Goal: Transaction & Acquisition: Purchase product/service

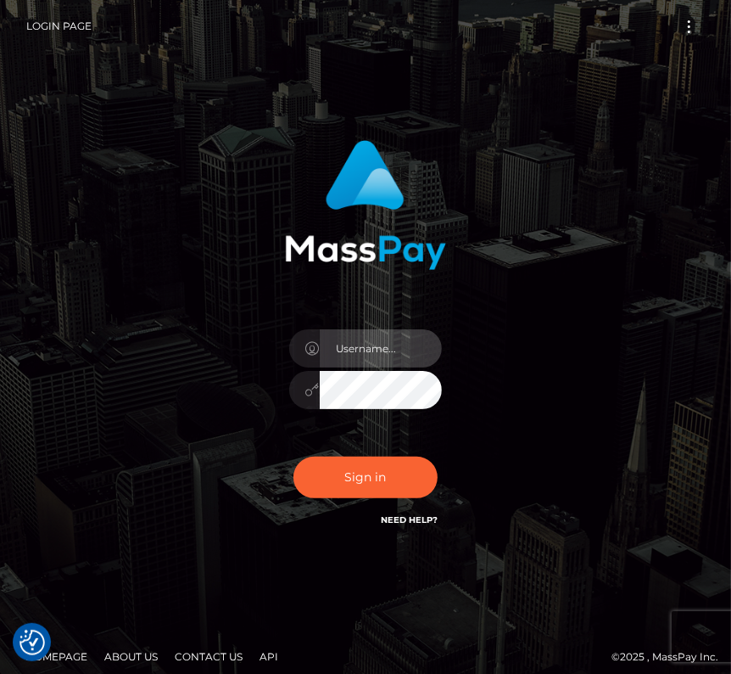
click at [365, 354] on input "text" at bounding box center [381, 348] width 122 height 38
type input "kateo"
click at [374, 359] on input "text" at bounding box center [381, 348] width 122 height 38
type input "kateo"
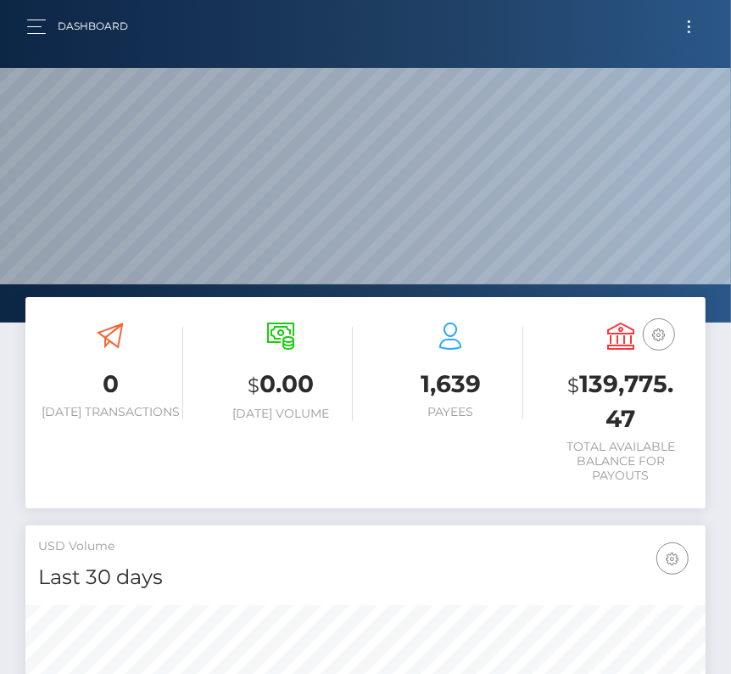
scroll to position [300, 327]
click at [693, 32] on button "Toggle navigation" at bounding box center [689, 26] width 31 height 23
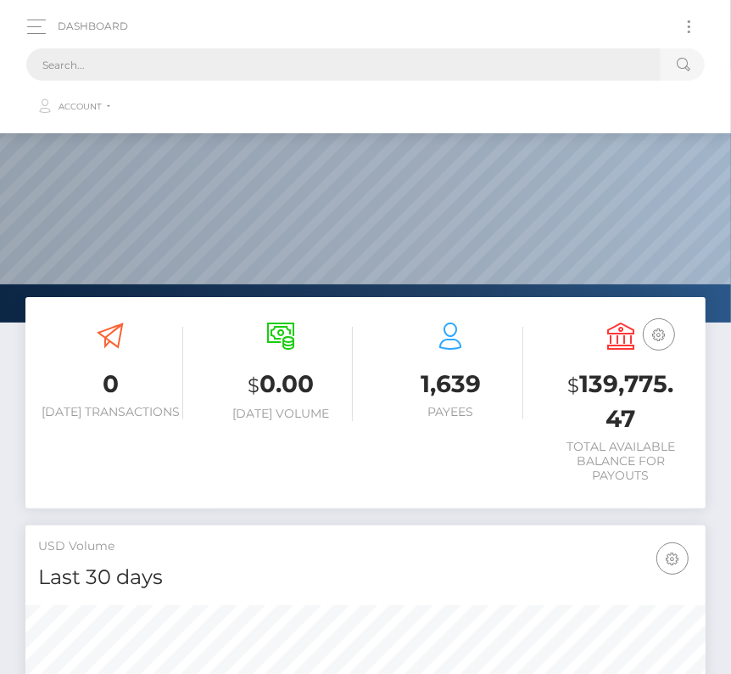
click at [325, 62] on input "text" at bounding box center [343, 64] width 635 height 32
paste input "104247"
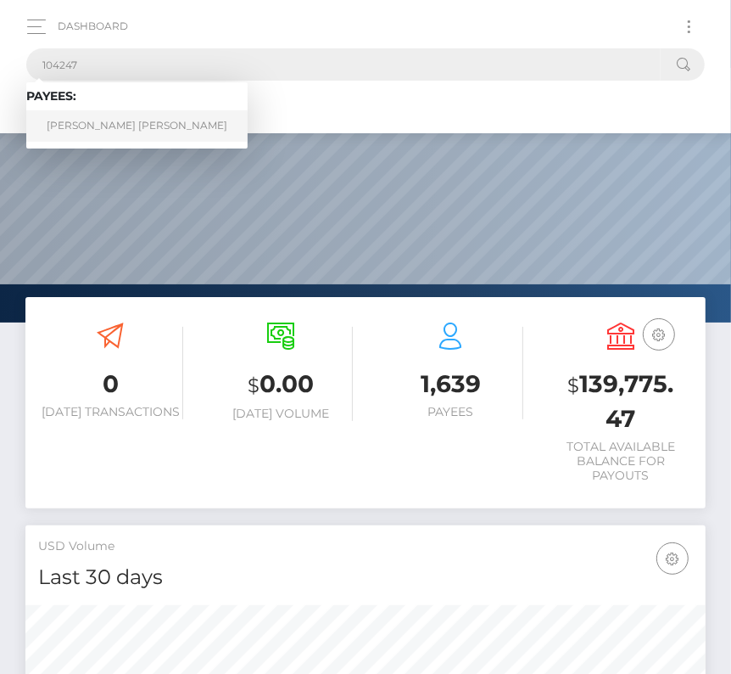
type input "104247"
click at [102, 124] on link "Wakeman K Brown" at bounding box center [136, 125] width 221 height 31
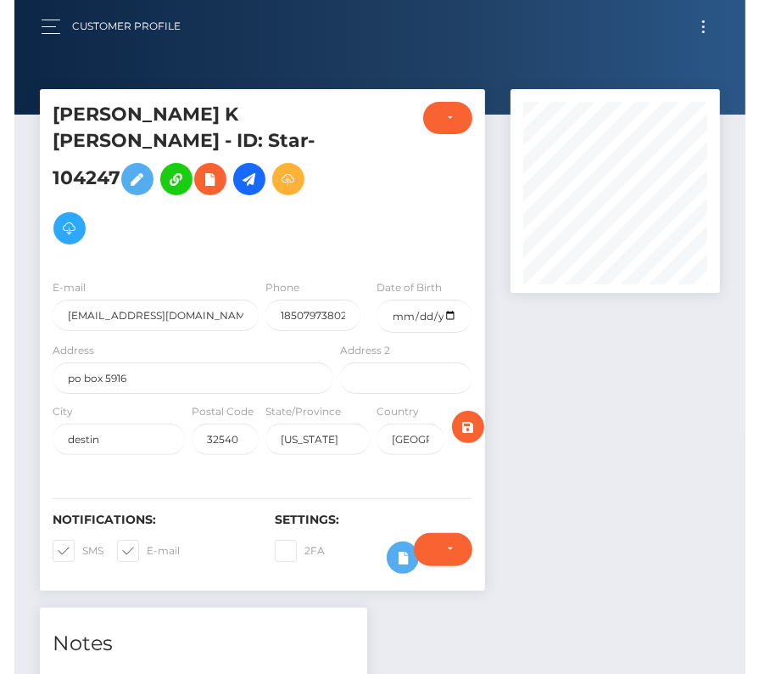
scroll to position [204, 210]
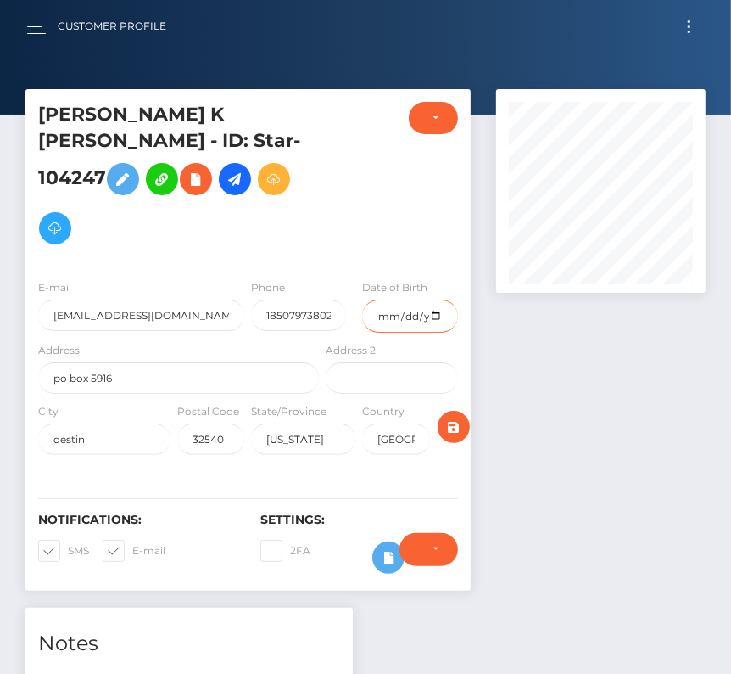
click at [439, 299] on input "date" at bounding box center [409, 315] width 95 height 33
click at [439, 299] on input "[DATE]" at bounding box center [409, 315] width 95 height 33
click at [438, 299] on input "[DATE]" at bounding box center [409, 315] width 95 height 33
type input "[DATE]"
click at [68, 544] on span at bounding box center [68, 550] width 0 height 13
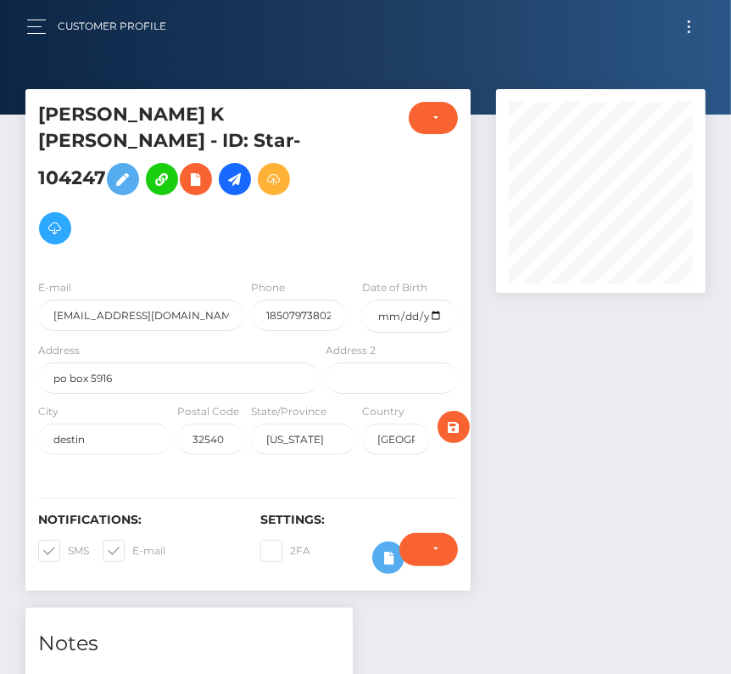
click at [68, 540] on input "SMS" at bounding box center [73, 545] width 11 height 11
checkbox input "false"
click at [132, 544] on span at bounding box center [132, 550] width 0 height 13
click at [132, 540] on input "E-mail" at bounding box center [137, 545] width 11 height 11
checkbox input "false"
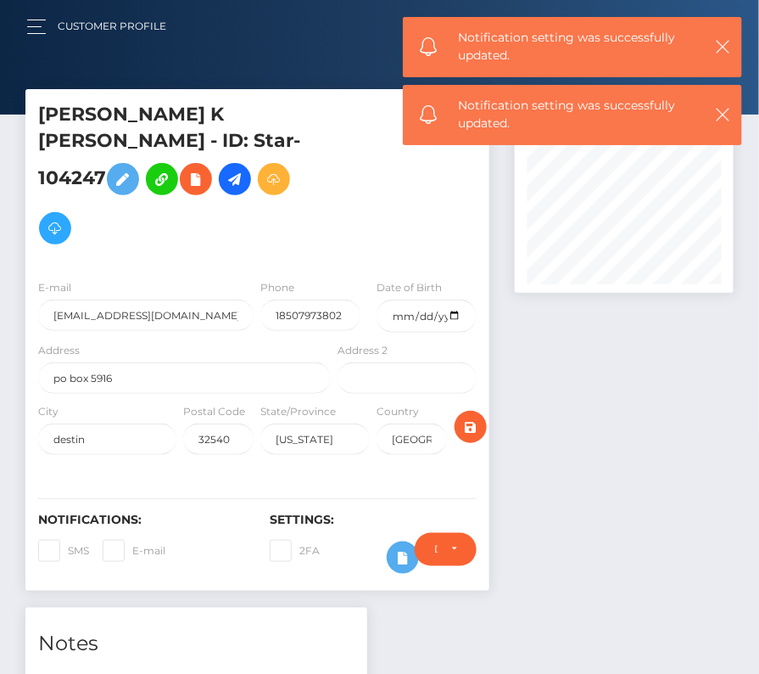
scroll to position [848223, 848207]
click at [473, 417] on icon "submit" at bounding box center [471, 427] width 20 height 21
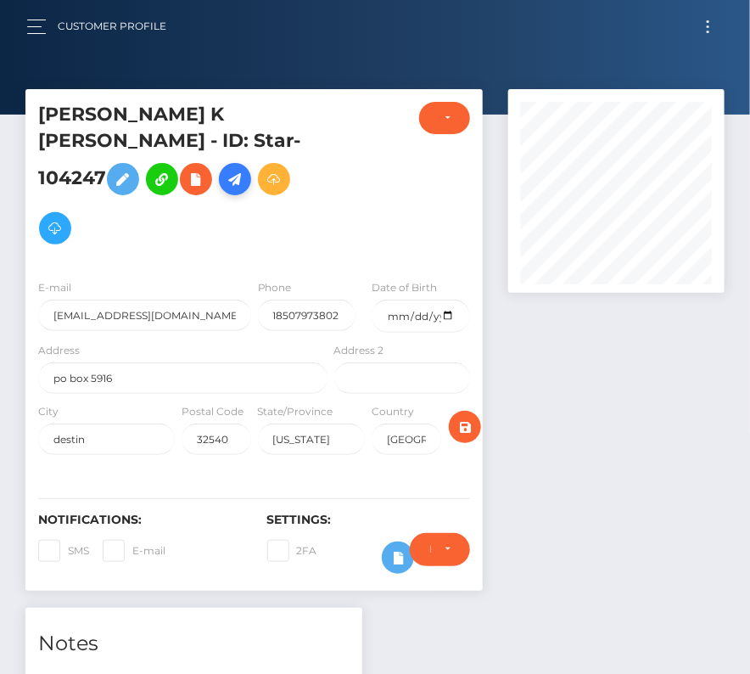
click at [245, 169] on icon at bounding box center [235, 179] width 20 height 21
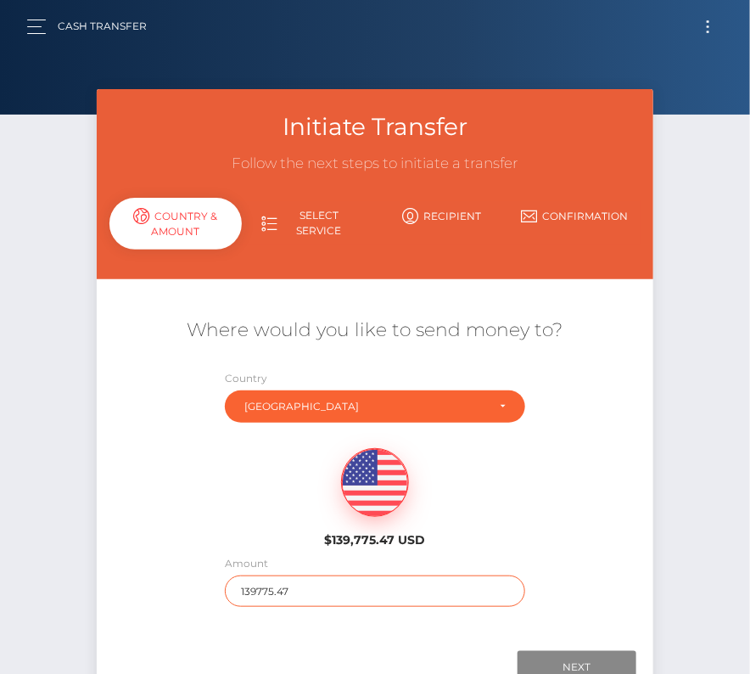
click at [310, 585] on input "139775.47" at bounding box center [374, 590] width 299 height 31
type input "700"
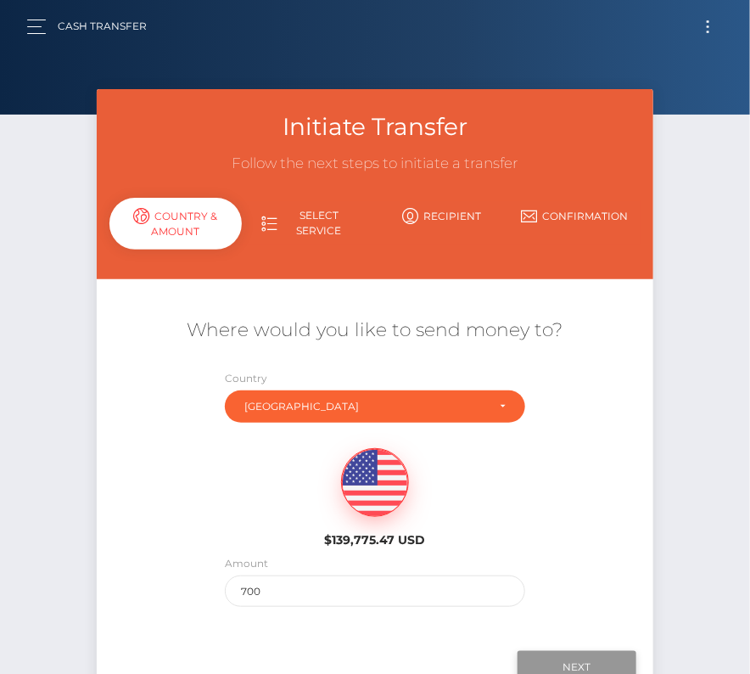
click at [577, 657] on input "Next" at bounding box center [577, 667] width 119 height 32
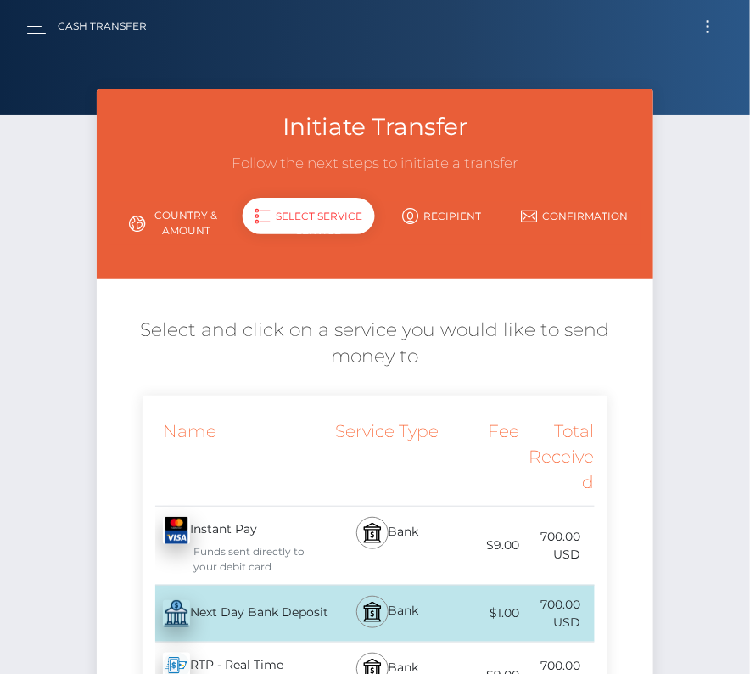
click at [224, 608] on div "Next Day Bank Deposit - USD" at bounding box center [237, 614] width 188 height 48
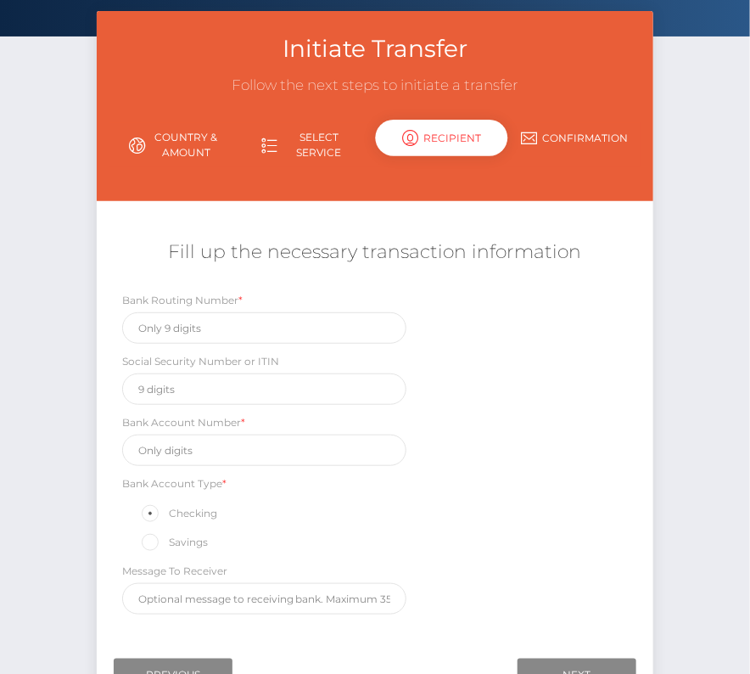
scroll to position [91, 0]
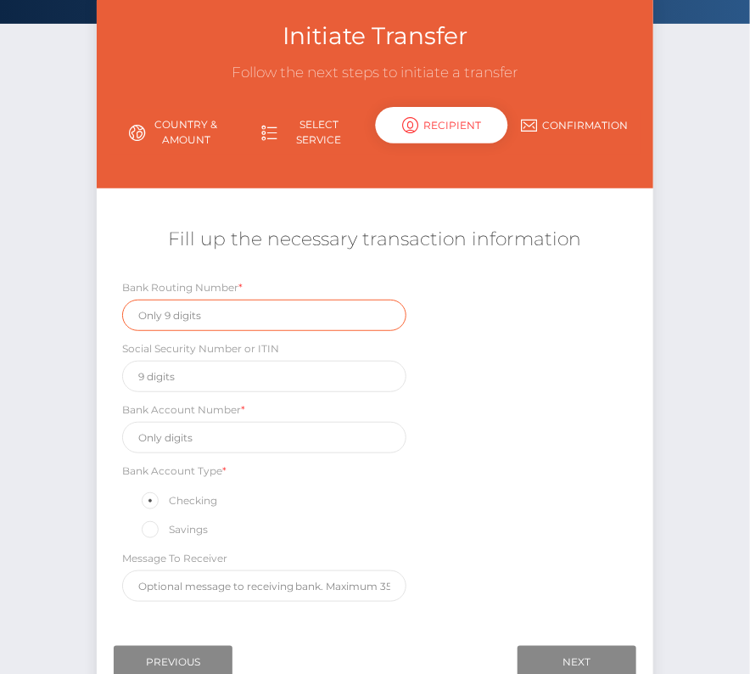
click at [225, 305] on input "text" at bounding box center [264, 314] width 285 height 31
paste input "063107513"
type input "063107513"
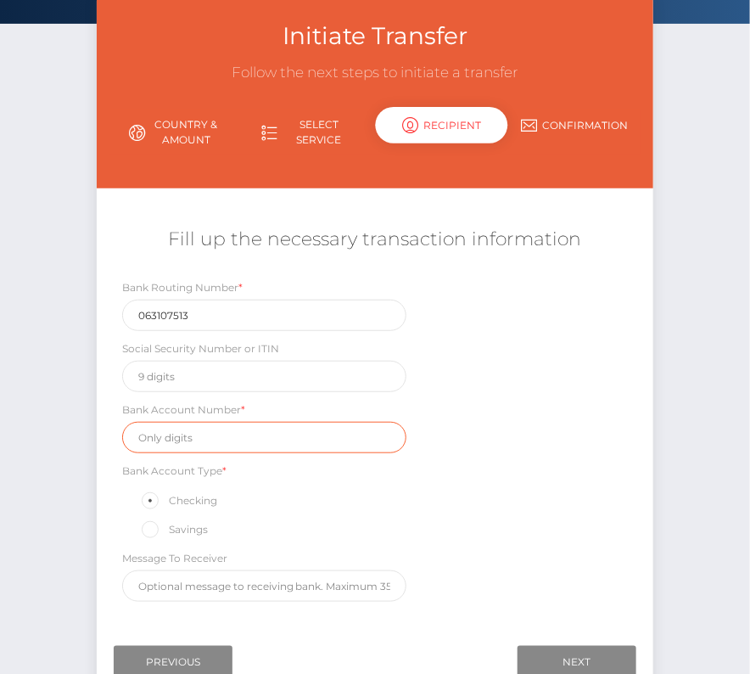
click at [245, 428] on input "text" at bounding box center [264, 437] width 285 height 31
paste input "9058108433"
type input "9058108433"
click at [402, 563] on div "Message To Receiver" at bounding box center [264, 575] width 285 height 53
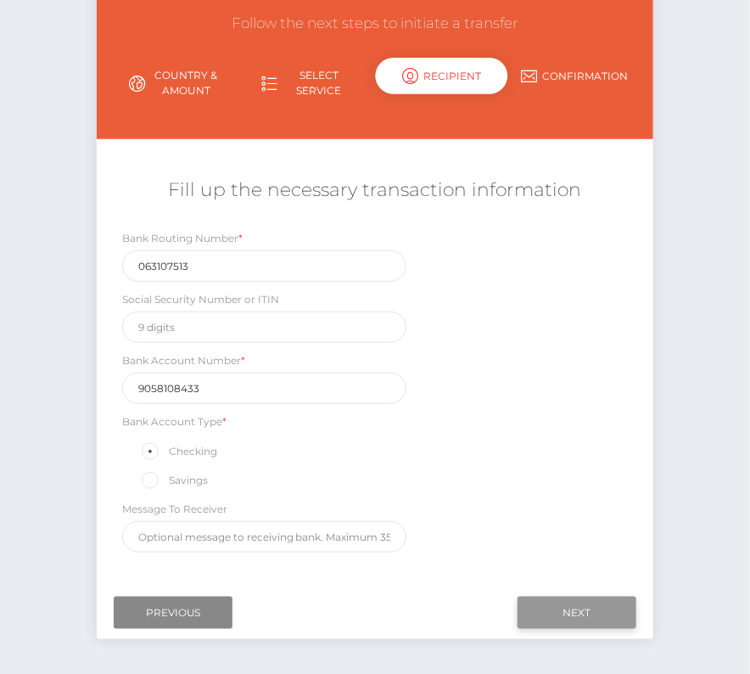
click at [596, 599] on input "Next" at bounding box center [577, 612] width 119 height 32
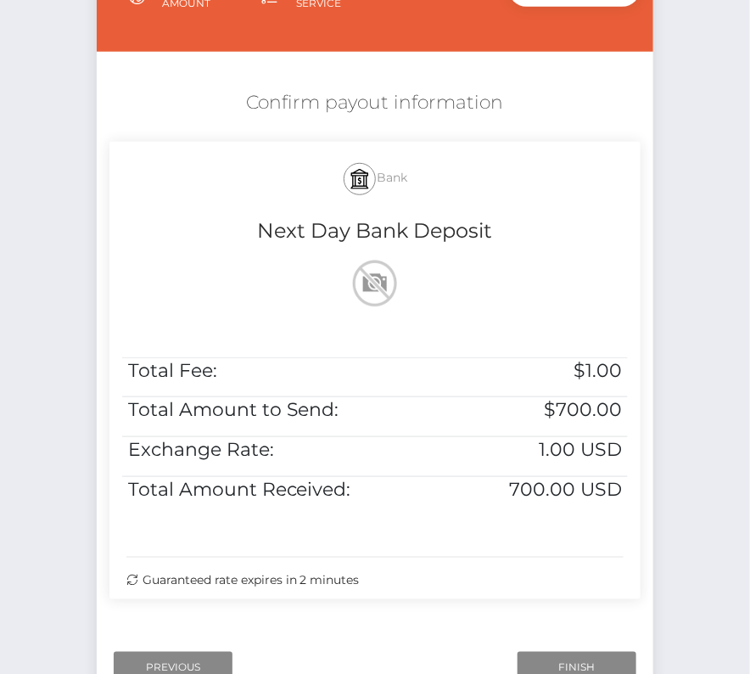
scroll to position [300, 0]
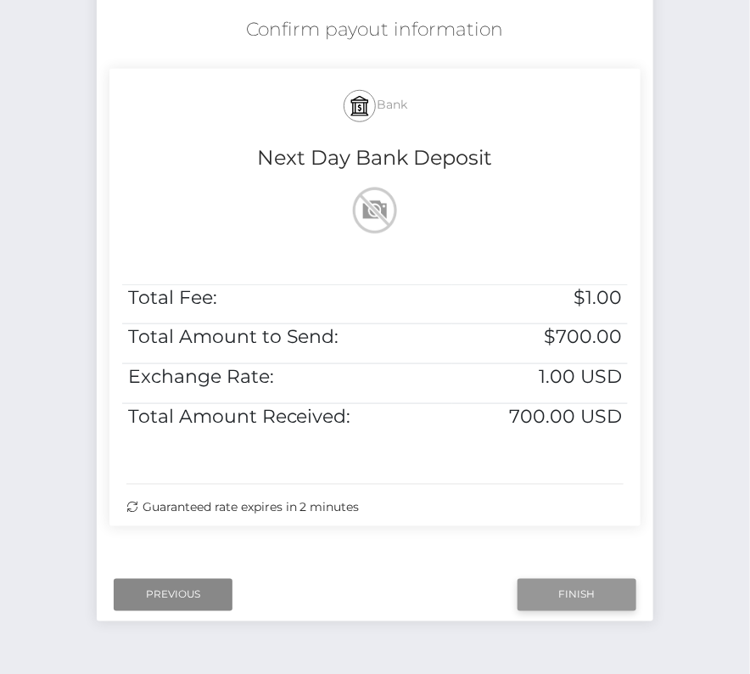
click at [594, 593] on input "Finish" at bounding box center [577, 595] width 119 height 32
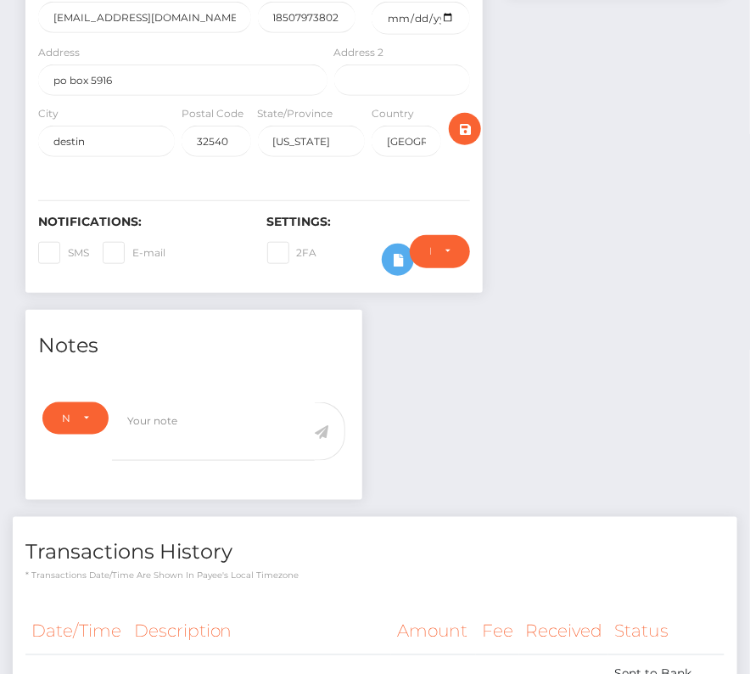
scroll to position [366, 0]
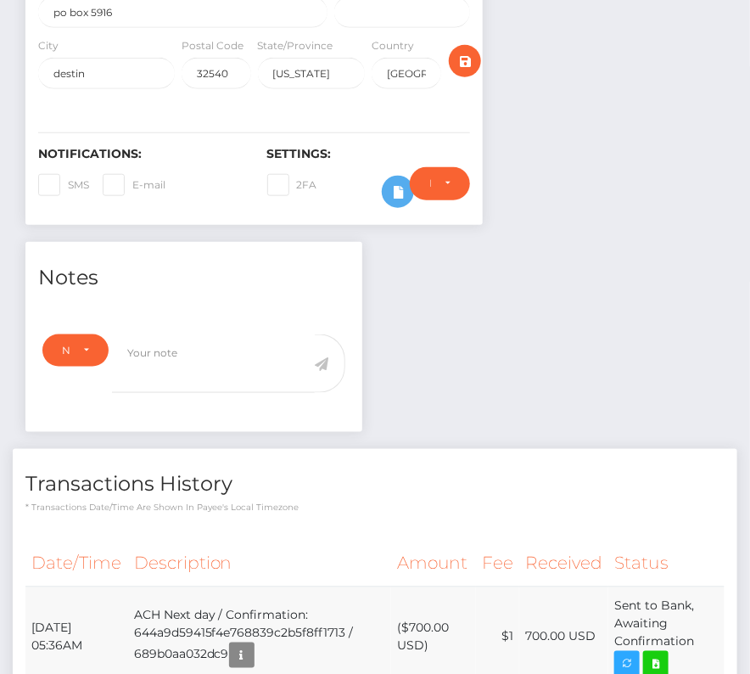
drag, startPoint x: 31, startPoint y: 591, endPoint x: 703, endPoint y: 621, distance: 672.6
click at [703, 621] on tr "[DATE] 05:36AM ACH Next day / Confirmation: 644a9d59415f4e768839c2b5f8ff1713 / …" at bounding box center [374, 637] width 699 height 100
copy table "Date/Time Description Amount Fee Received Status"
click at [666, 653] on icon at bounding box center [656, 663] width 20 height 21
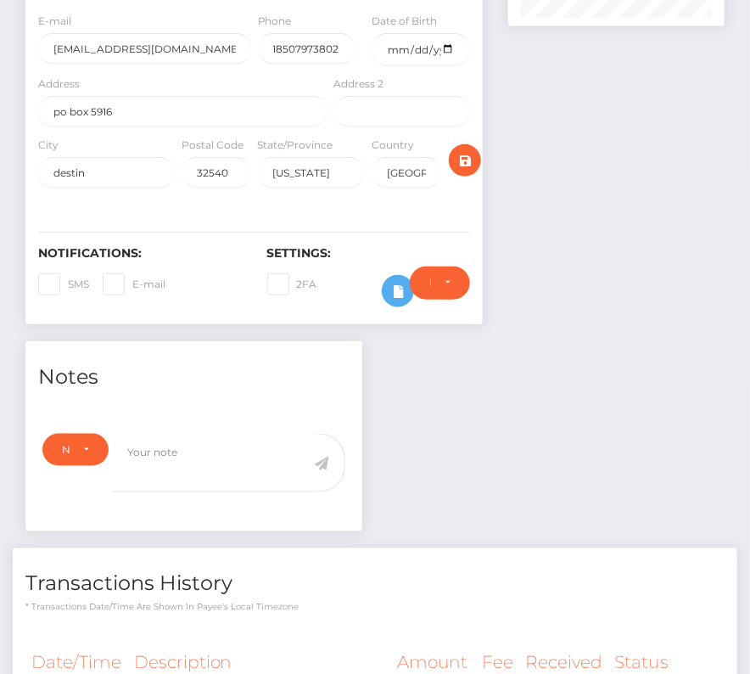
scroll to position [478, 0]
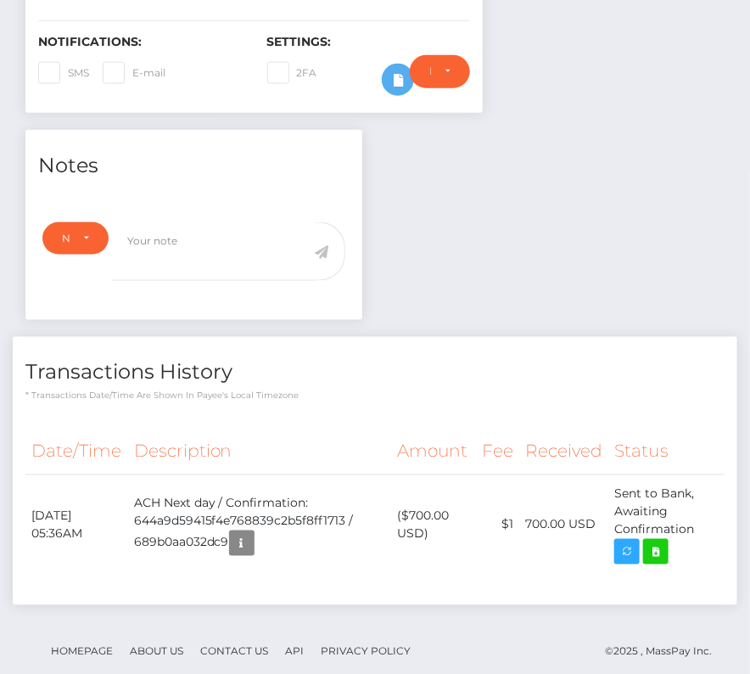
click at [249, 428] on th "Description" at bounding box center [259, 451] width 263 height 47
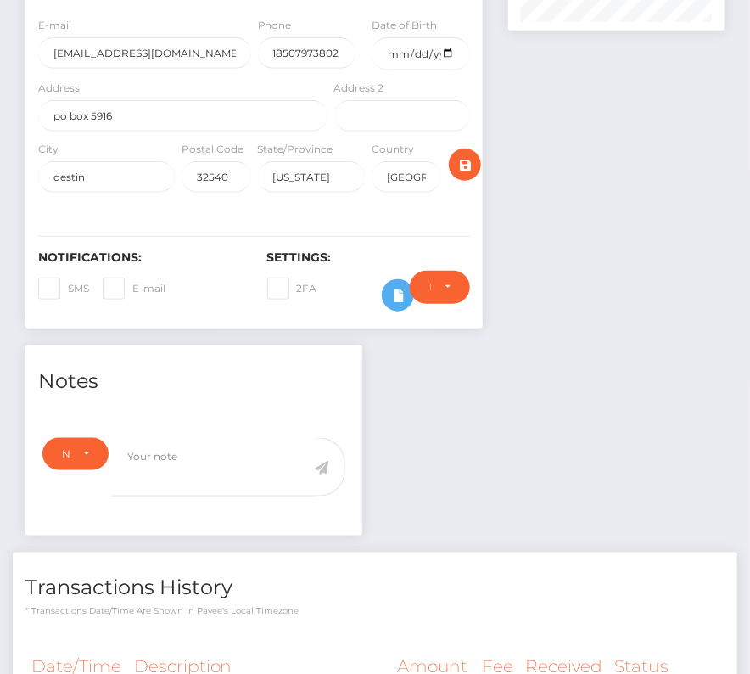
scroll to position [0, 0]
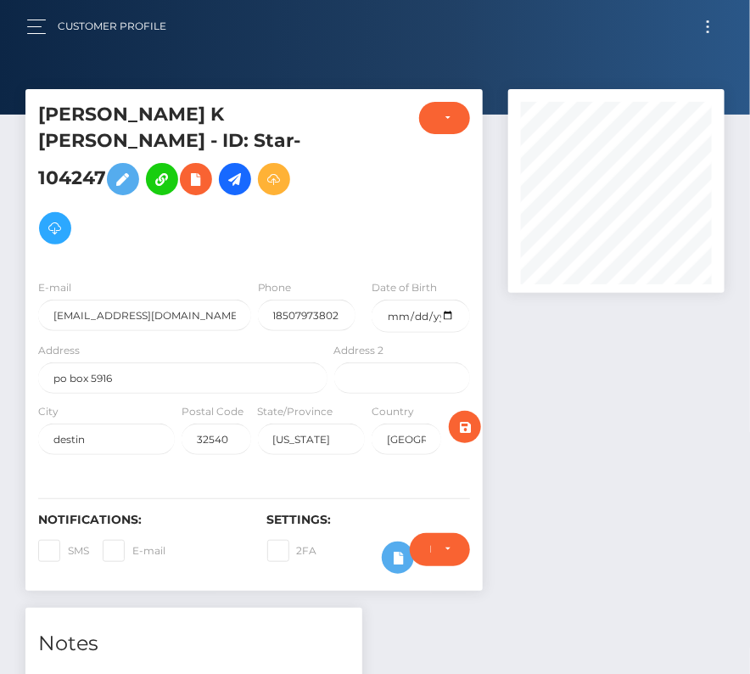
click at [702, 27] on button "Toggle navigation" at bounding box center [707, 26] width 31 height 23
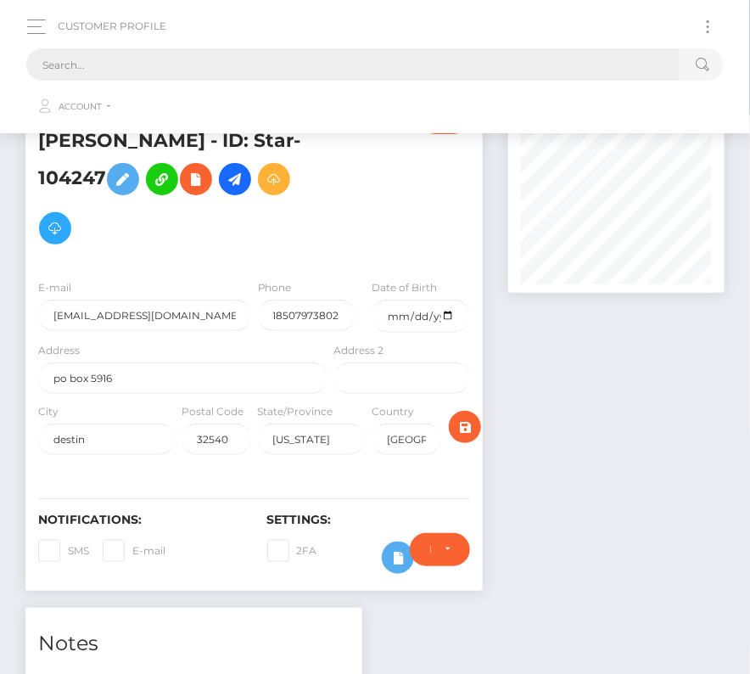
click at [366, 56] on input "text" at bounding box center [352, 64] width 653 height 32
paste input "2289970"
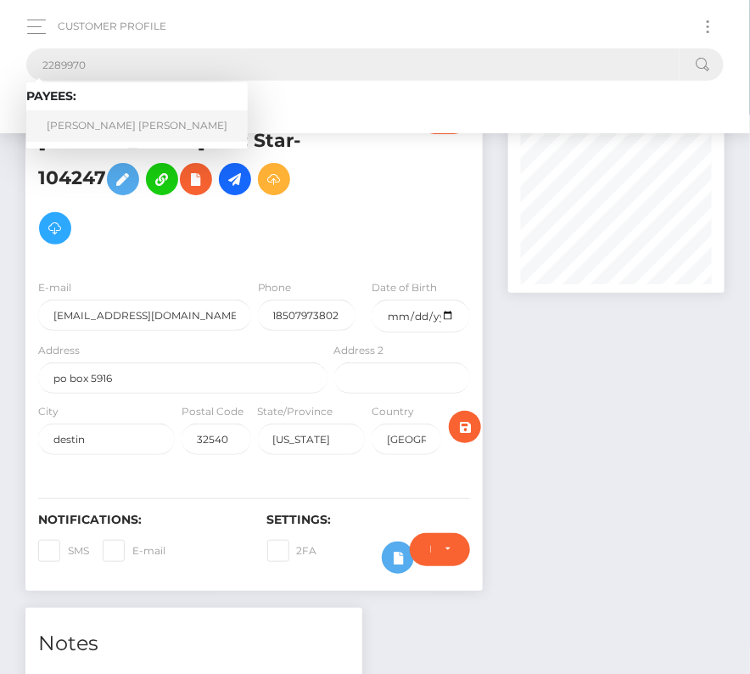
type input "2289970"
click at [98, 117] on link "Manuel Alejandro Valeriano Gamarra" at bounding box center [136, 125] width 221 height 31
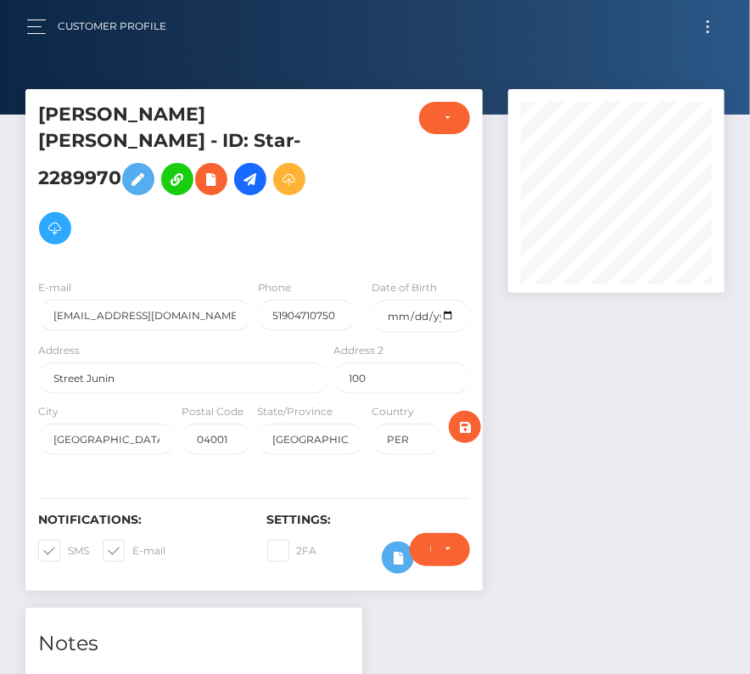
scroll to position [204, 216]
click at [451, 299] on input "date" at bounding box center [421, 315] width 98 height 33
type input "[DATE]"
click at [68, 544] on span at bounding box center [68, 550] width 0 height 13
click at [68, 540] on input "SMS" at bounding box center [73, 545] width 11 height 11
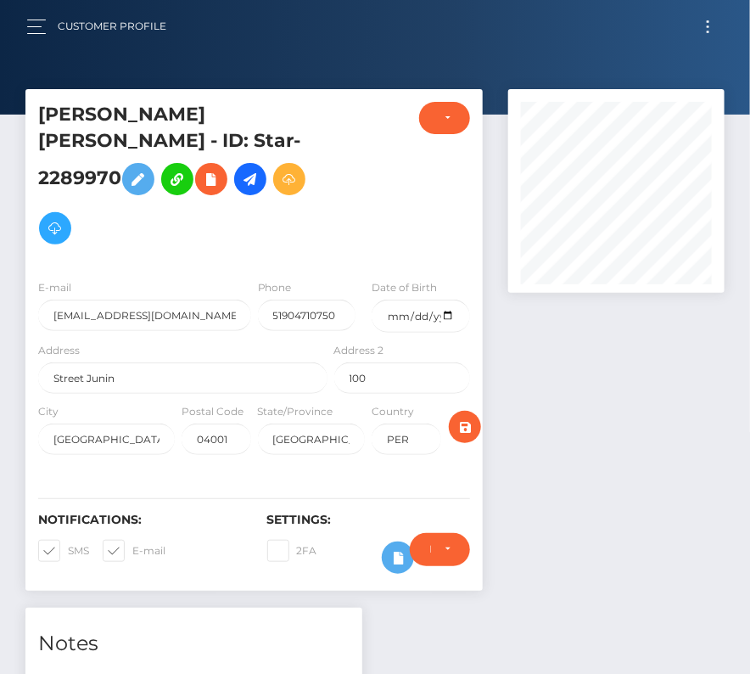
checkbox input "false"
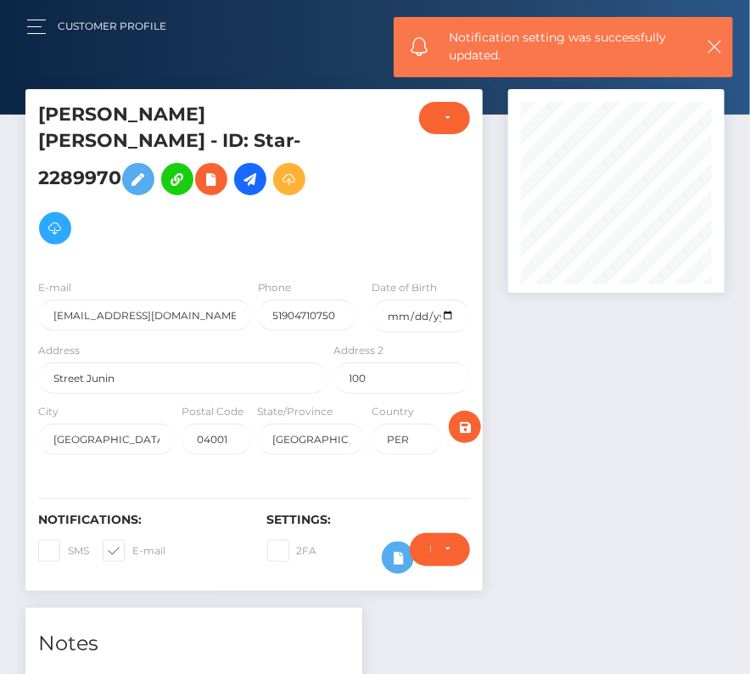
click at [132, 544] on span at bounding box center [132, 550] width 0 height 13
click at [132, 540] on input "E-mail" at bounding box center [137, 545] width 11 height 11
checkbox input "false"
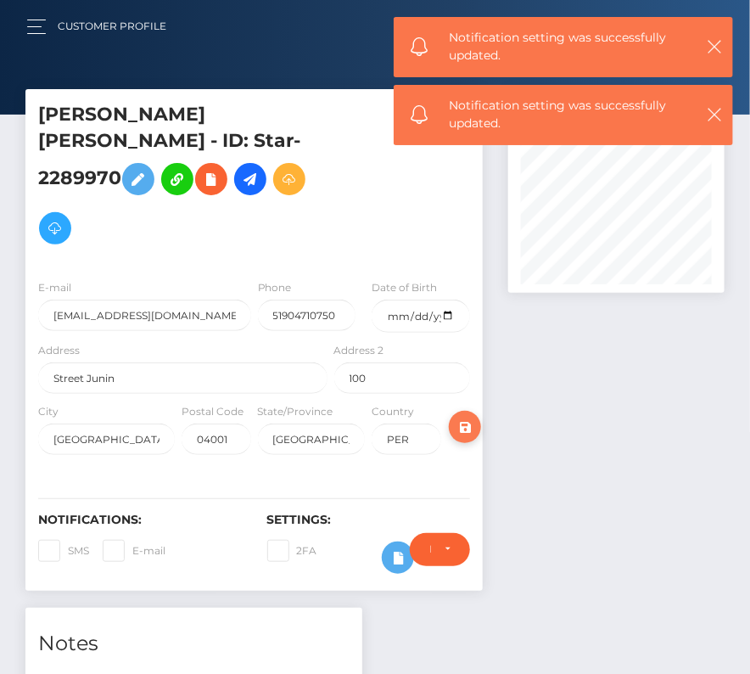
click at [464, 417] on icon "submit" at bounding box center [465, 427] width 20 height 21
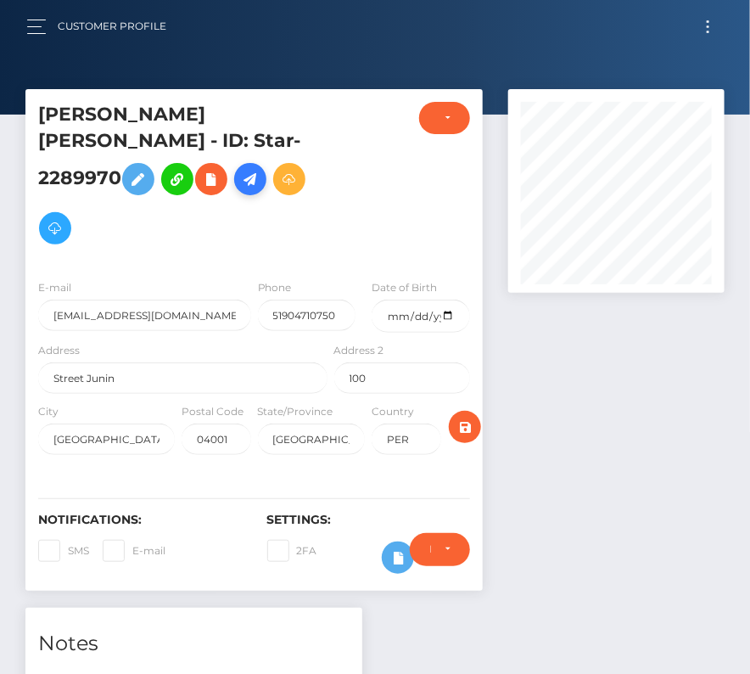
click at [240, 182] on icon at bounding box center [250, 179] width 20 height 21
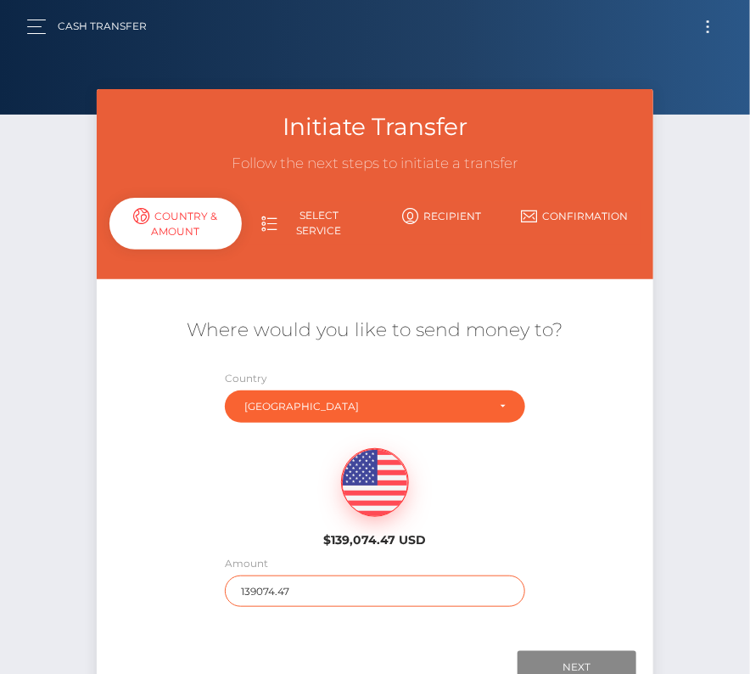
click at [282, 587] on input "139074.47" at bounding box center [374, 590] width 299 height 31
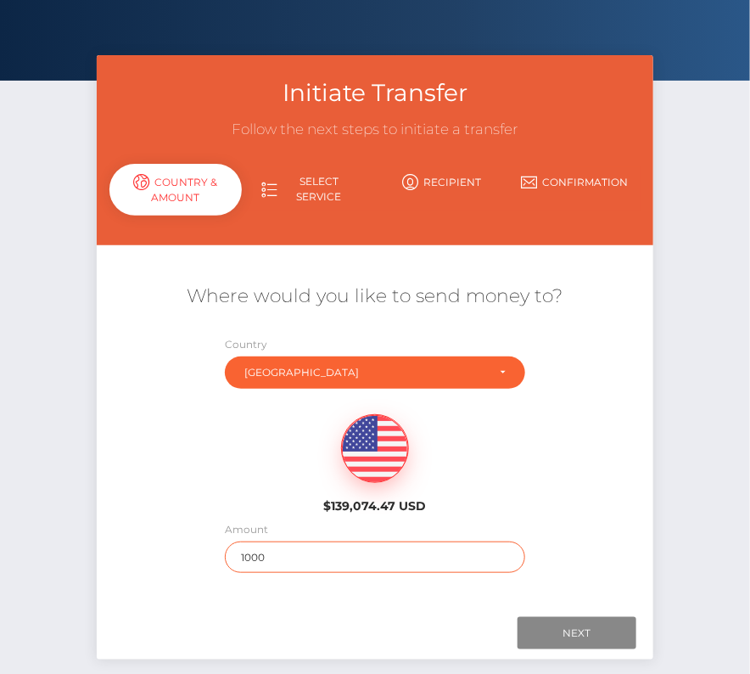
scroll to position [54, 0]
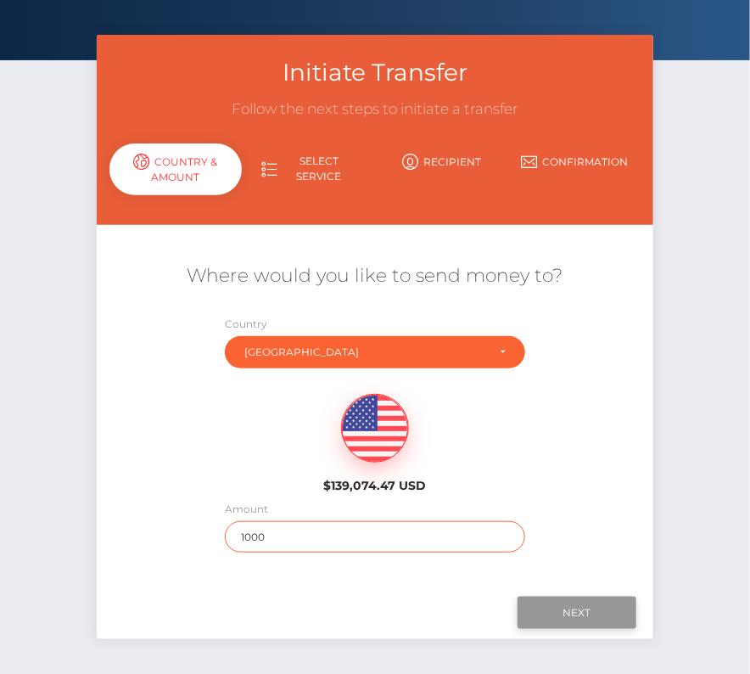
type input "1000"
drag, startPoint x: 579, startPoint y: 616, endPoint x: 274, endPoint y: 602, distance: 305.7
click at [274, 602] on div "Next Finish Previous" at bounding box center [375, 612] width 557 height 53
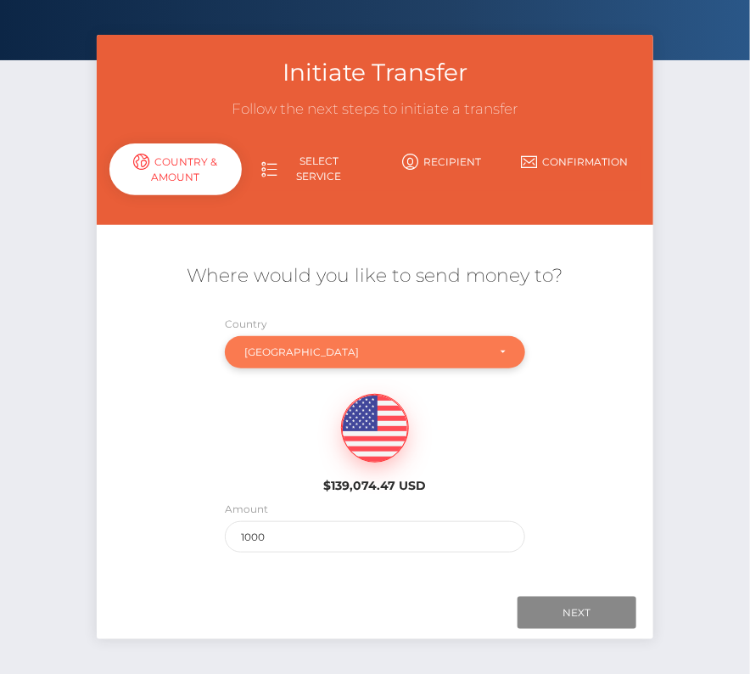
click at [323, 355] on div "[GEOGRAPHIC_DATA]" at bounding box center [364, 352] width 241 height 14
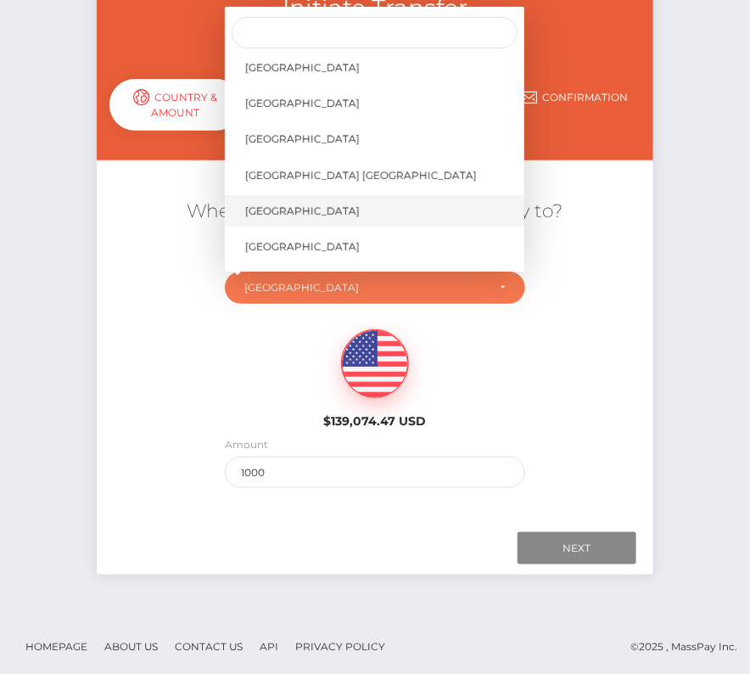
scroll to position [8082, 0]
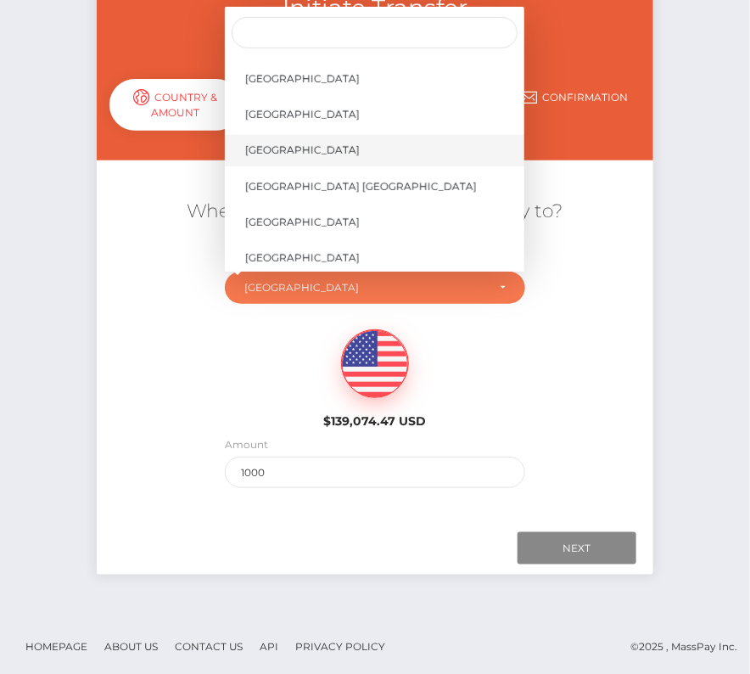
click at [296, 147] on span "United States" at bounding box center [302, 150] width 115 height 15
select select "USA"
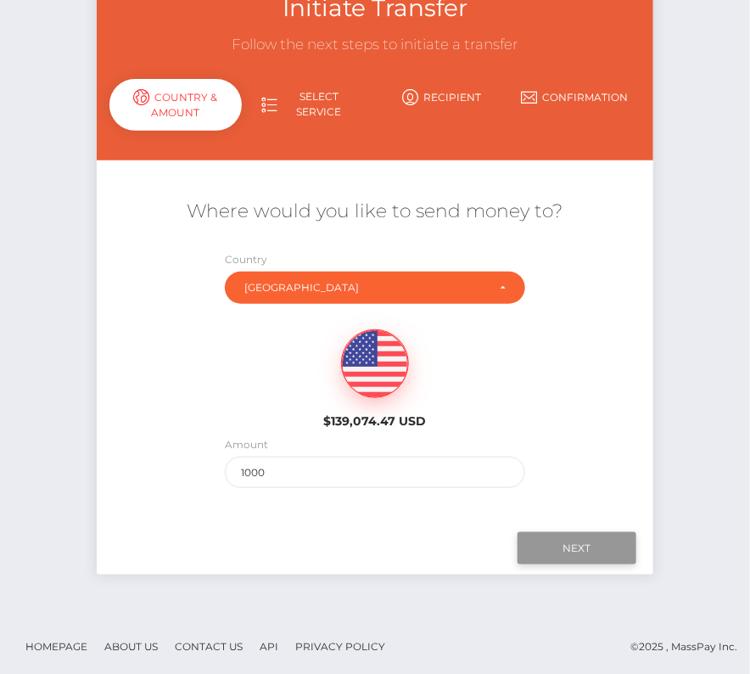
click at [563, 547] on input "Next" at bounding box center [577, 548] width 119 height 32
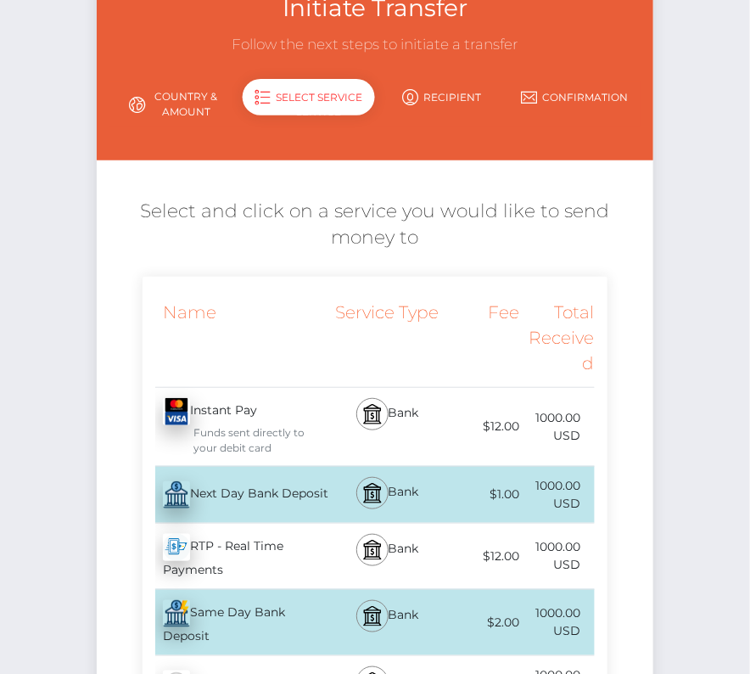
click at [235, 490] on div "Next Day Bank Deposit - USD" at bounding box center [237, 495] width 188 height 48
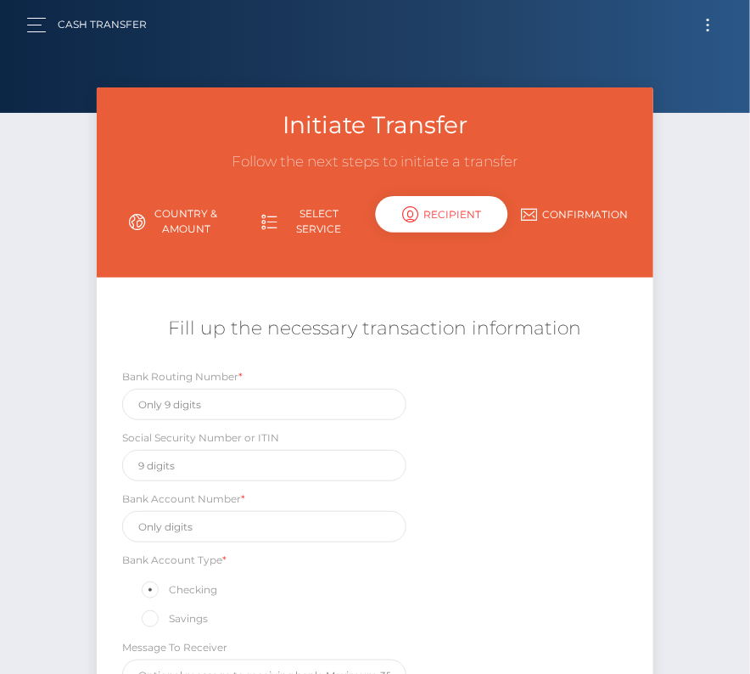
scroll to position [0, 0]
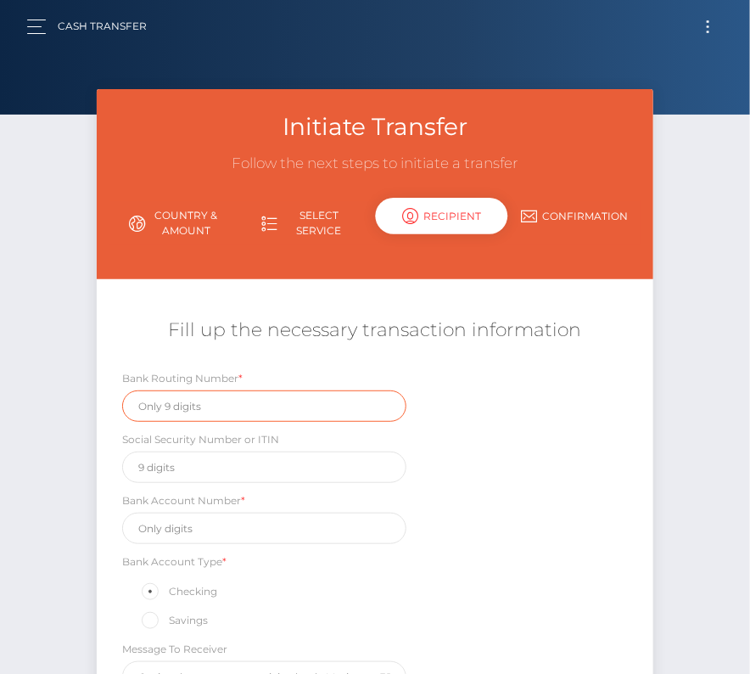
click at [177, 411] on input "text" at bounding box center [264, 405] width 285 height 31
paste input "084009519"
type input "084009519"
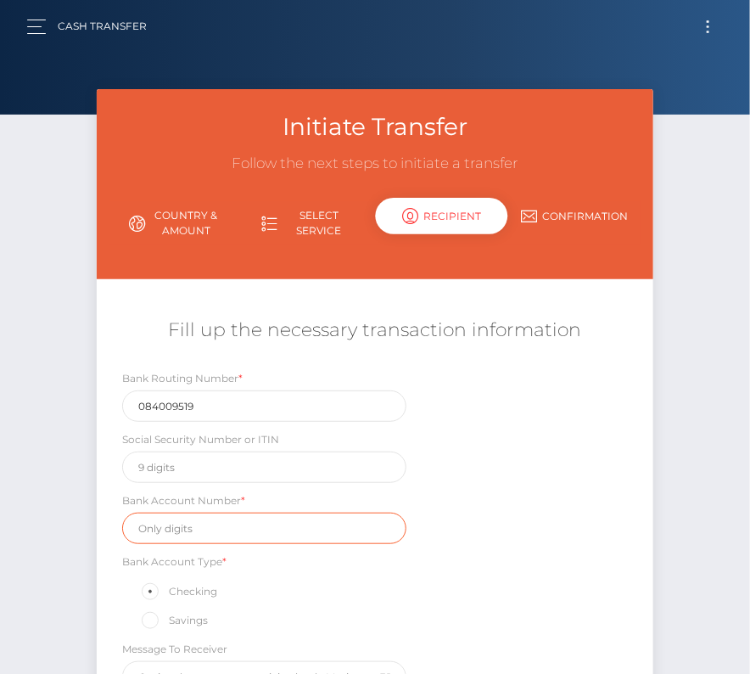
click at [215, 533] on input "text" at bounding box center [264, 527] width 285 height 31
paste input "323319381031376"
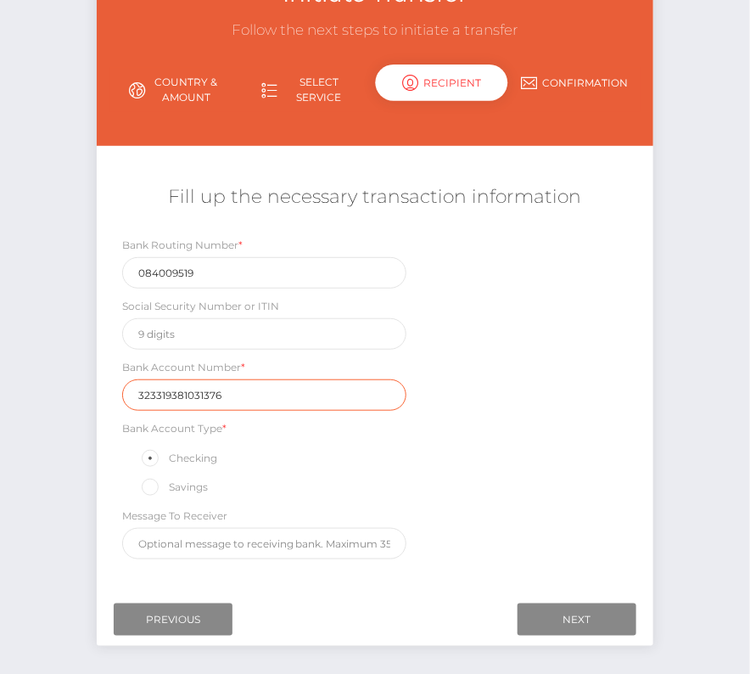
scroll to position [134, 0]
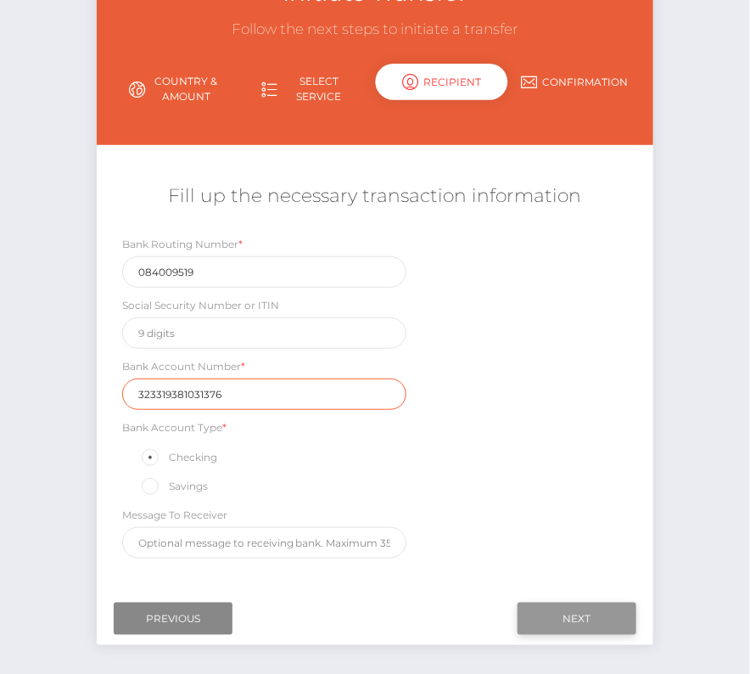
type input "323319381031376"
click at [554, 613] on input "Next" at bounding box center [577, 618] width 119 height 32
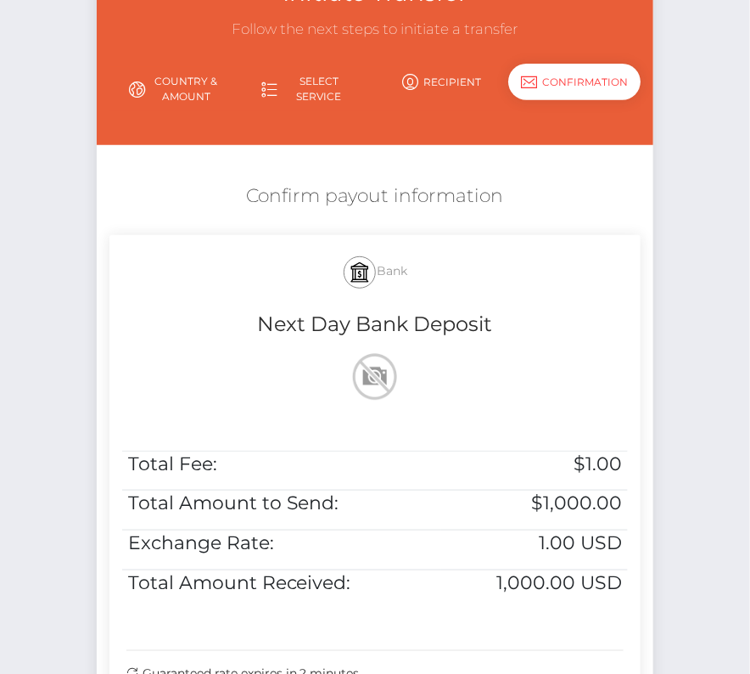
scroll to position [335, 0]
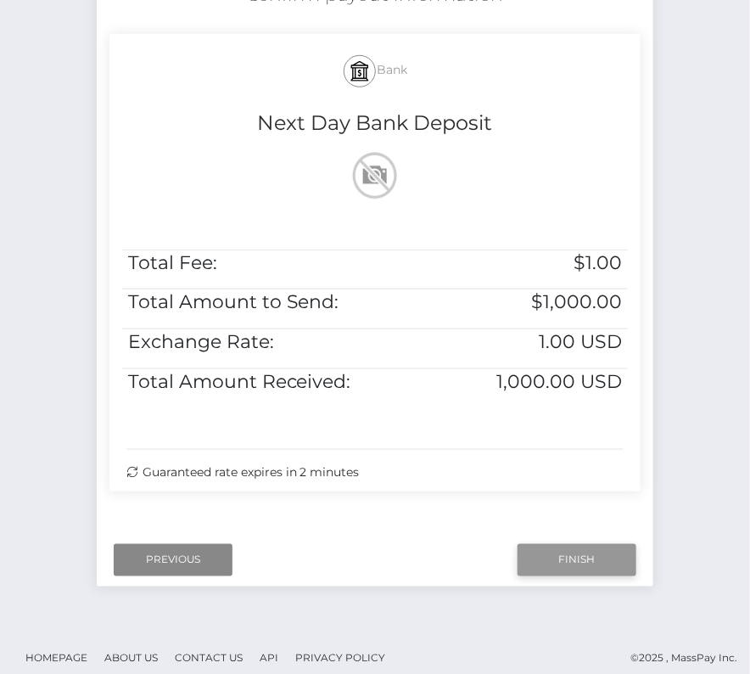
click at [551, 557] on input "Finish" at bounding box center [577, 560] width 119 height 32
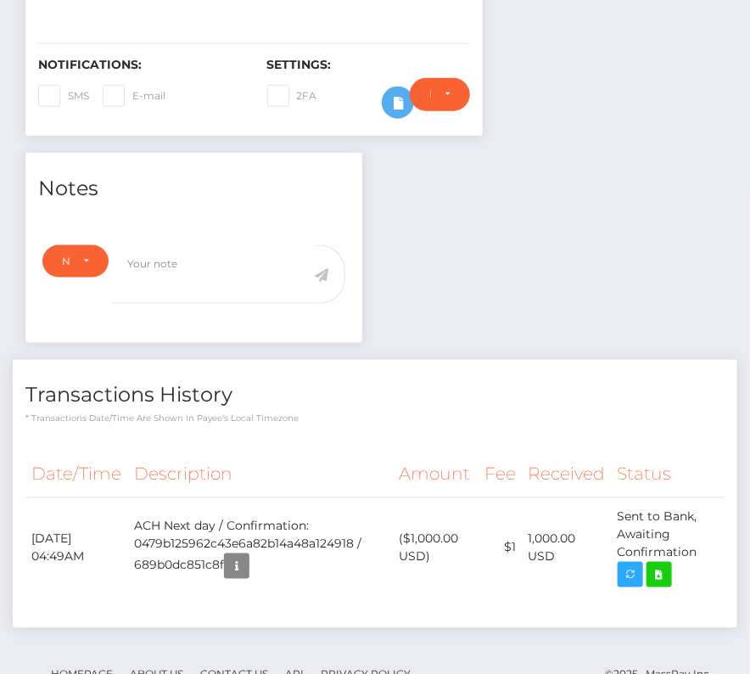
scroll to position [204, 216]
click at [664, 564] on icon at bounding box center [659, 574] width 20 height 21
click at [0, 0] on div "[PERSON_NAME] [PERSON_NAME] - ID: Star-2289970" at bounding box center [375, 181] width 750 height 1095
drag, startPoint x: 25, startPoint y: 483, endPoint x: 697, endPoint y: 504, distance: 673.1
click at [697, 504] on tr "[DATE] 04:49AM ACH Next day / Confirmation: 0479b125962c43e6a82b14a48a124918 / …" at bounding box center [374, 548] width 699 height 100
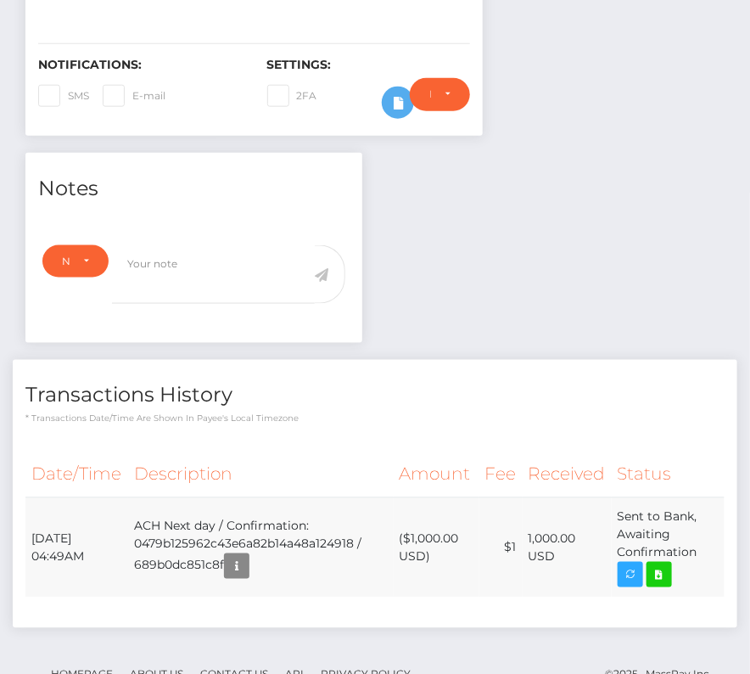
drag, startPoint x: 697, startPoint y: 504, endPoint x: 28, endPoint y: 489, distance: 669.6
click at [28, 498] on tr "August 12, 2025 04:49AM ACH Next day / Confirmation: 0479b125962c43e6a82b14a48a…" at bounding box center [374, 548] width 699 height 100
copy tr "August 12, 2025 04:49AM ACH Next day / Confirmation: 0479b125962c43e6a82b14a48a…"
click at [653, 564] on icon at bounding box center [659, 574] width 20 height 21
click at [0, 0] on div "Manuel Alejandro Valeriano Gamarra - ID: Star-2289970" at bounding box center [375, 181] width 750 height 1095
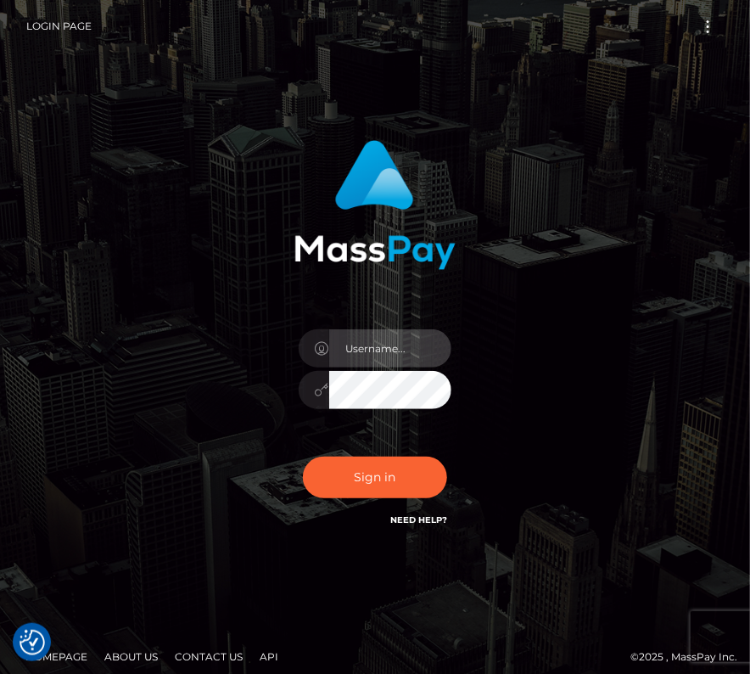
click at [382, 350] on input "text" at bounding box center [390, 348] width 122 height 38
type input "kateo"
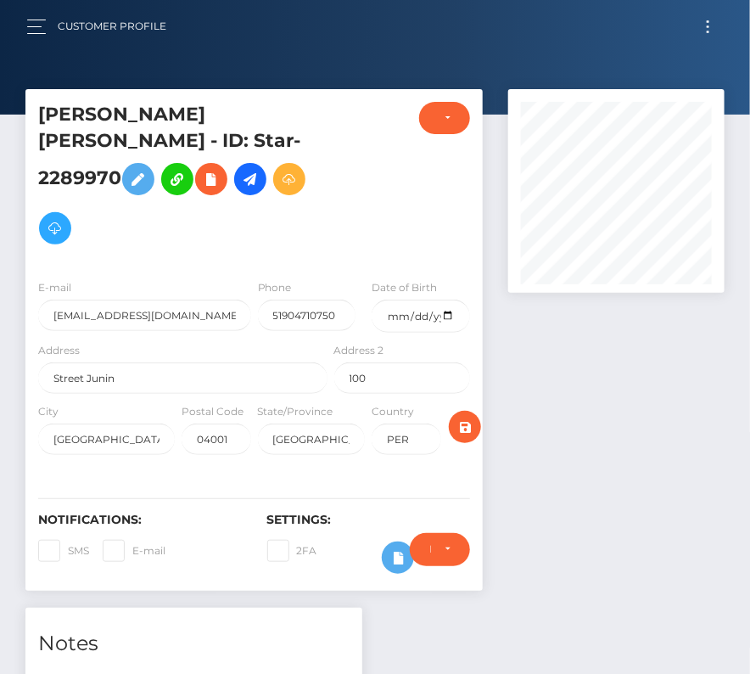
click at [710, 19] on button "Toggle navigation" at bounding box center [707, 26] width 31 height 23
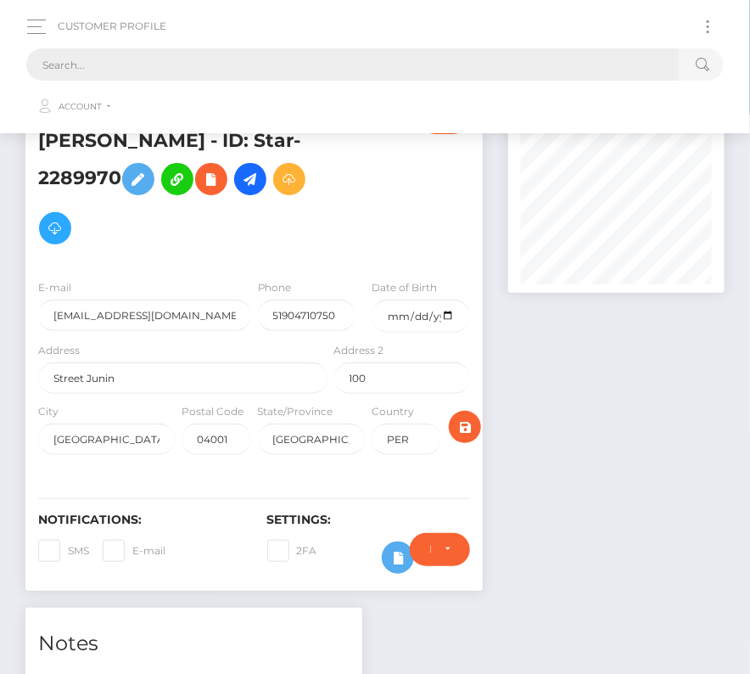
click at [348, 63] on input "text" at bounding box center [352, 64] width 653 height 32
paste input "295014"
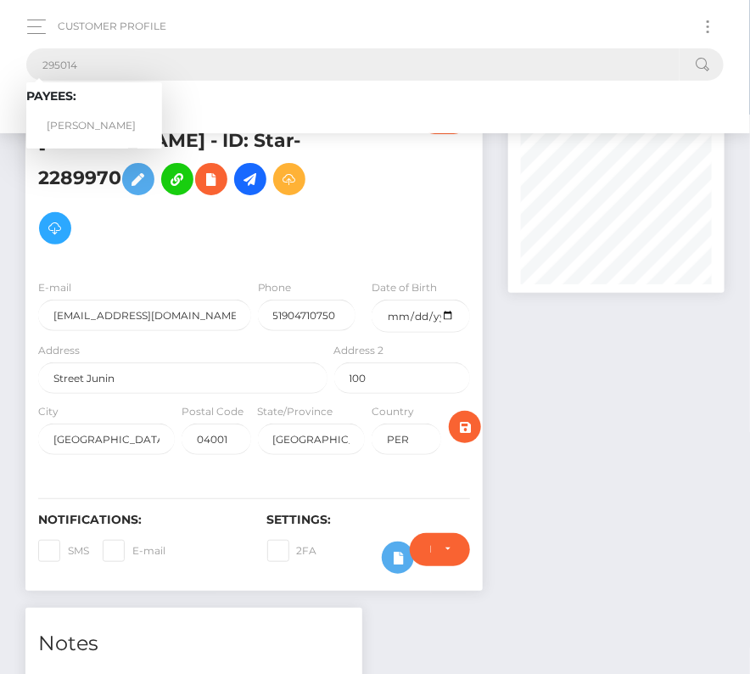
type input "295014"
click at [91, 120] on link "Maycon Pereira Garcia" at bounding box center [94, 125] width 136 height 31
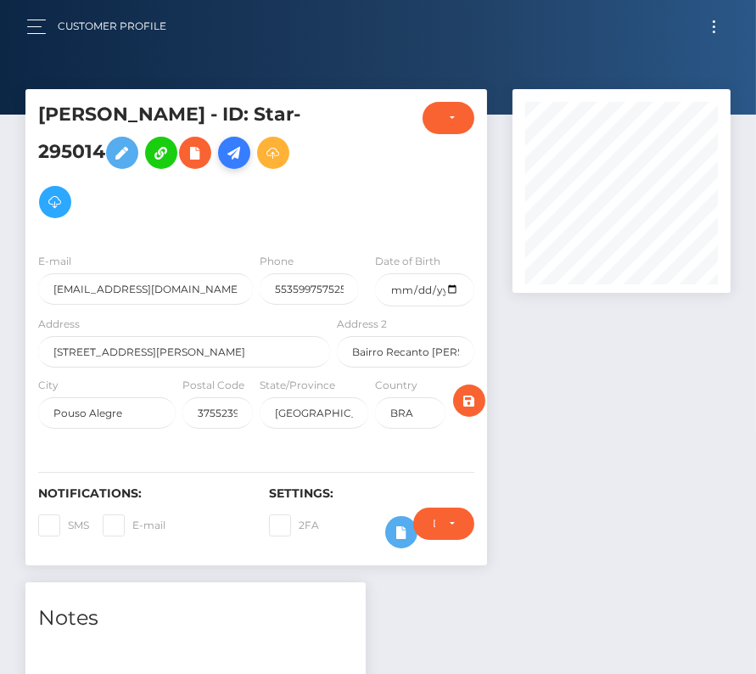
click at [244, 154] on icon at bounding box center [234, 153] width 20 height 21
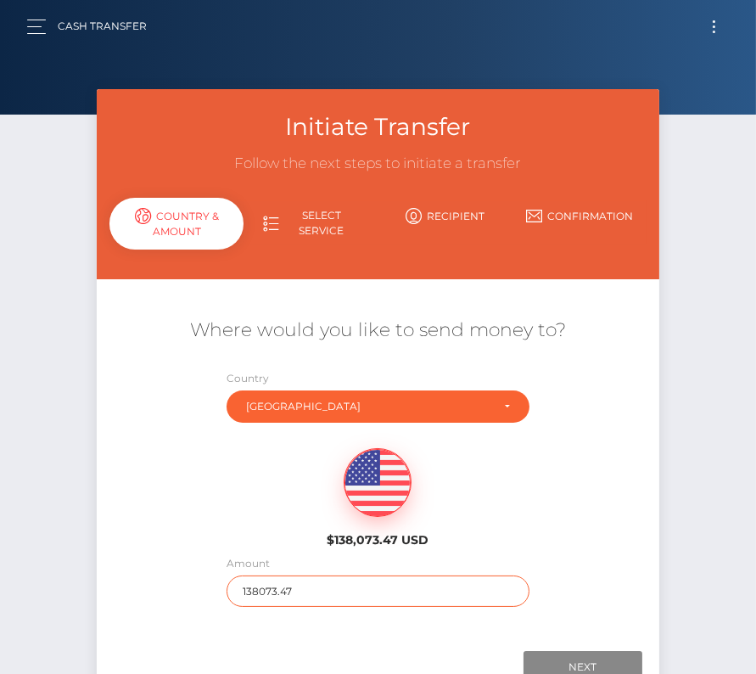
click at [284, 588] on input "138073.47" at bounding box center [378, 590] width 302 height 31
type input "714"
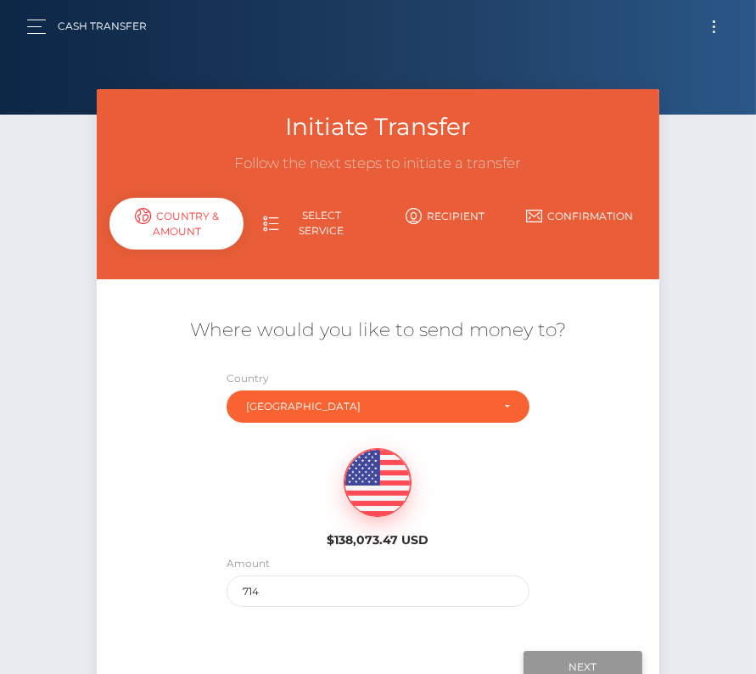
click at [581, 662] on input "Next" at bounding box center [582, 667] width 119 height 32
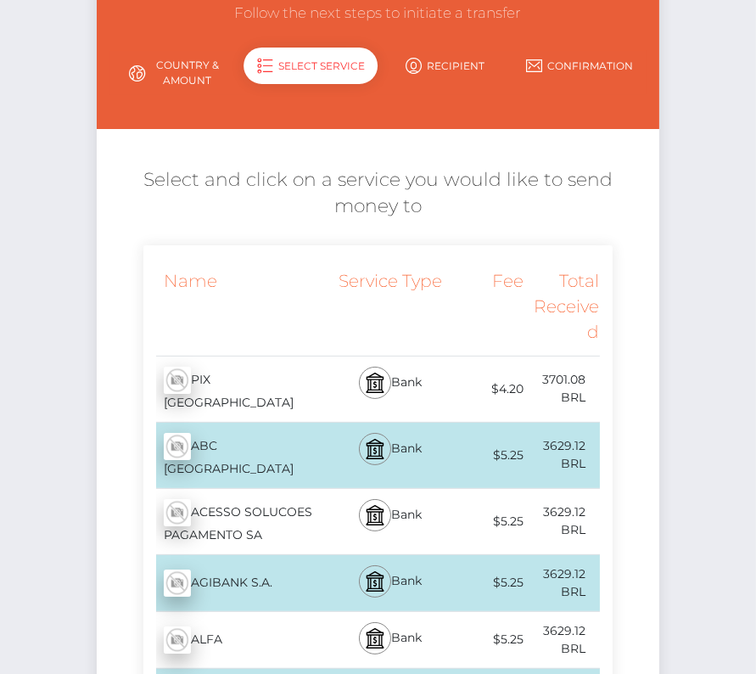
scroll to position [159, 0]
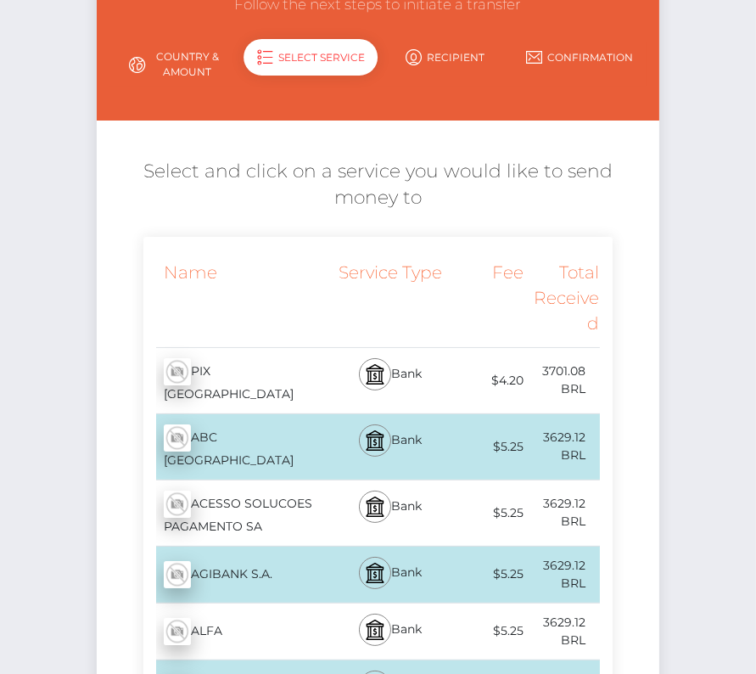
click at [286, 367] on div "PIX BRASIL - BRL" at bounding box center [238, 380] width 190 height 65
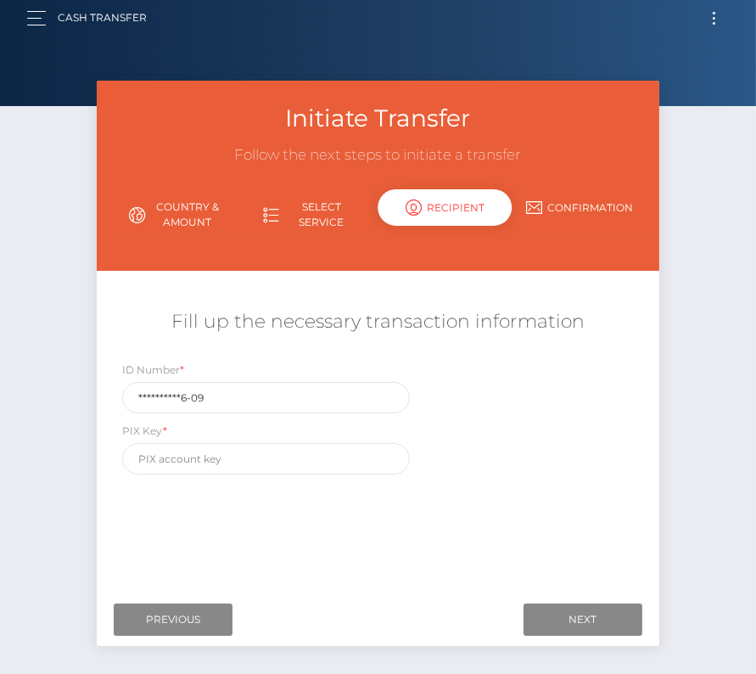
scroll to position [0, 0]
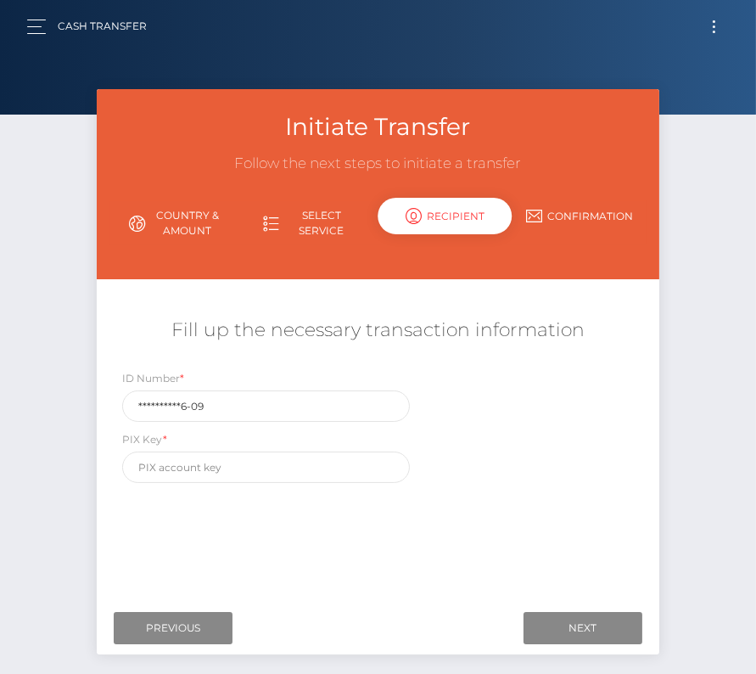
click at [203, 484] on div "**********" at bounding box center [378, 430] width 563 height 122
click at [188, 467] on input "text" at bounding box center [266, 466] width 288 height 31
paste input "mayconpereirag@gmail.com"
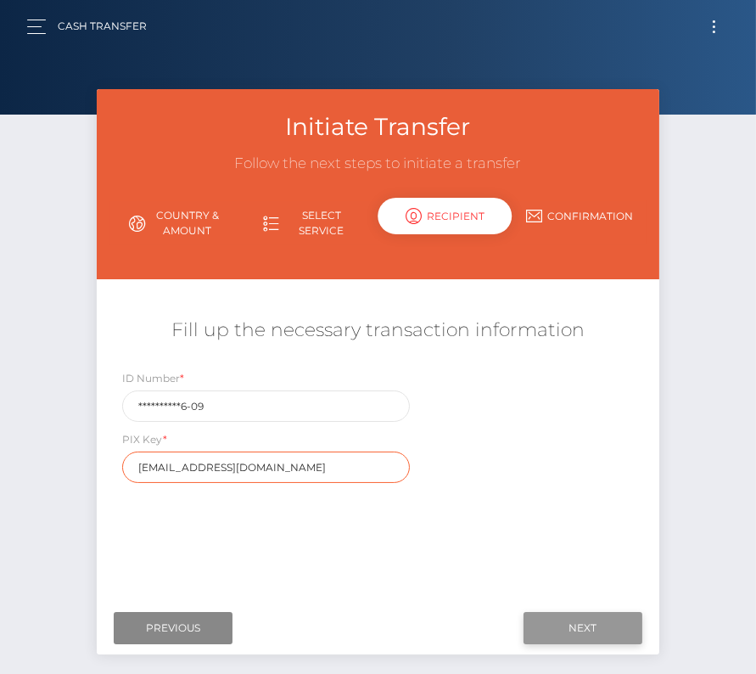
type input "mayconpereirag@gmail.com"
click at [547, 618] on input "Next" at bounding box center [582, 628] width 119 height 32
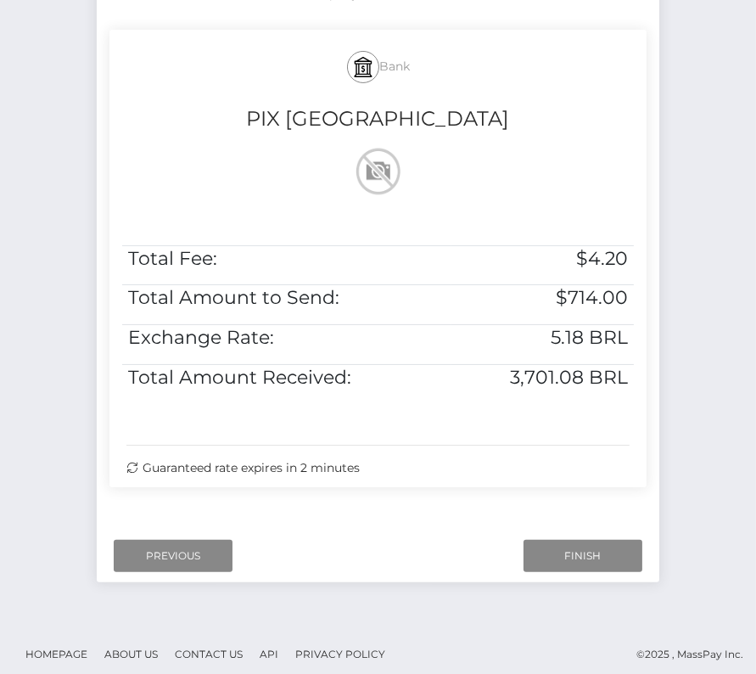
scroll to position [306, 0]
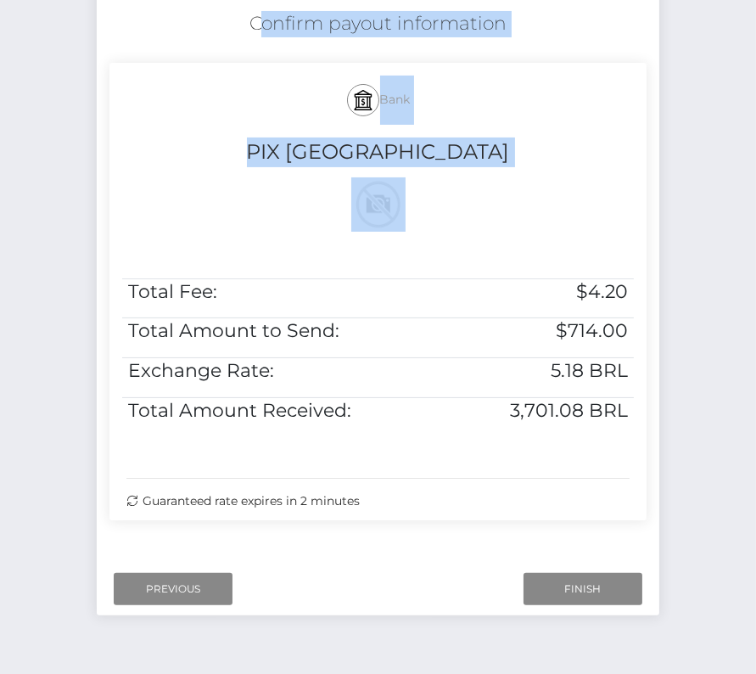
drag, startPoint x: 240, startPoint y: 10, endPoint x: 634, endPoint y: 411, distance: 561.6
click at [634, 411] on div "Confirm payout information Bank PIX BRASIL Total Fee: $4.20 Total Amount to Sen…" at bounding box center [378, 270] width 563 height 535
copy div "Confirm payout information Bank PIX BRASIL"
click at [580, 587] on input "Finish" at bounding box center [582, 589] width 119 height 32
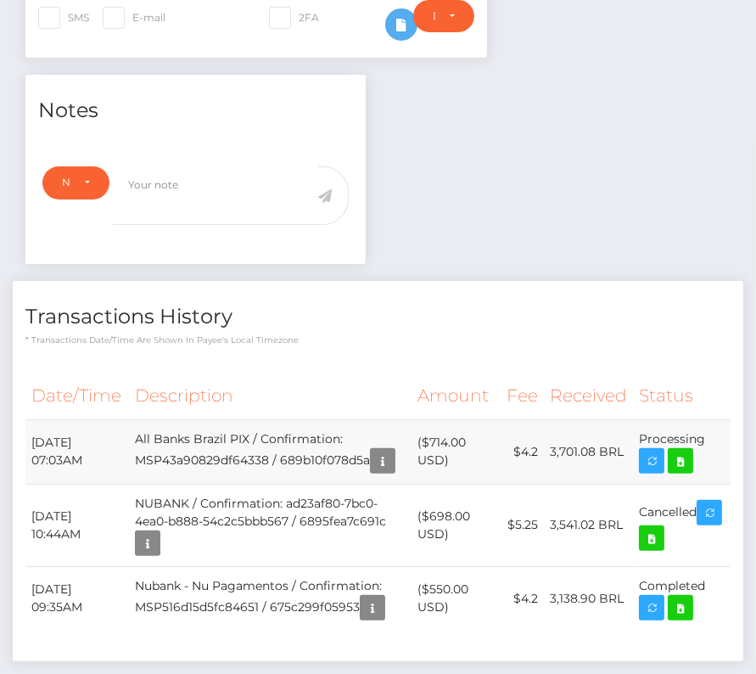
scroll to position [553, 0]
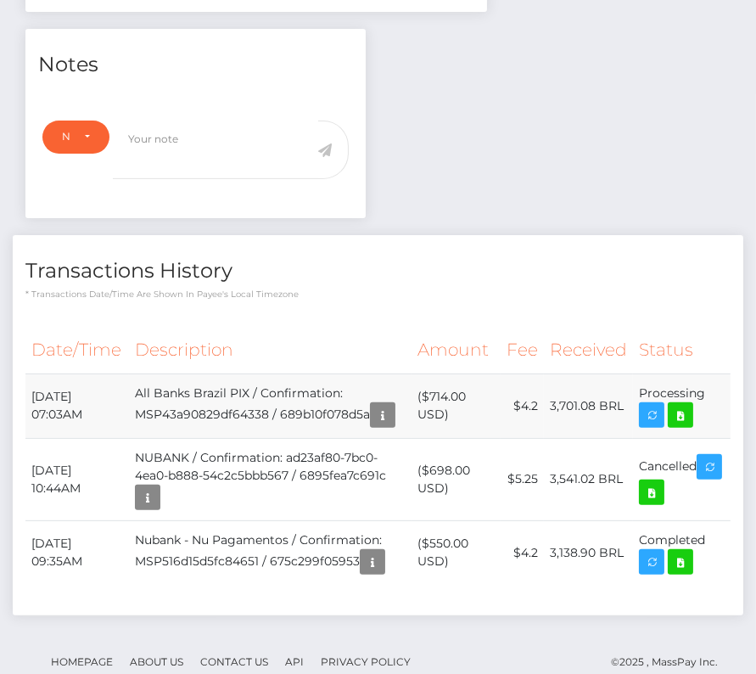
drag, startPoint x: 28, startPoint y: 392, endPoint x: 714, endPoint y: 417, distance: 686.8
click at [714, 417] on tr "[DATE] 07:03AM All Banks Brazil PIX / Confirmation: MSP43a90829df64338 / 689b10…" at bounding box center [377, 405] width 705 height 64
copy tbody "[DATE] 07:03AM All Banks Brazil PIX / Confirmation: MSP43a90829df64338 / 689b10…"
click at [683, 411] on icon at bounding box center [680, 415] width 20 height 21
click at [586, 433] on td "3,701.08 BRL" at bounding box center [588, 405] width 89 height 64
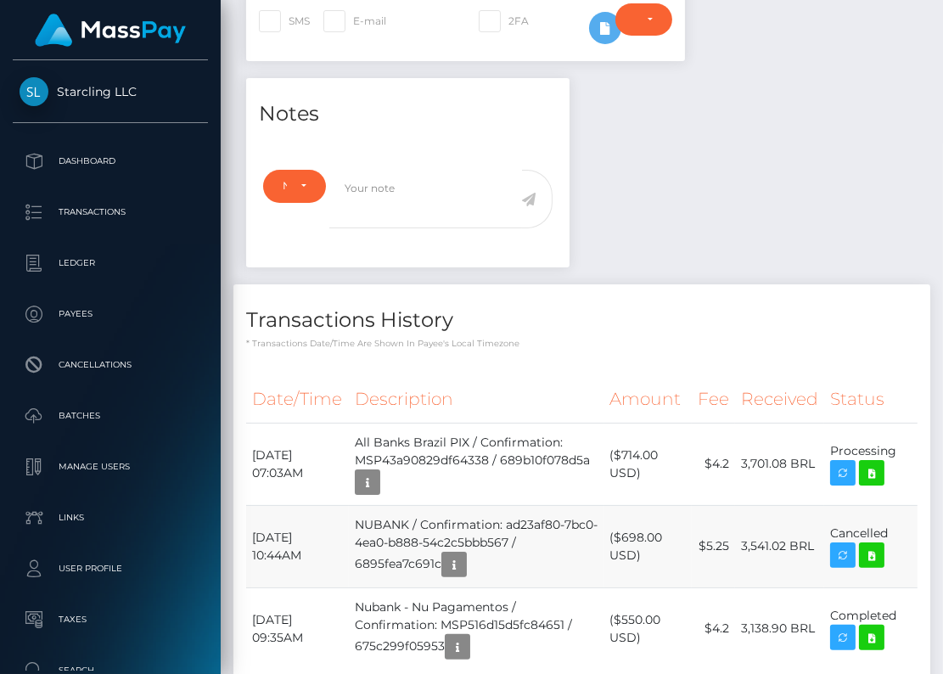
scroll to position [204, 206]
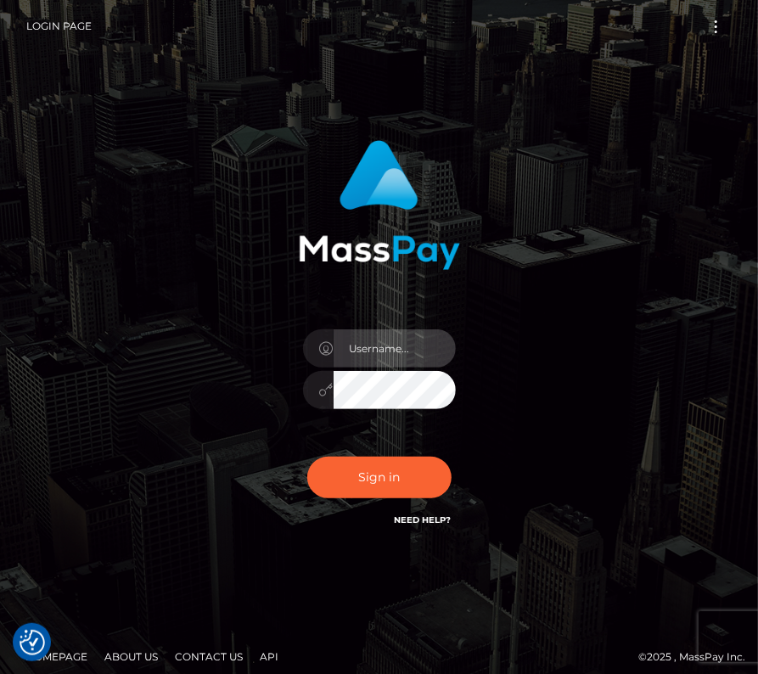
click at [375, 348] on input "text" at bounding box center [394, 348] width 122 height 38
type input "kateo"
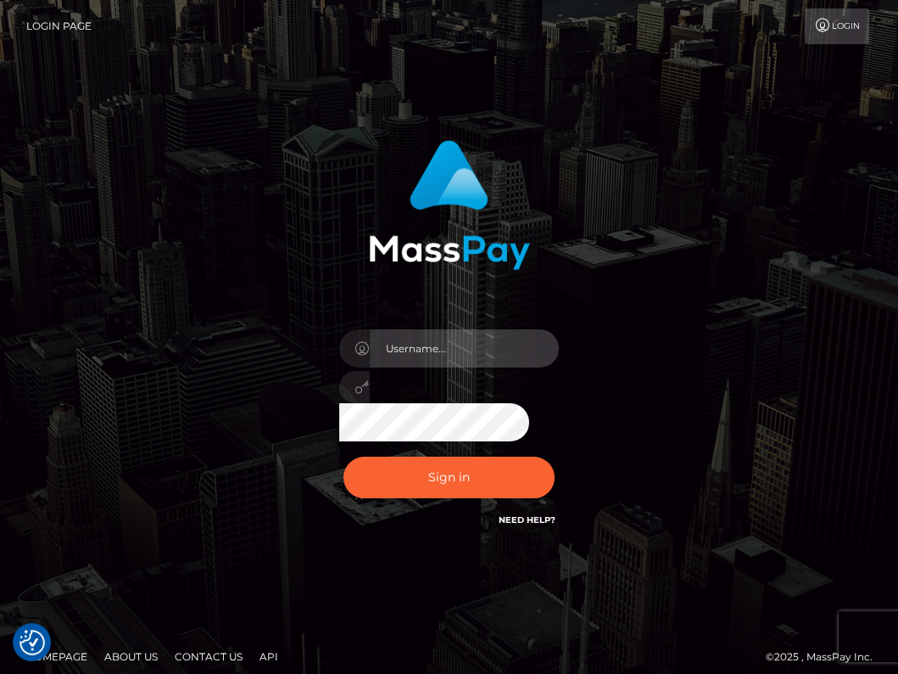
click at [414, 340] on input "text" at bounding box center [465, 348] width 190 height 38
type input "kateo"
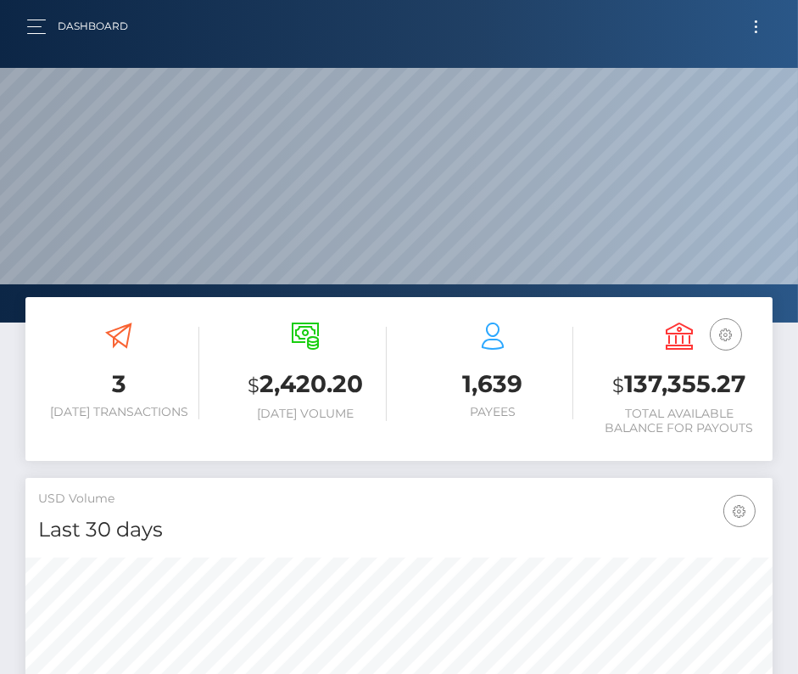
scroll to position [300, 361]
click at [756, 27] on button "Toggle navigation" at bounding box center [756, 26] width 31 height 23
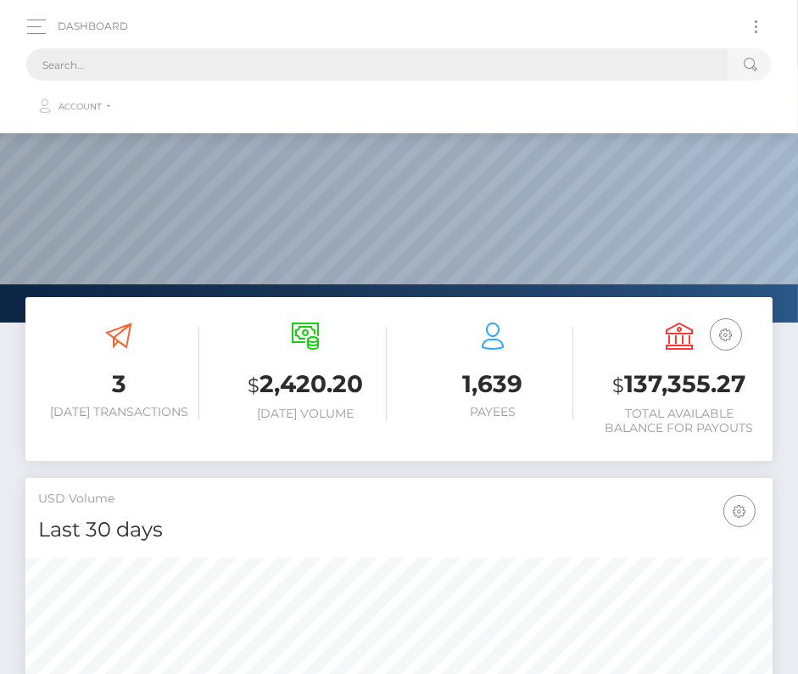
click at [274, 65] on input "text" at bounding box center [377, 64] width 702 height 32
paste input "13540"
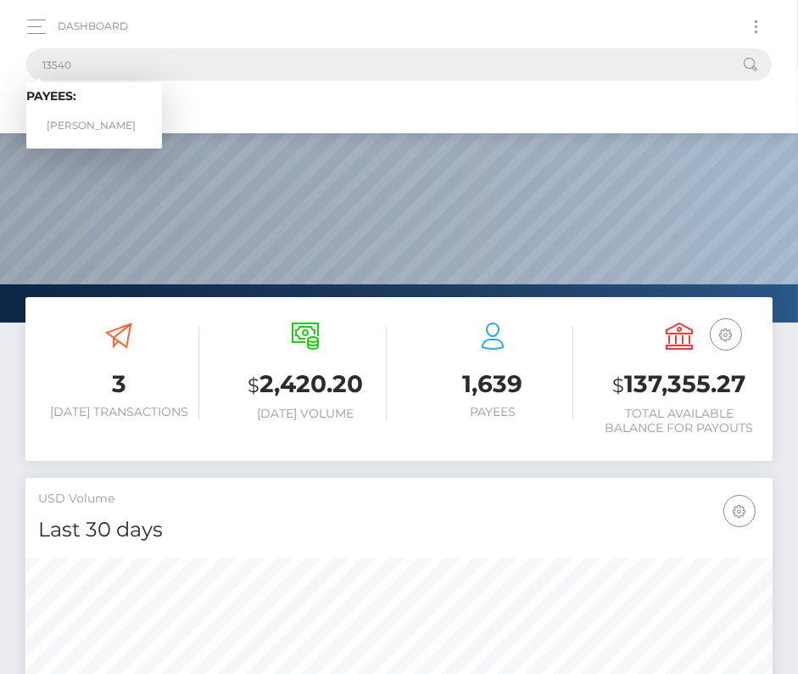
type input "13540"
click at [98, 114] on link "Nam-Khoi Nguyen" at bounding box center [94, 125] width 136 height 31
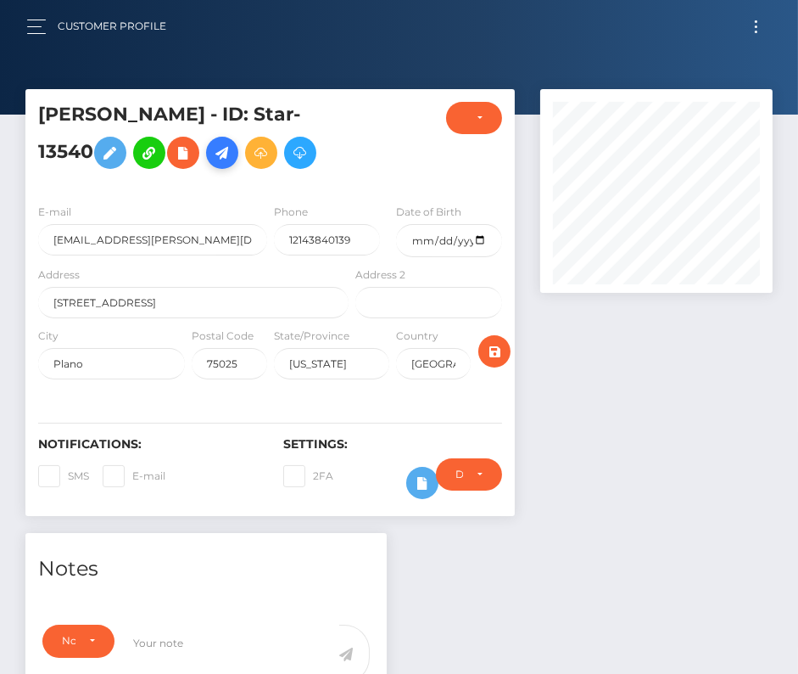
click at [225, 154] on icon at bounding box center [222, 153] width 20 height 21
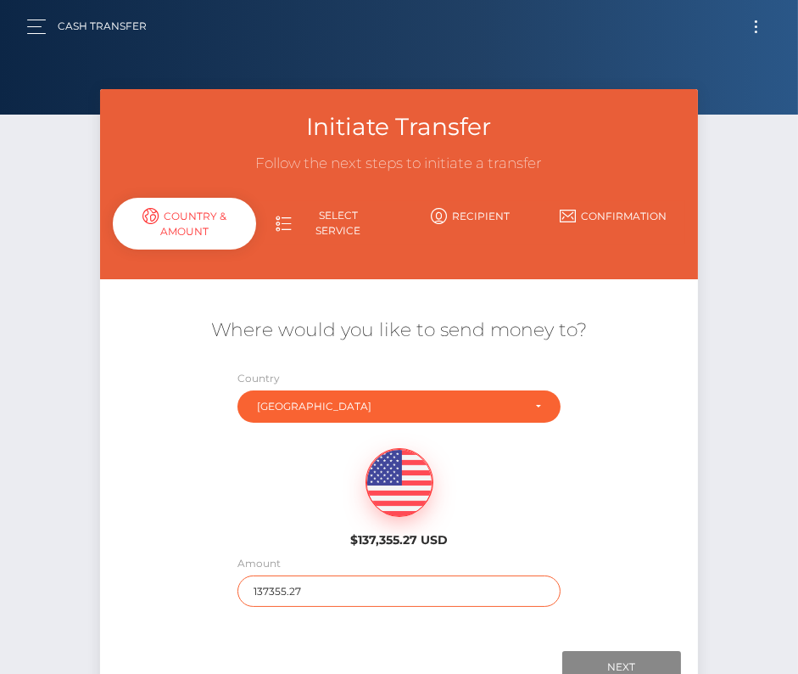
click at [323, 590] on input "137355.27" at bounding box center [399, 590] width 323 height 31
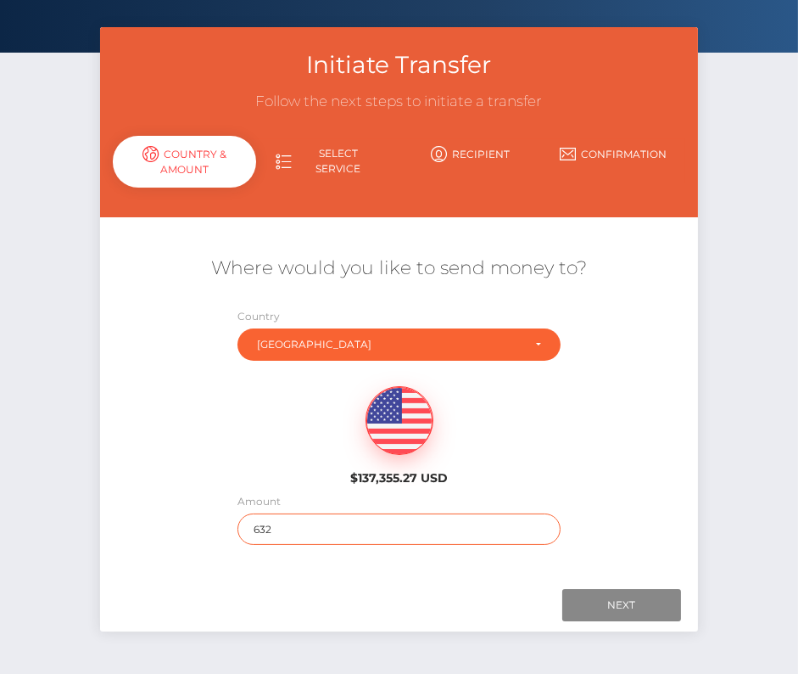
scroll to position [119, 0]
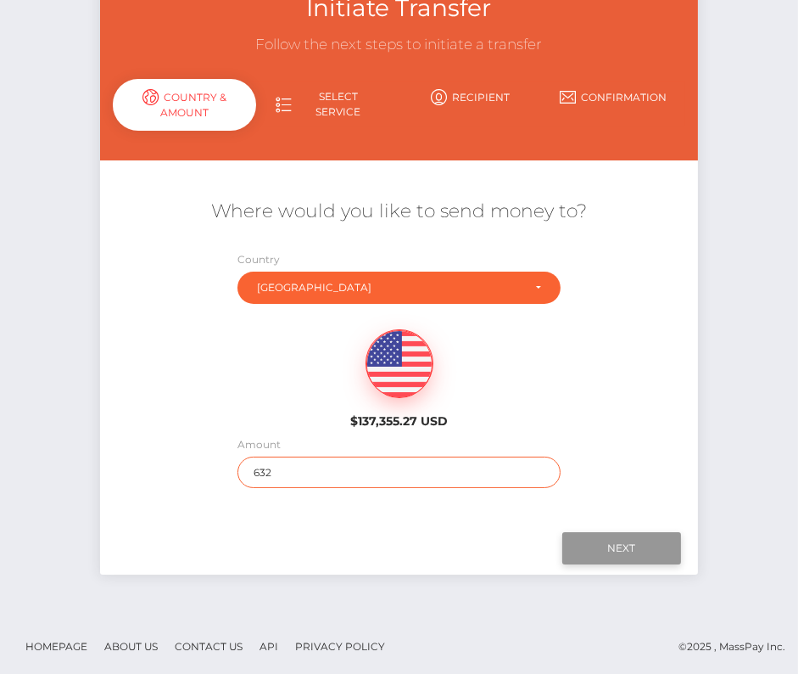
type input "632"
click at [613, 536] on input "Next" at bounding box center [622, 548] width 119 height 32
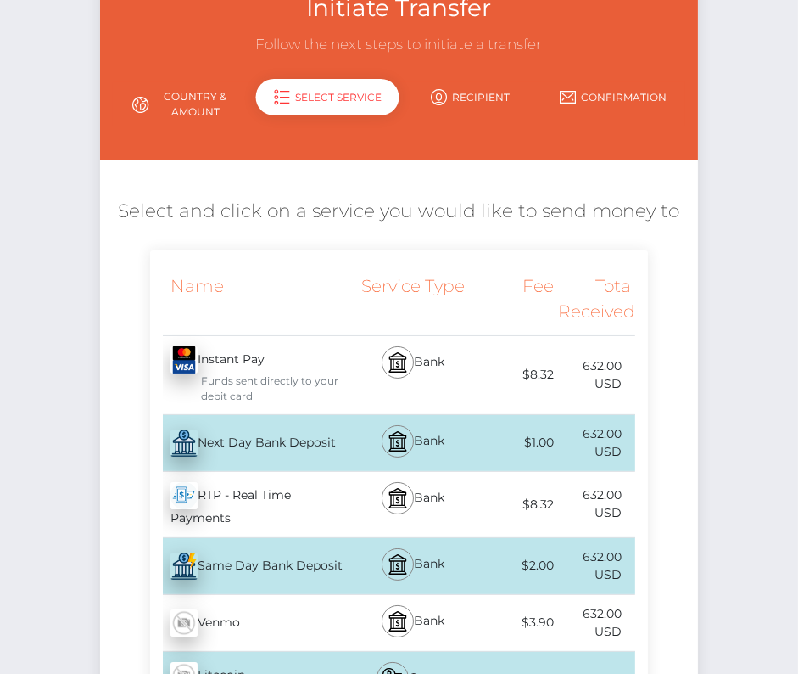
click at [273, 445] on div "Next Day Bank Deposit - USD" at bounding box center [251, 443] width 202 height 48
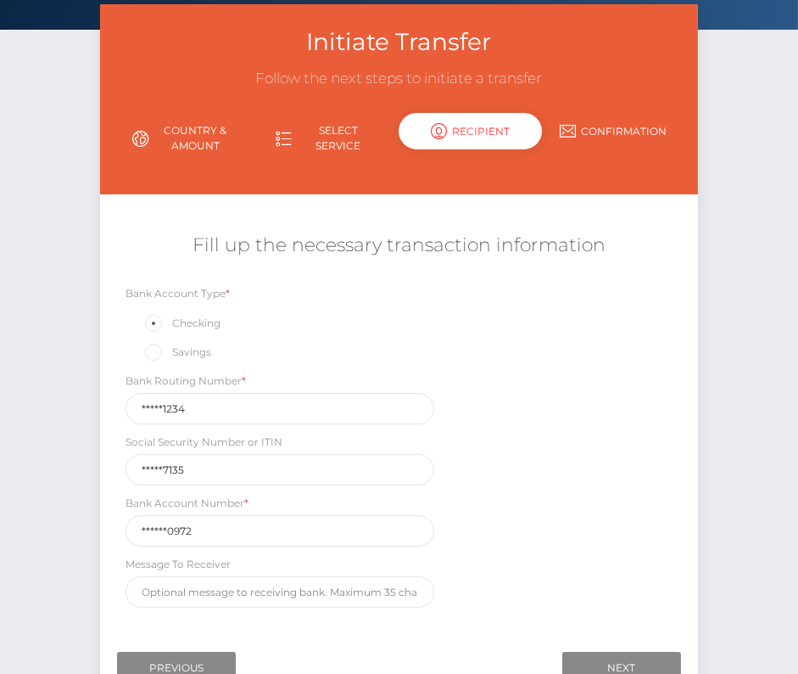
scroll to position [176, 0]
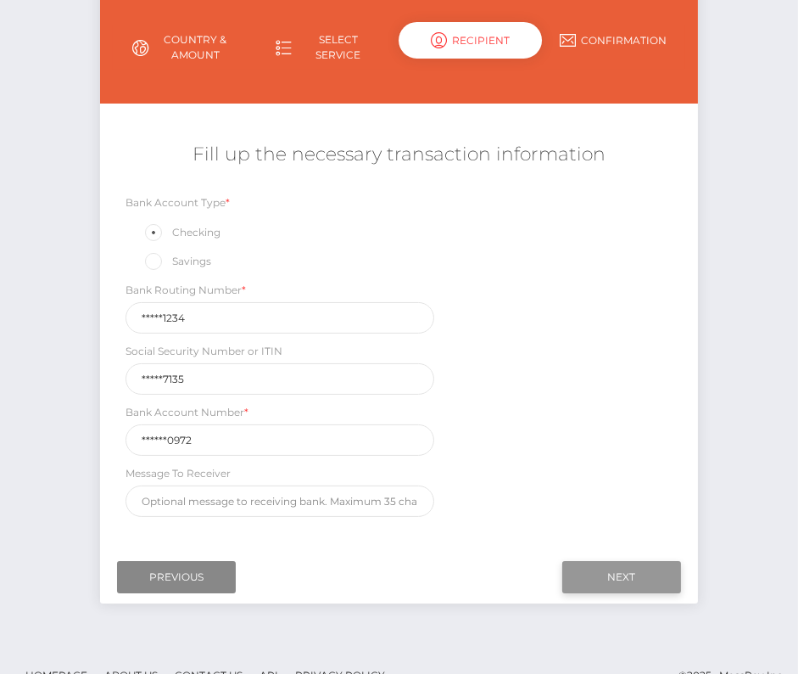
click at [647, 569] on input "Next" at bounding box center [622, 577] width 119 height 32
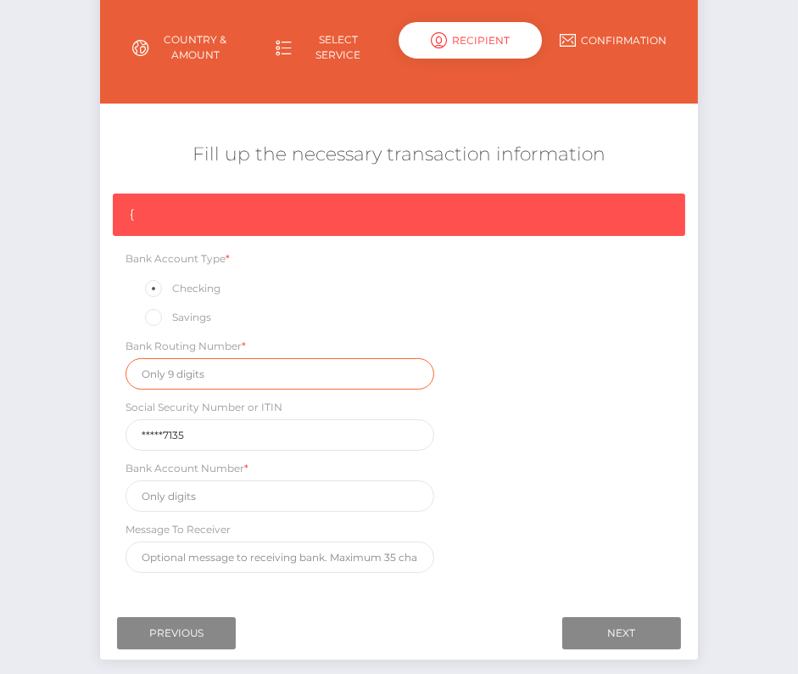
click at [178, 366] on input "text" at bounding box center [280, 373] width 308 height 31
paste input "111901234"
type input "111901234"
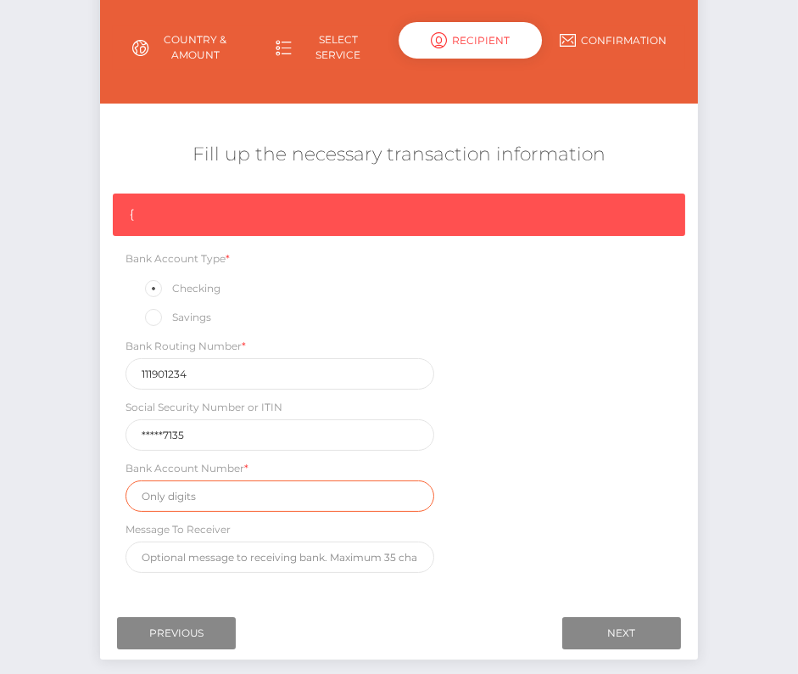
click at [204, 502] on input "text" at bounding box center [280, 495] width 308 height 31
paste input "2810000972"
type input "2810000972"
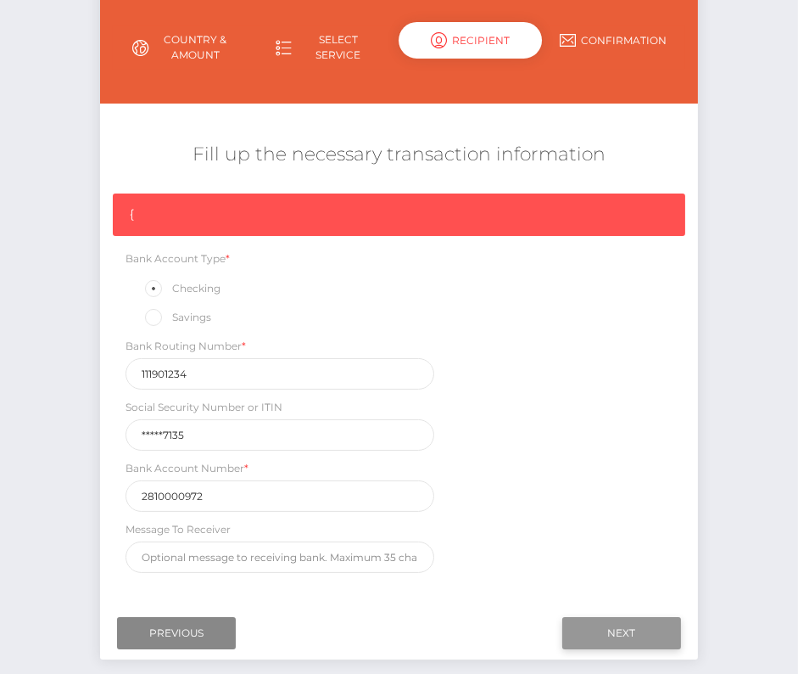
click at [656, 628] on input "Next" at bounding box center [622, 633] width 119 height 32
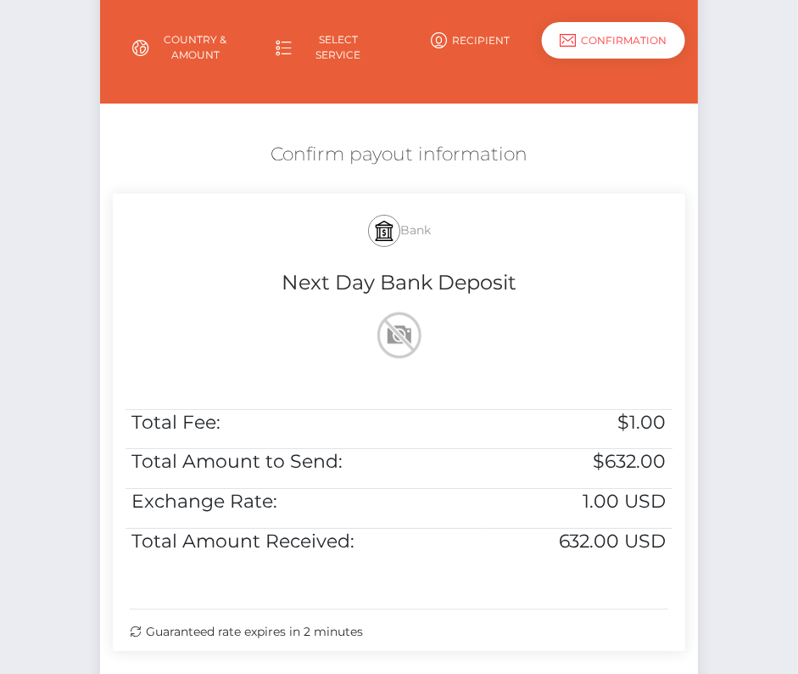
scroll to position [346, 0]
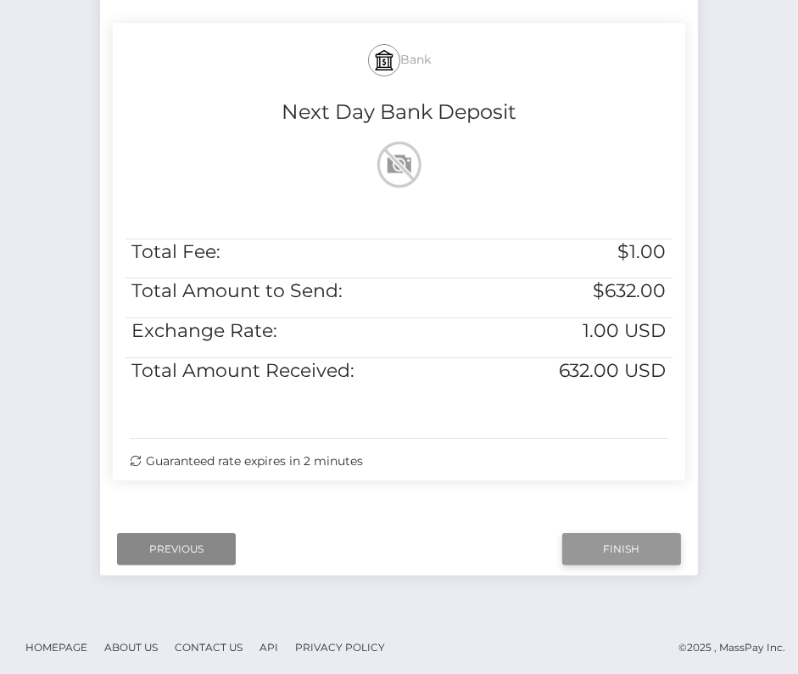
click at [612, 548] on input "Finish" at bounding box center [622, 549] width 119 height 32
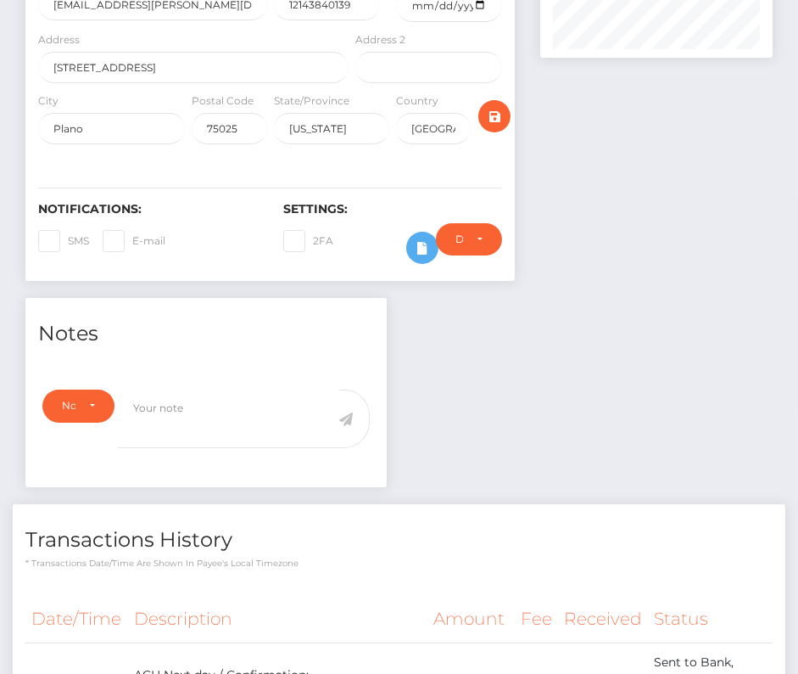
scroll to position [460, 0]
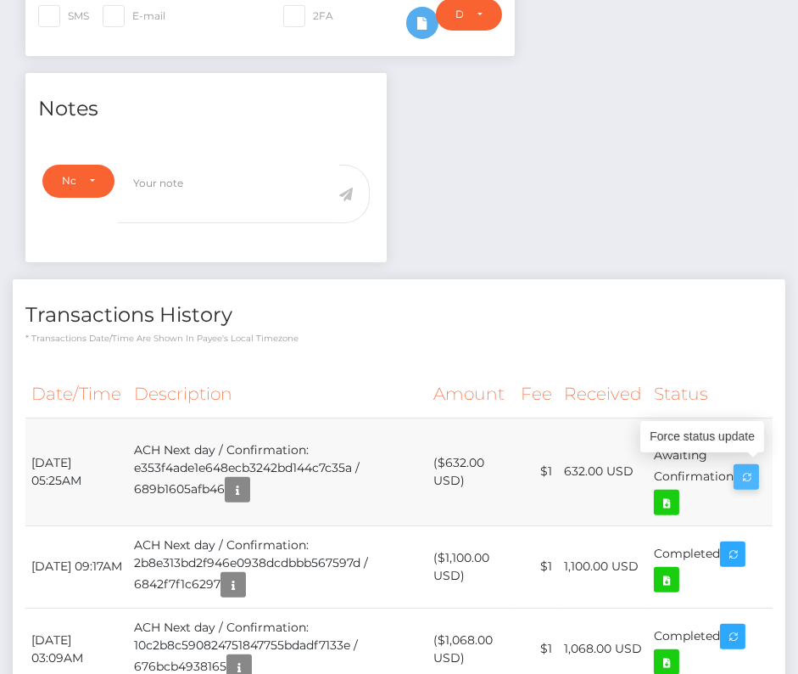
drag, startPoint x: 57, startPoint y: 451, endPoint x: 749, endPoint y: 476, distance: 692.8
click at [749, 476] on tr "August 12, 2025 05:25AM ACH Next day / Confirmation: e353f4ade1e648ecb3242bd144…" at bounding box center [398, 471] width 747 height 108
copy tr "August 12, 2025 05:25AM ACH Next day / Confirmation: e353f4ade1e648ecb3242bd144…"
click at [672, 501] on icon at bounding box center [667, 502] width 20 height 21
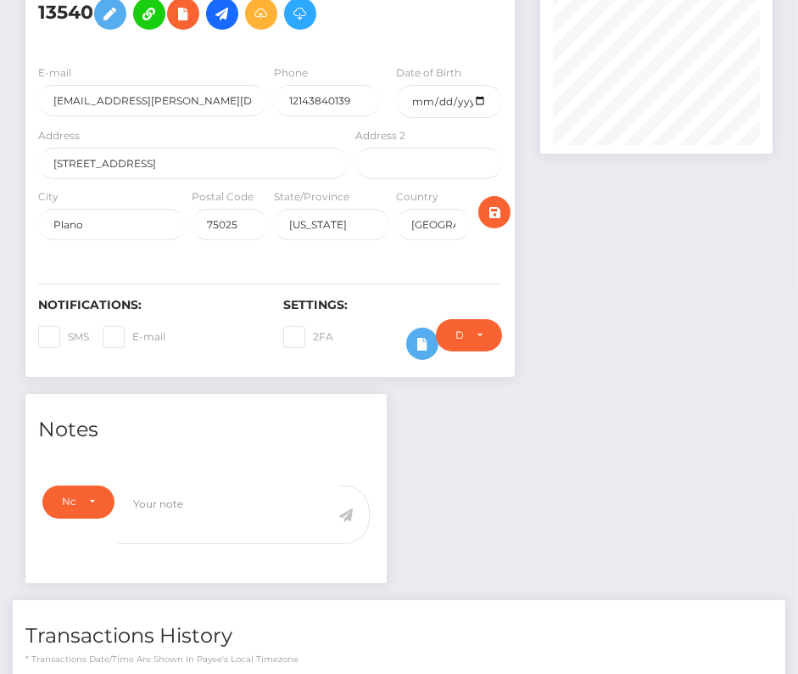
scroll to position [0, 0]
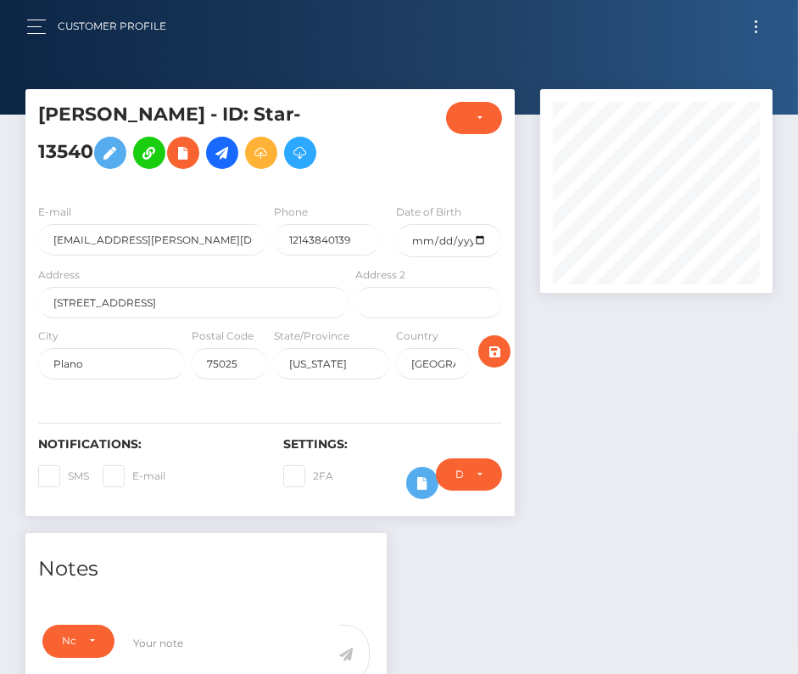
click at [756, 29] on button "Toggle navigation" at bounding box center [756, 26] width 31 height 23
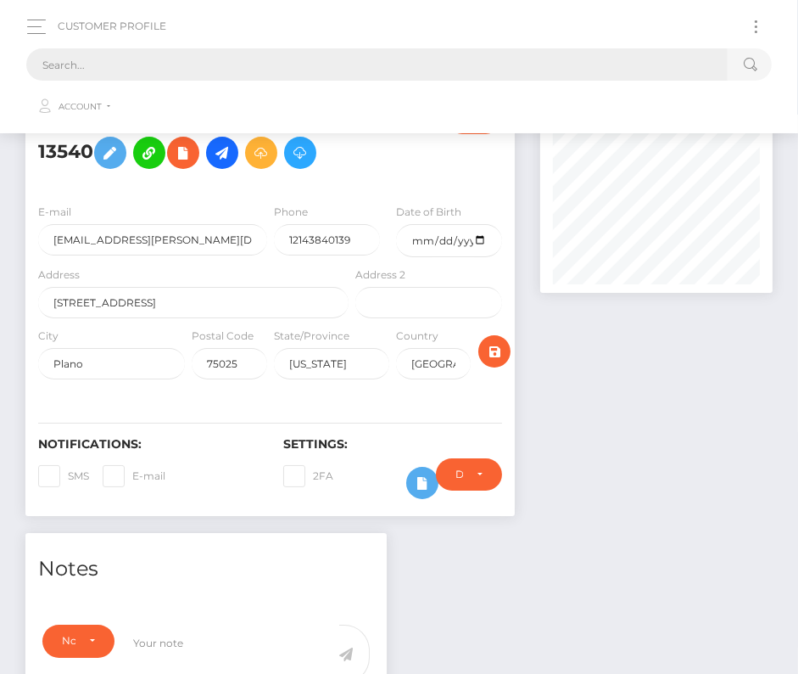
click at [341, 60] on input "text" at bounding box center [377, 64] width 702 height 32
paste input "2303383"
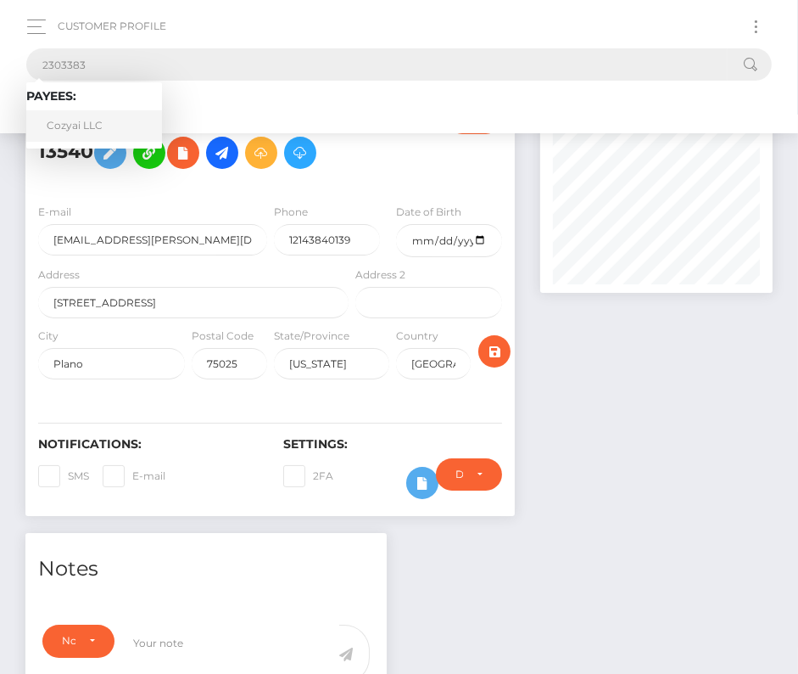
type input "2303383"
click at [90, 131] on link "Cozyai LLC" at bounding box center [94, 125] width 136 height 31
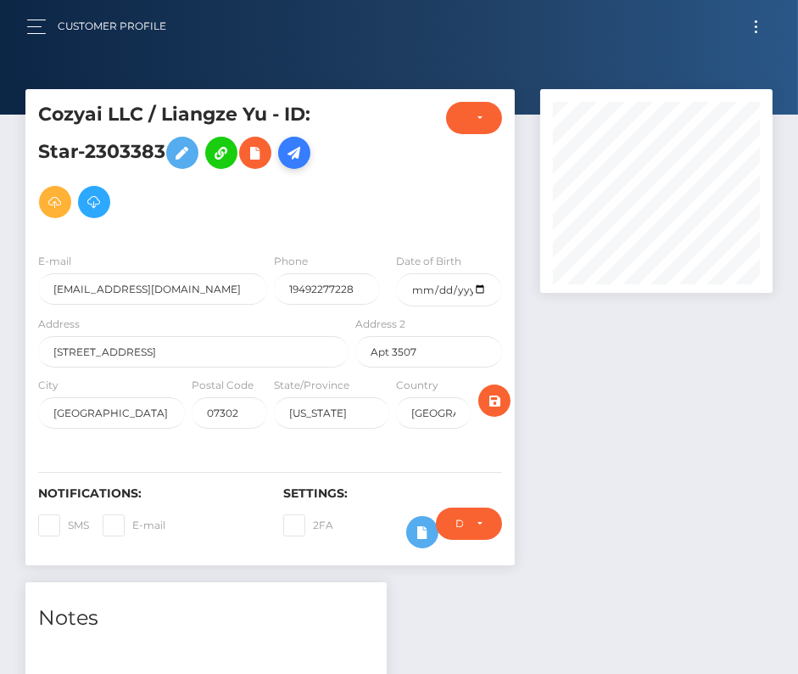
click at [299, 155] on icon at bounding box center [294, 153] width 20 height 21
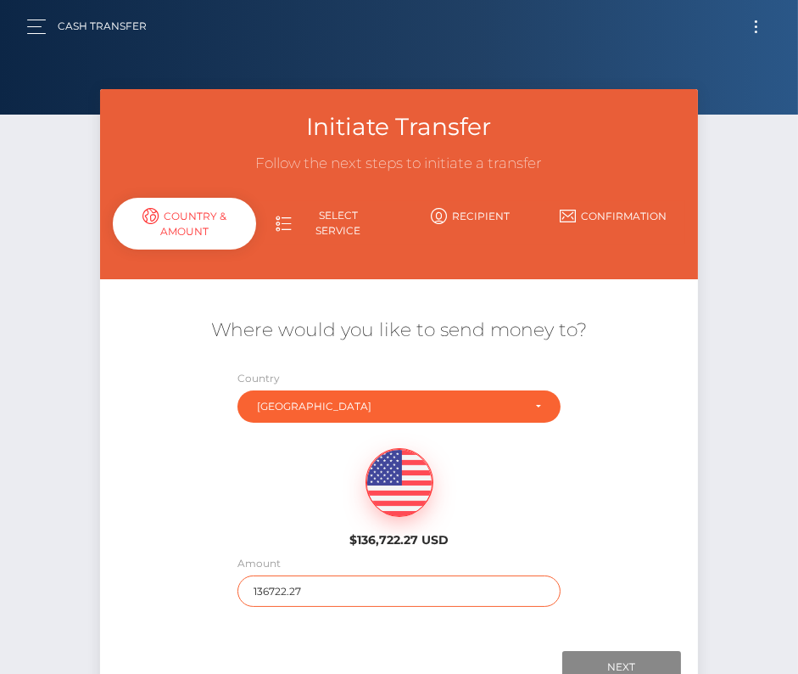
click at [293, 578] on input "136722.27" at bounding box center [399, 590] width 323 height 31
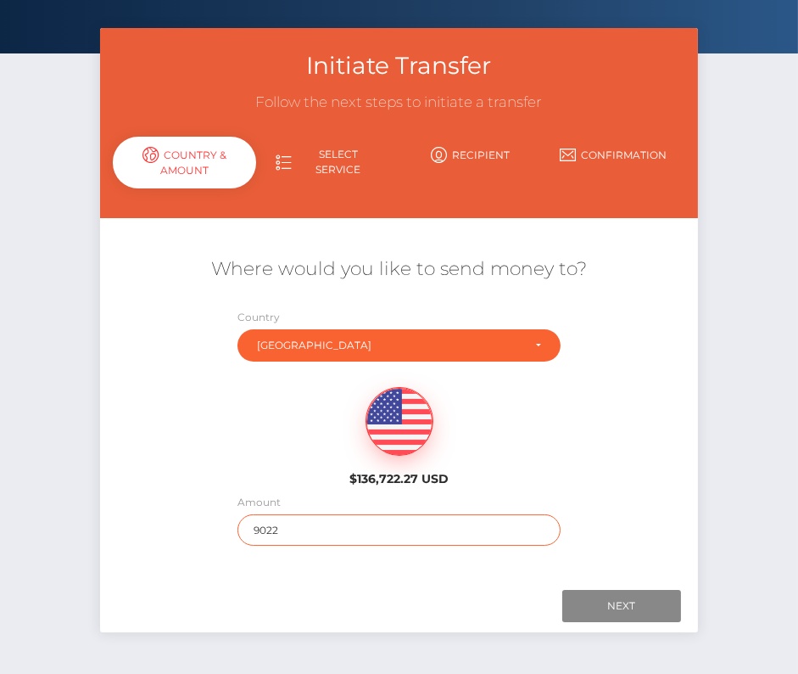
scroll to position [79, 0]
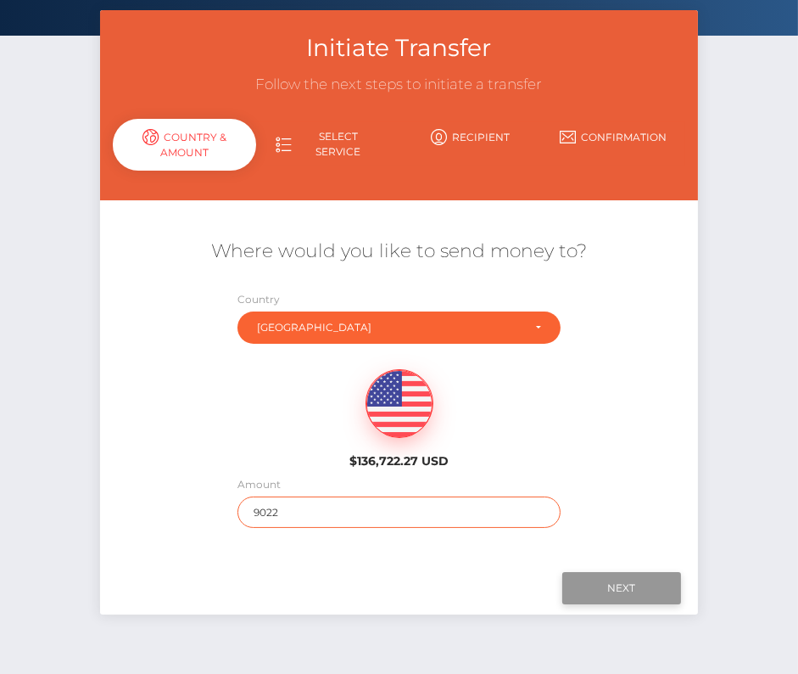
type input "9022"
click at [617, 585] on input "Next" at bounding box center [622, 588] width 119 height 32
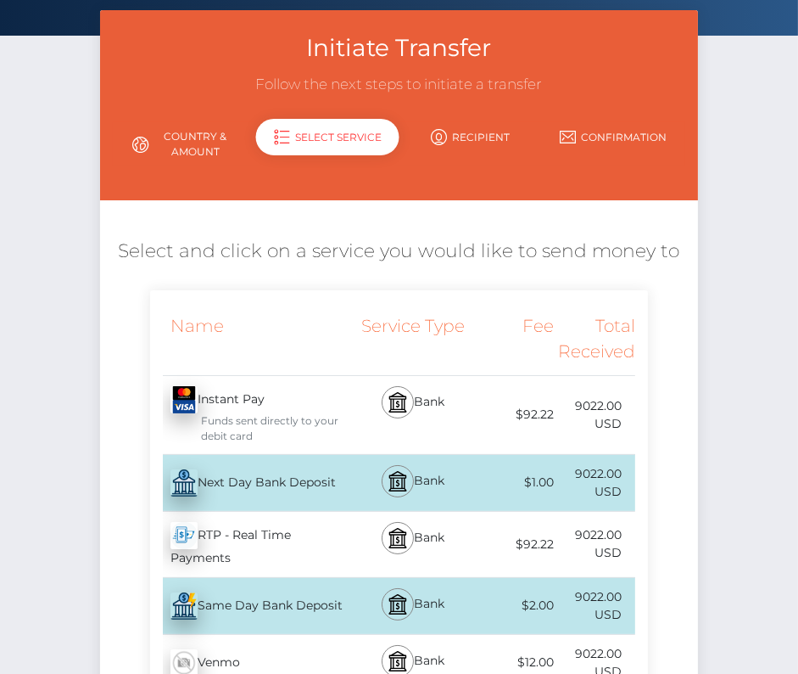
click at [241, 489] on div "Next Day Bank Deposit - USD" at bounding box center [251, 483] width 202 height 48
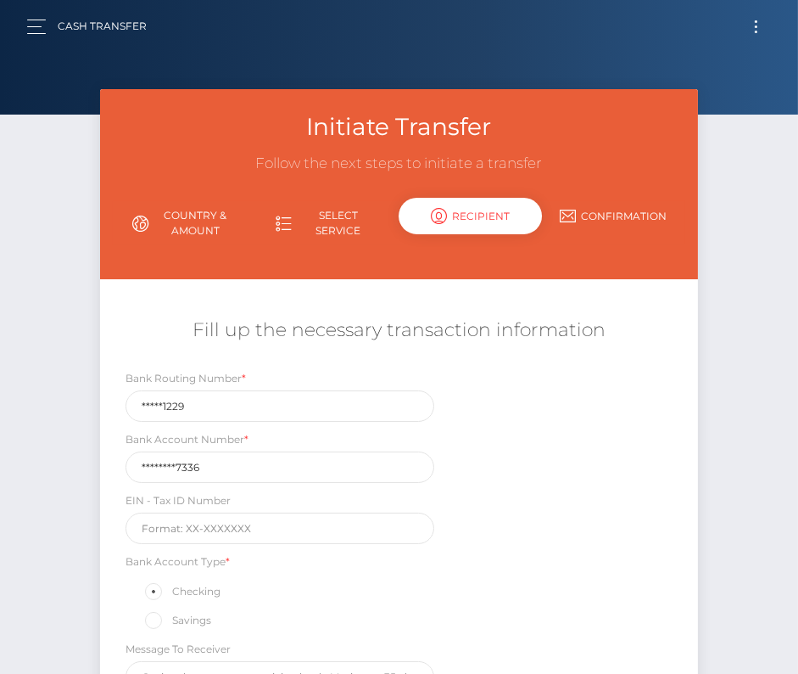
scroll to position [199, 0]
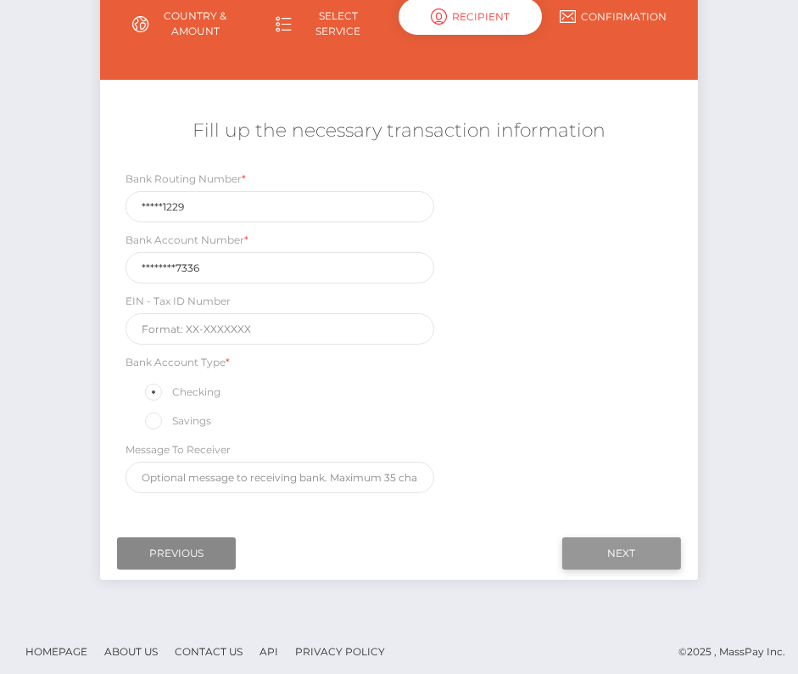
click at [625, 549] on input "Next" at bounding box center [622, 553] width 119 height 32
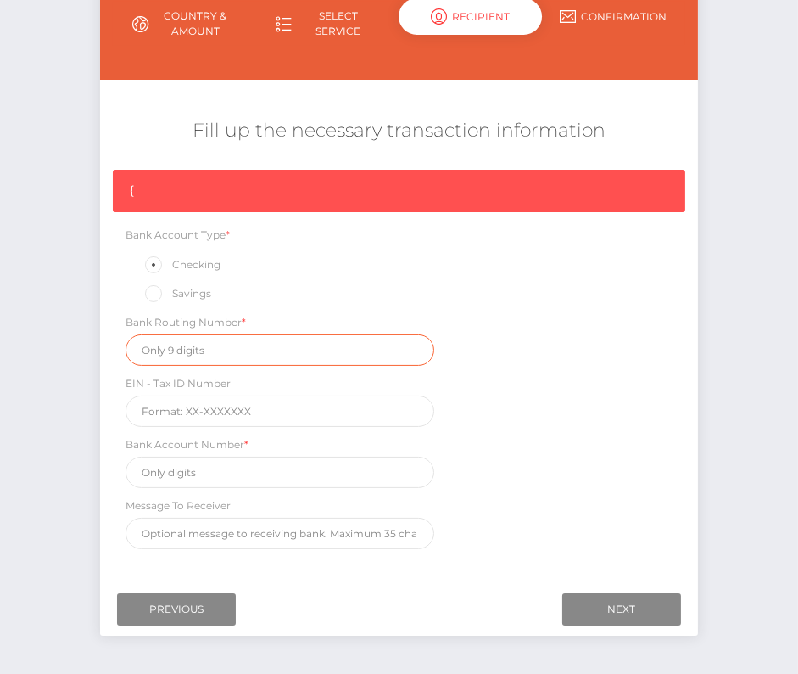
click at [170, 345] on input "text" at bounding box center [280, 349] width 308 height 31
paste input "091311229"
type input "091311229"
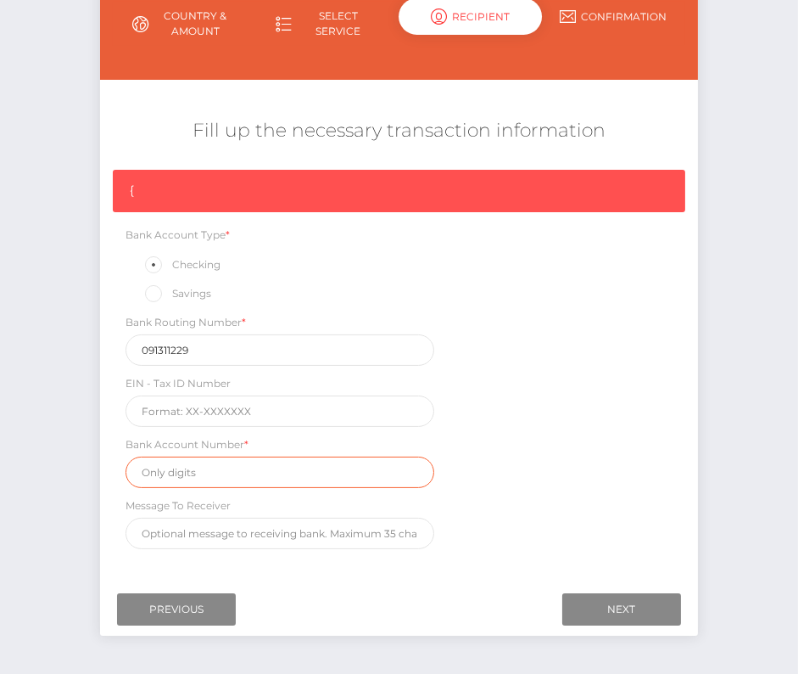
click at [229, 471] on input "text" at bounding box center [280, 471] width 308 height 31
paste input "202402117336"
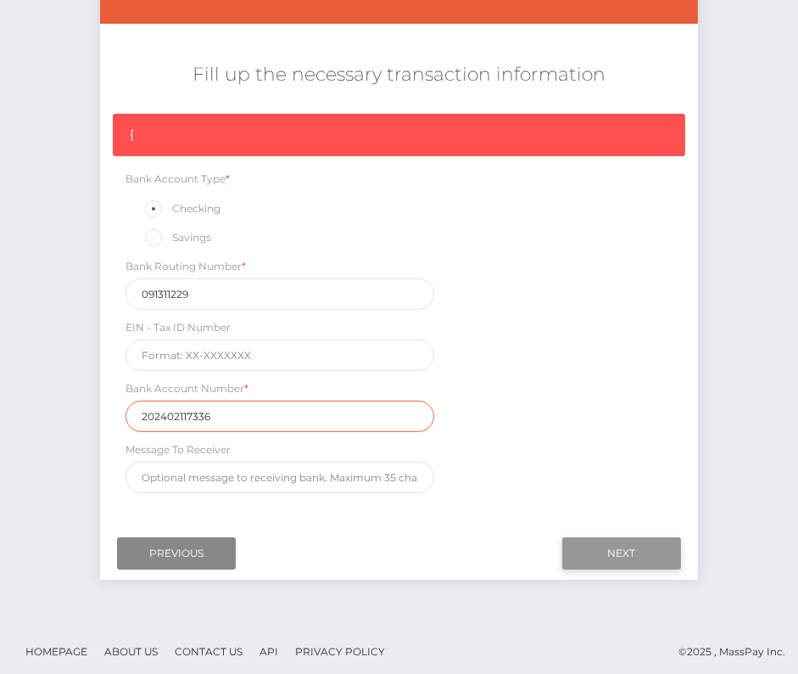
type input "202402117336"
click at [656, 540] on input "Next" at bounding box center [622, 553] width 119 height 32
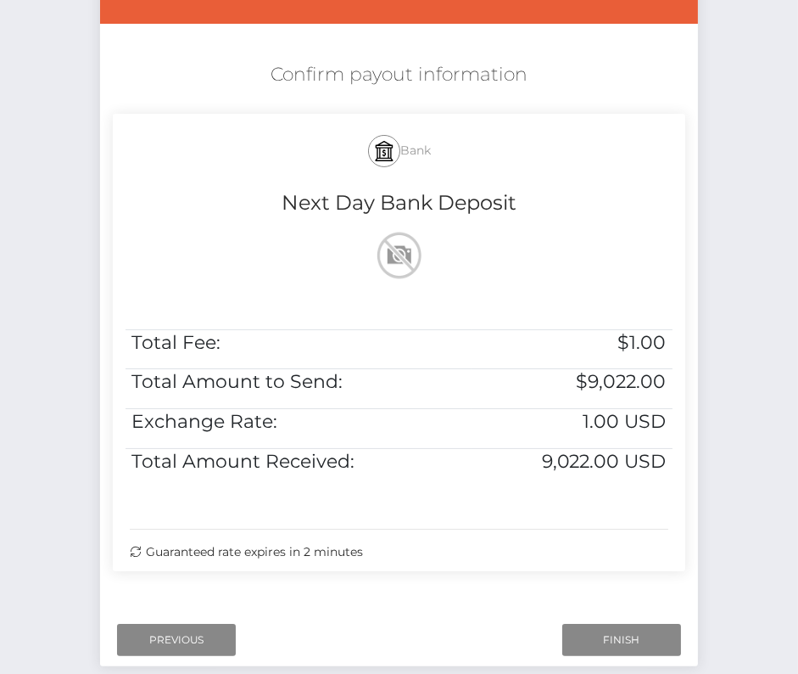
scroll to position [337, 0]
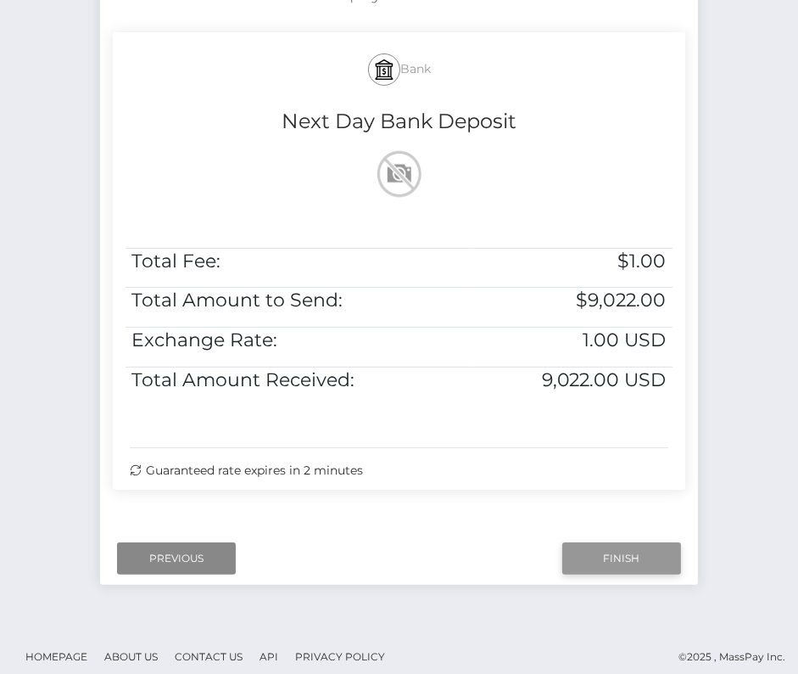
click at [604, 557] on input "Finish" at bounding box center [622, 558] width 119 height 32
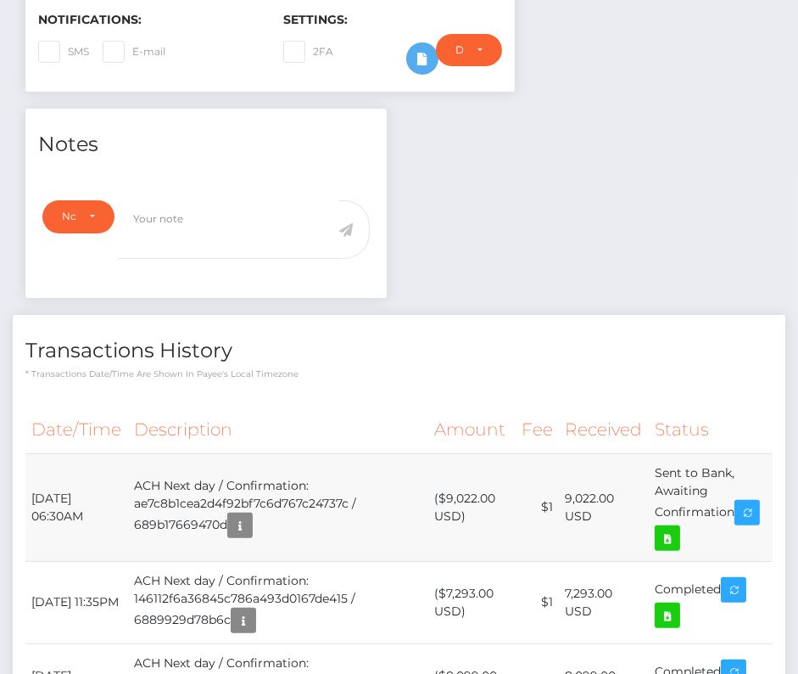
scroll to position [475, 0]
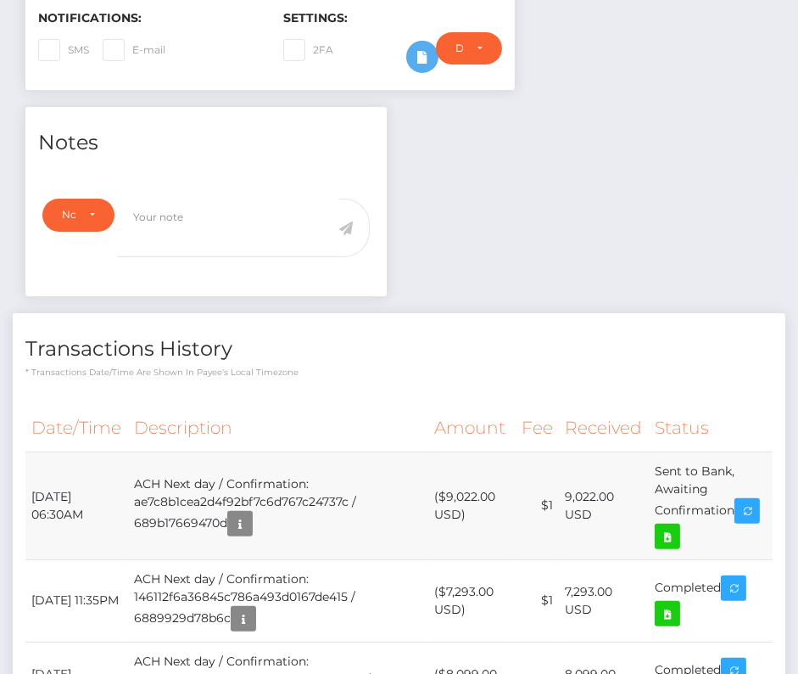
drag, startPoint x: 31, startPoint y: 491, endPoint x: 735, endPoint y: 512, distance: 704.5
click at [735, 512] on tr "[DATE] 06:30AM ACH Next day / Confirmation: ae7c8b1cea2d4f92bf7c6d767c24737c / …" at bounding box center [398, 505] width 747 height 108
copy tr "[DATE] 06:30AM ACH Next day / Confirmation: ae7c8b1cea2d4f92bf7c6d767c24737c / …"
click at [676, 535] on icon at bounding box center [668, 536] width 20 height 21
click at [0, 0] on div "Cozyai LLC / Liangze Yu - ID: Star-2303383 ACTIVE" at bounding box center [399, 399] width 798 height 1570
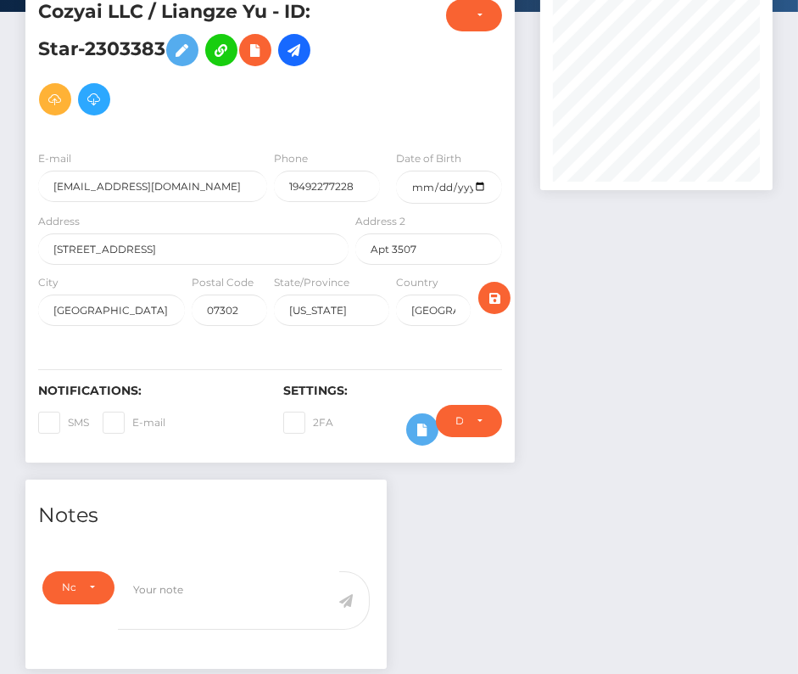
scroll to position [0, 0]
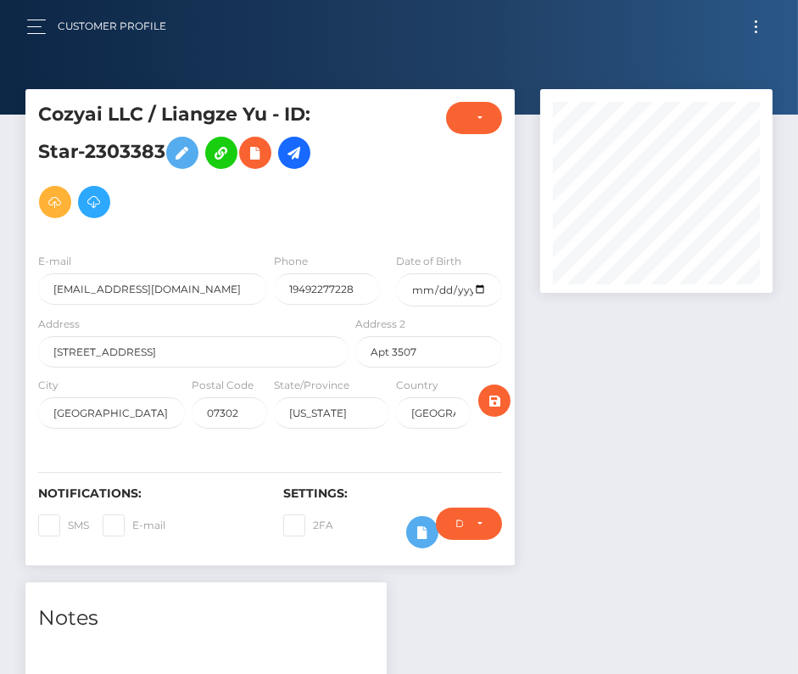
click at [747, 36] on button "Toggle navigation" at bounding box center [756, 26] width 31 height 23
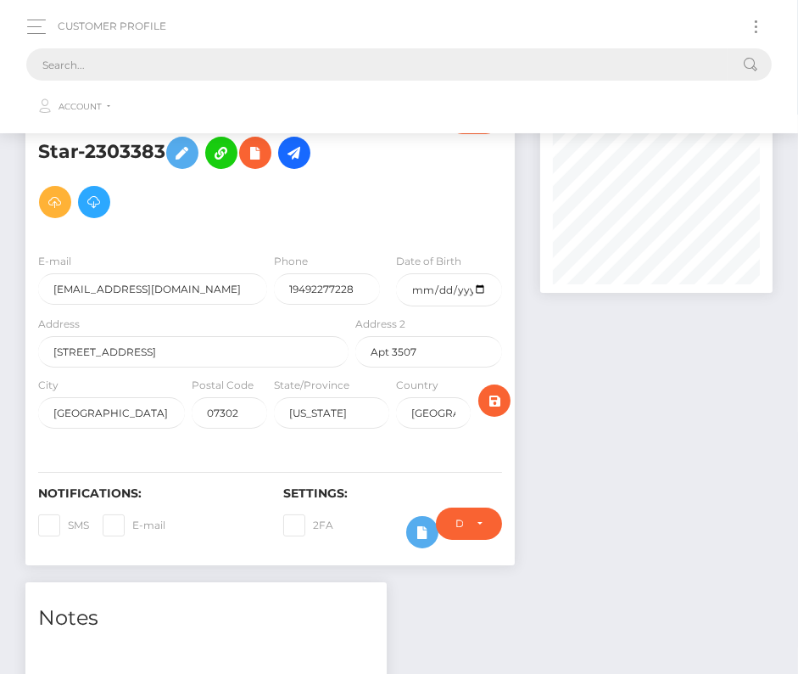
click at [361, 67] on input "text" at bounding box center [377, 64] width 702 height 32
paste input "98101"
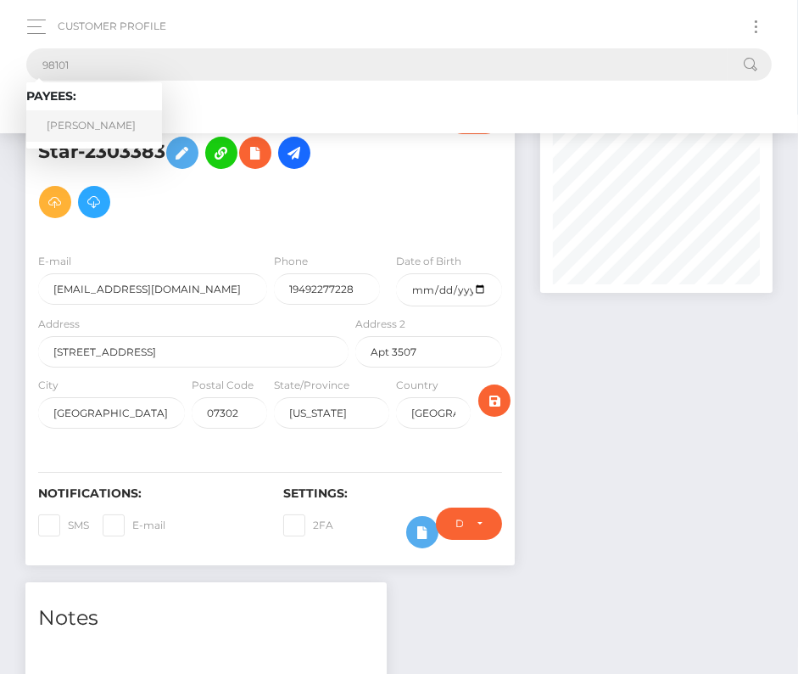
type input "98101"
click at [100, 121] on link "[PERSON_NAME]" at bounding box center [94, 125] width 136 height 31
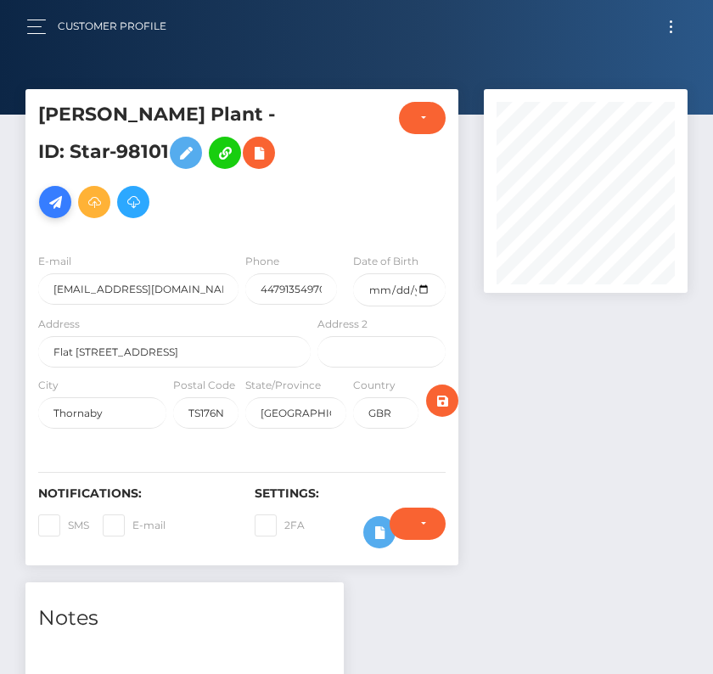
click at [65, 192] on icon at bounding box center [55, 202] width 20 height 21
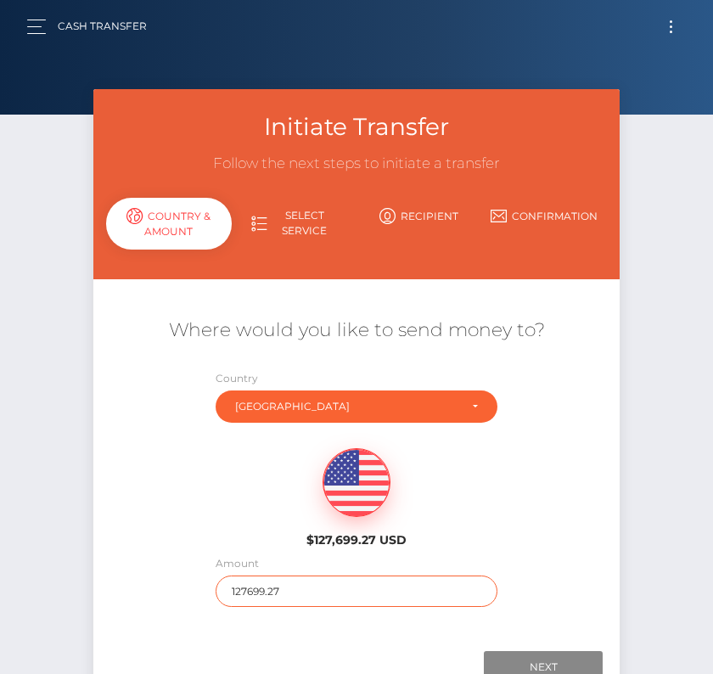
click at [263, 589] on input "127699.27" at bounding box center [357, 590] width 282 height 31
type input "500"
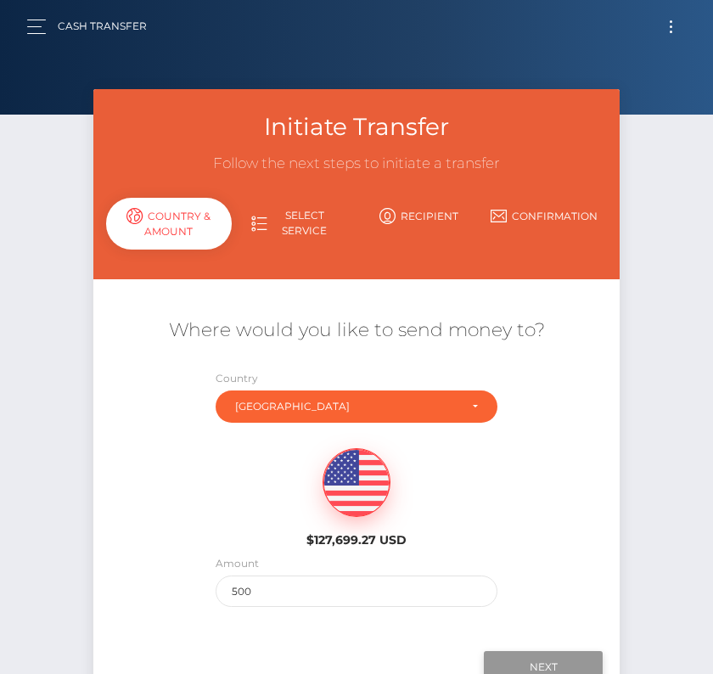
click at [534, 661] on input "Next" at bounding box center [543, 667] width 119 height 32
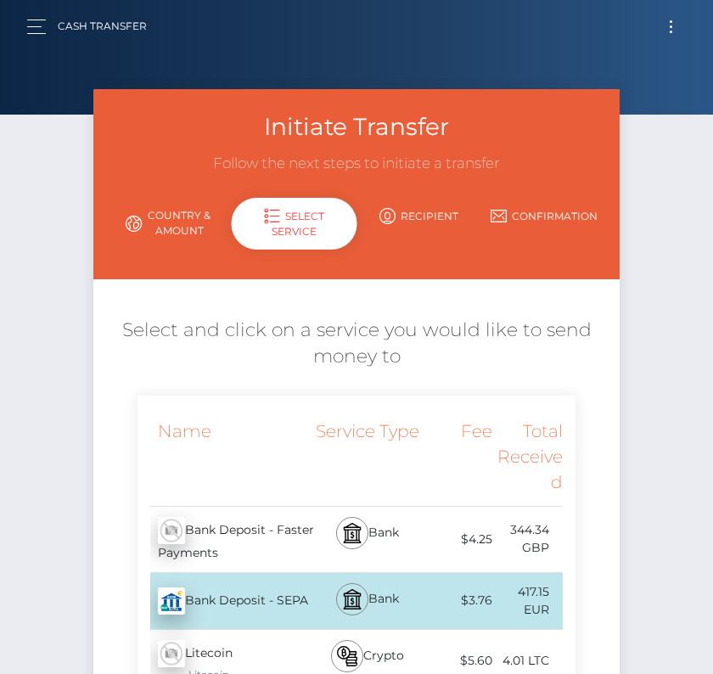
click at [419, 549] on div "Bank" at bounding box center [368, 539] width 106 height 65
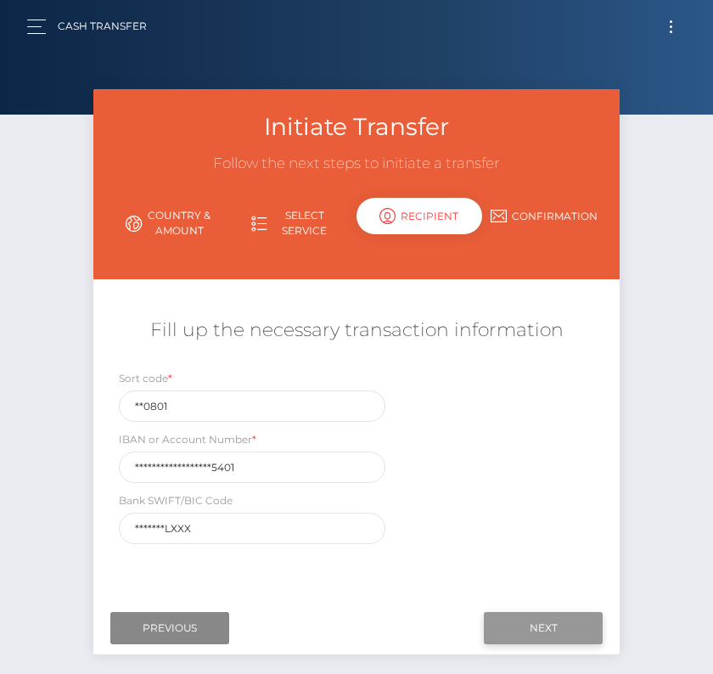
click at [565, 630] on input "Next" at bounding box center [543, 628] width 119 height 32
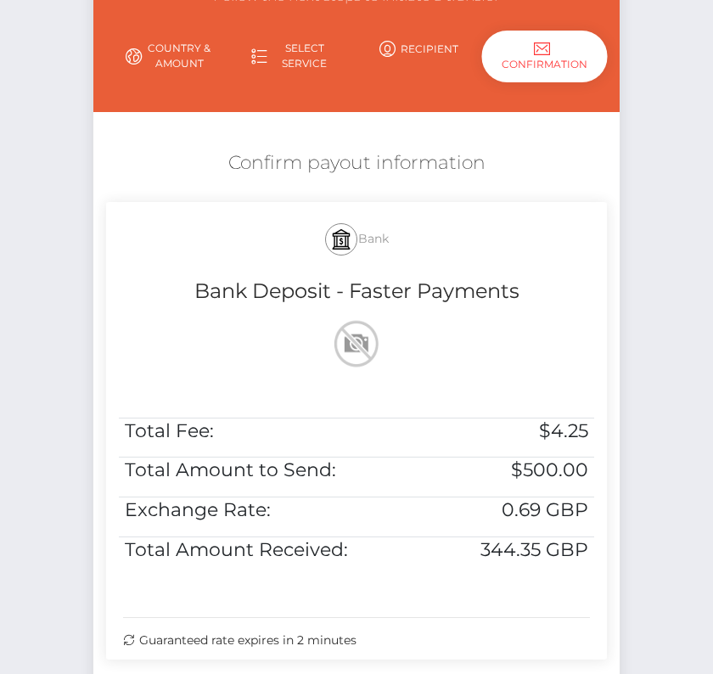
scroll to position [171, 0]
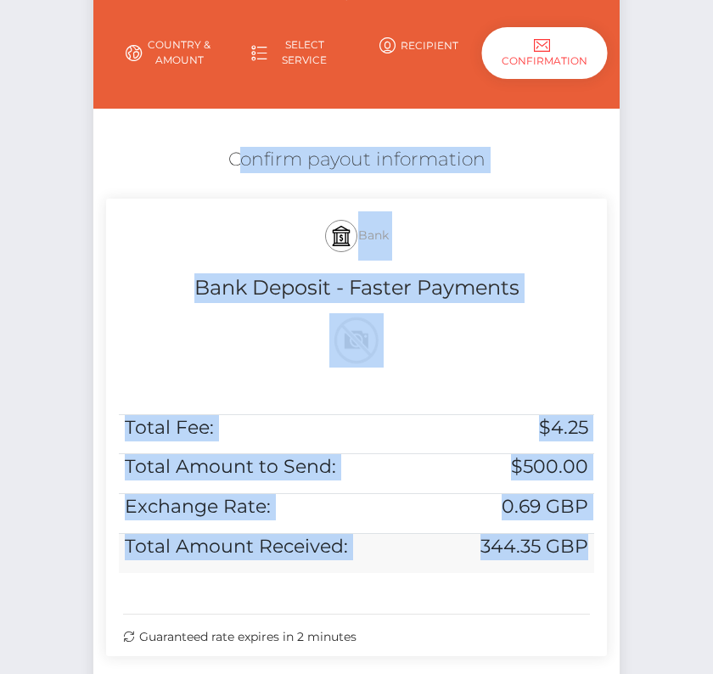
drag, startPoint x: 209, startPoint y: 149, endPoint x: 585, endPoint y: 568, distance: 562.9
click at [585, 568] on div "Confirm payout information Bank Bank Deposit - Faster Payments Total Fee: $4.25…" at bounding box center [356, 405] width 526 height 535
copy div "Confirm payout information Bank Bank Deposit - Faster Payments Total Fee: $4.25…"
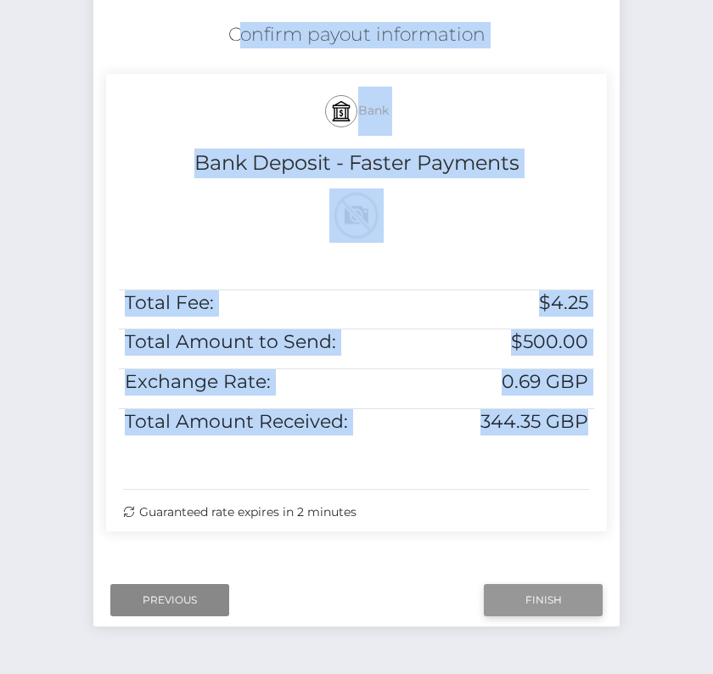
click at [544, 607] on input "Finish" at bounding box center [543, 600] width 119 height 32
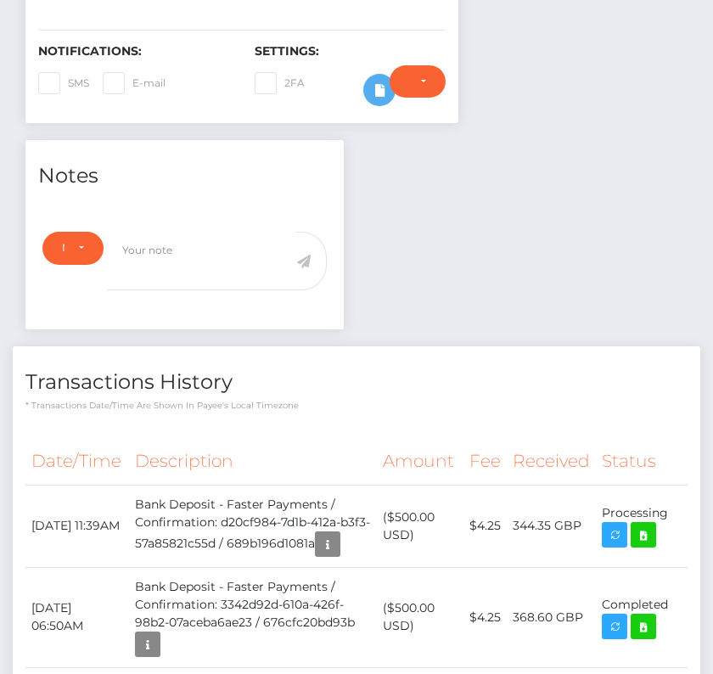
scroll to position [452, 0]
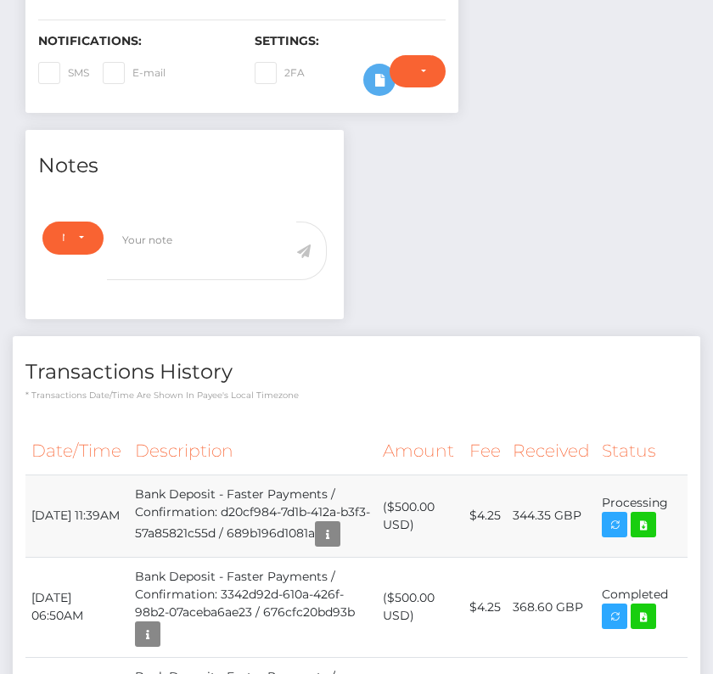
drag, startPoint x: 28, startPoint y: 458, endPoint x: 664, endPoint y: 461, distance: 636.3
click at [664, 474] on tr "[DATE] 11:39AM Bank Deposit - Faster Payments / Confirmation: d20cf984-7d1b-412…" at bounding box center [356, 515] width 662 height 82
copy tr "[DATE] 11:39AM Bank Deposit - Faster Payments / Confirmation: d20cf984-7d1b-412…"
click at [647, 514] on icon at bounding box center [643, 524] width 20 height 21
click at [0, 0] on div "[PERSON_NAME] Plant - ID: Star-98101" at bounding box center [356, 377] width 713 height 1481
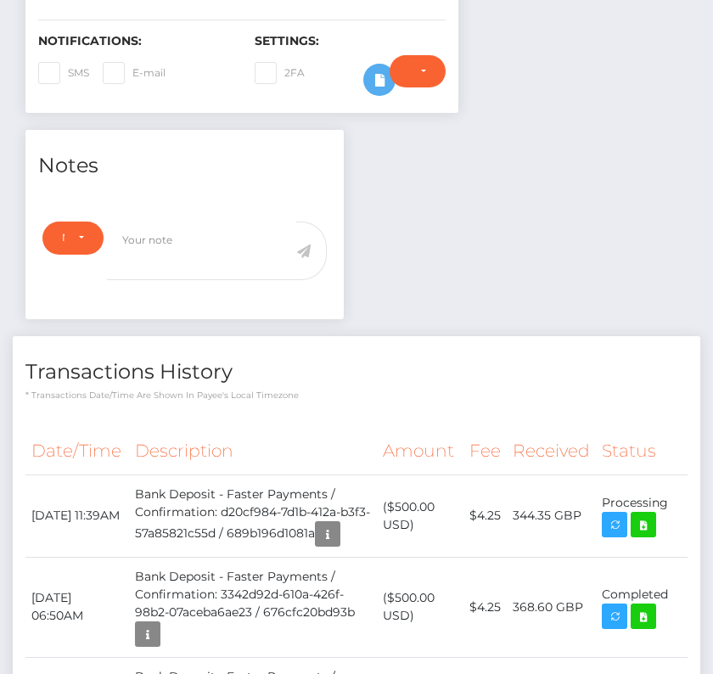
click at [303, 359] on div "Transactions History * Transactions date/time are shown in payee's local timezo…" at bounding box center [356, 676] width 687 height 680
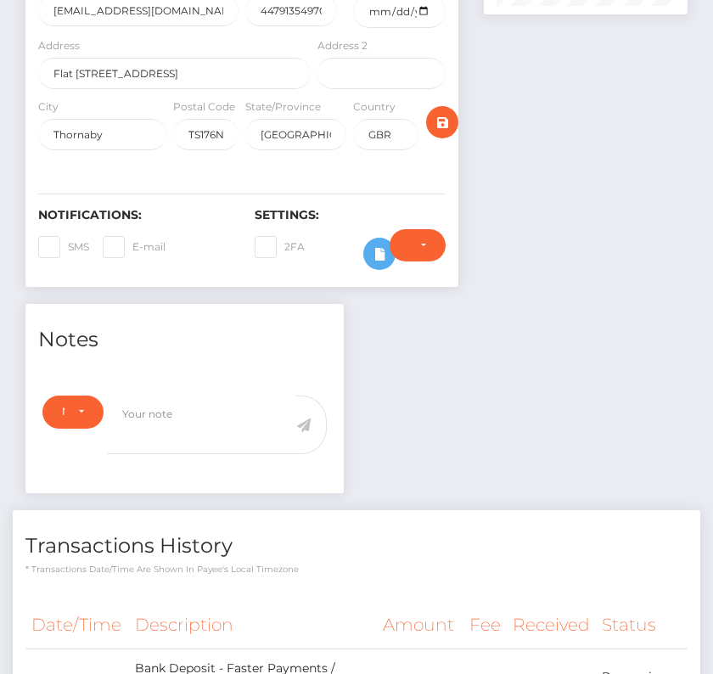
scroll to position [0, 0]
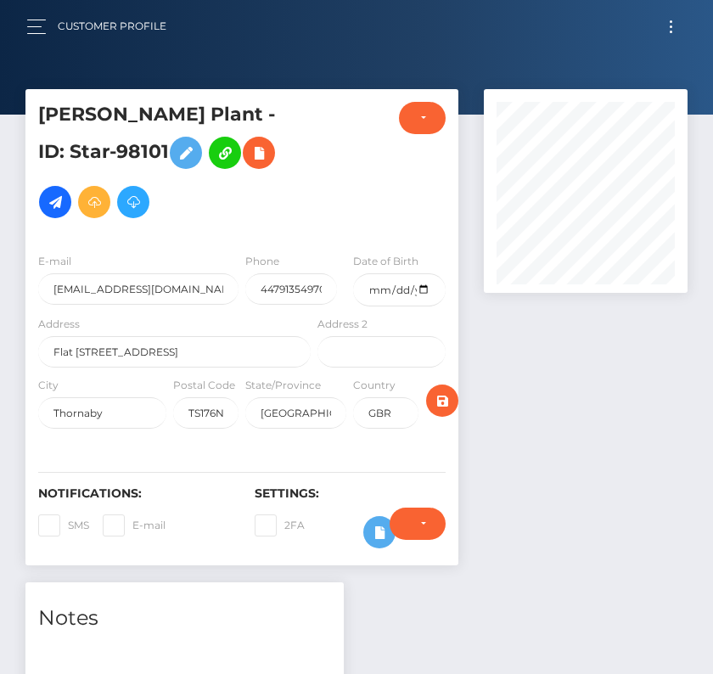
click at [666, 21] on button "Toggle navigation" at bounding box center [670, 26] width 31 height 23
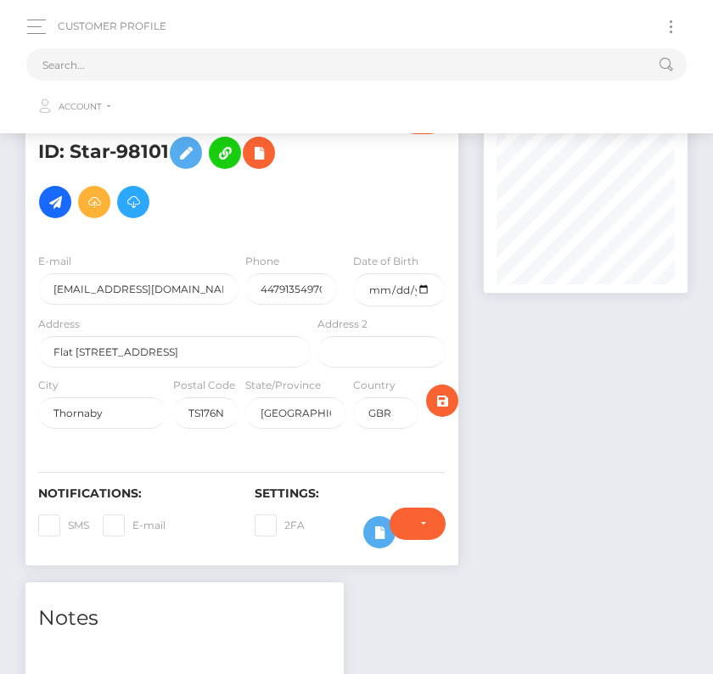
click at [666, 21] on button "Toggle navigation" at bounding box center [670, 26] width 31 height 23
click at [285, 73] on input "text" at bounding box center [334, 64] width 616 height 32
paste input "449311"
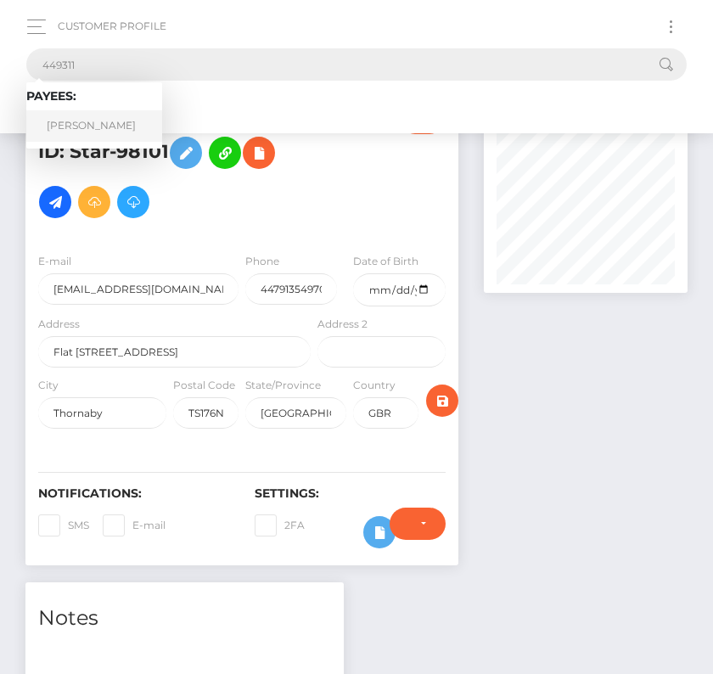
type input "449311"
click at [104, 117] on link "Chance L Coleman" at bounding box center [94, 125] width 136 height 31
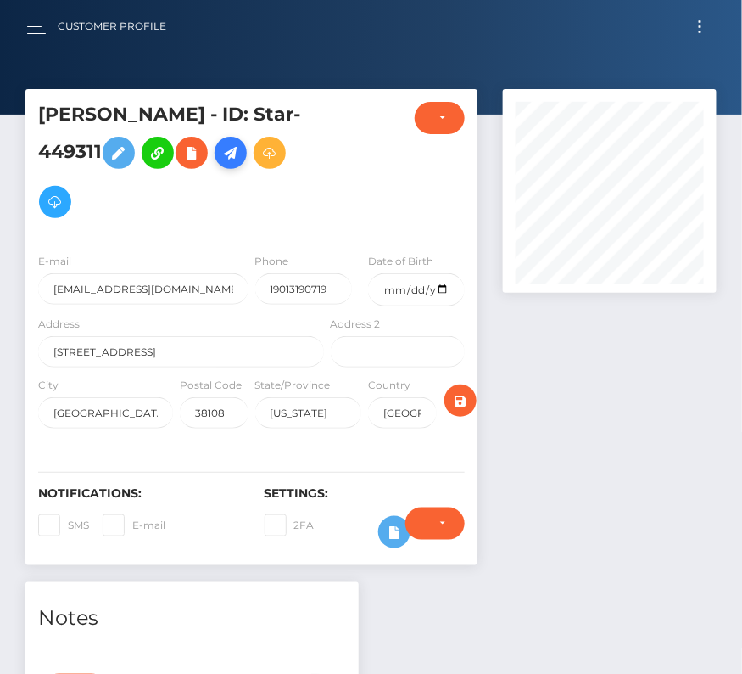
click at [241, 153] on icon at bounding box center [231, 153] width 20 height 21
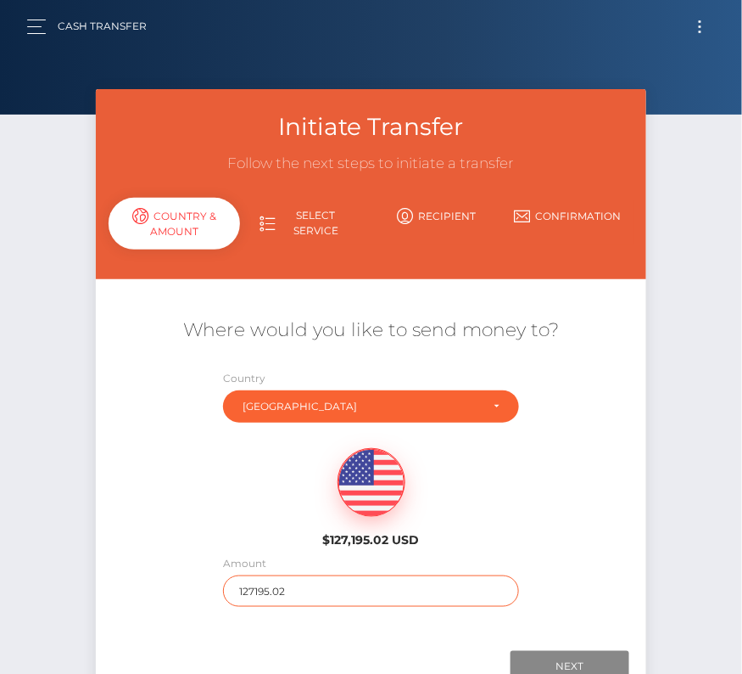
click at [279, 596] on input "127195.02" at bounding box center [371, 590] width 296 height 31
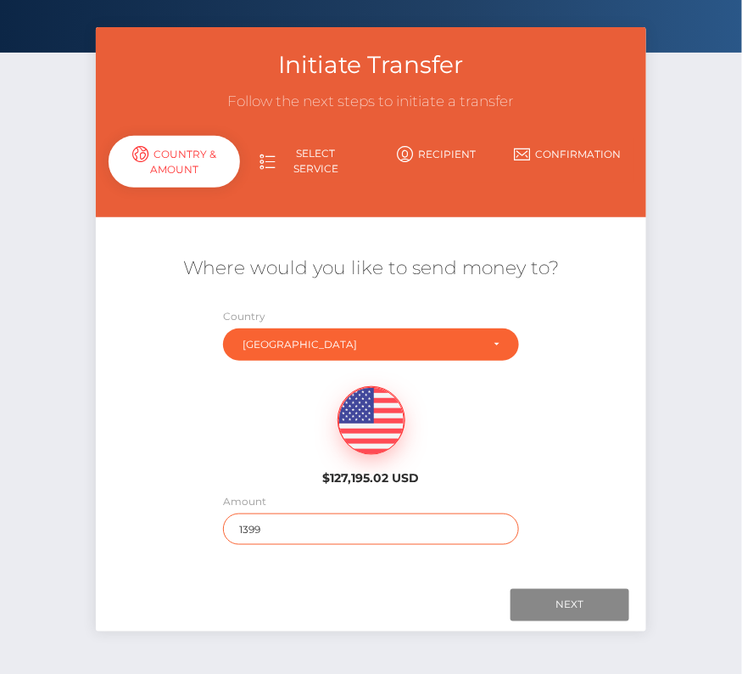
scroll to position [98, 0]
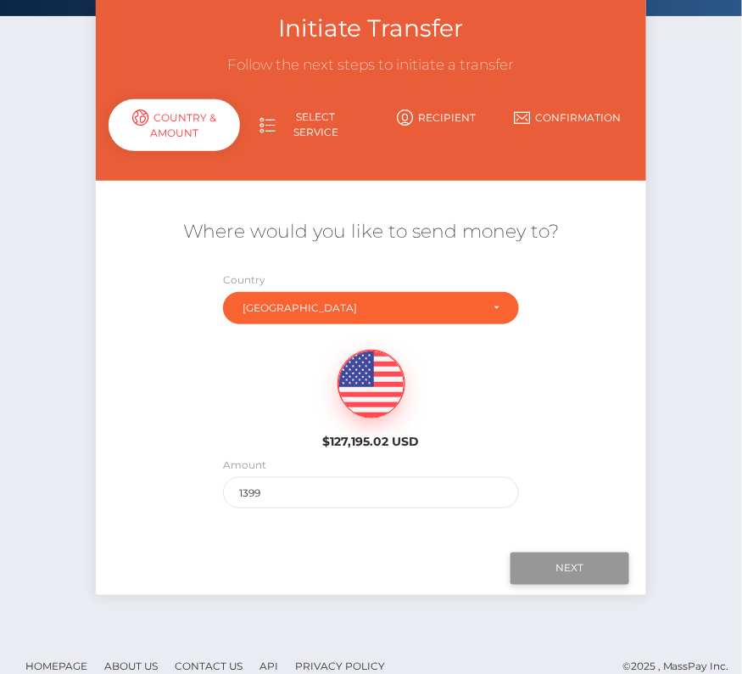
click at [569, 565] on input "Next" at bounding box center [570, 568] width 119 height 32
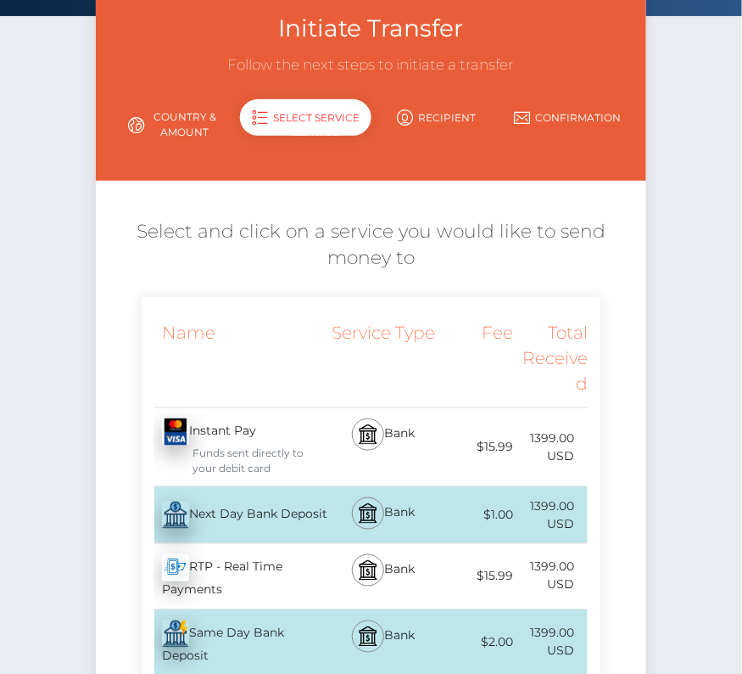
click at [185, 139] on link "Country & Amount" at bounding box center [175, 125] width 132 height 44
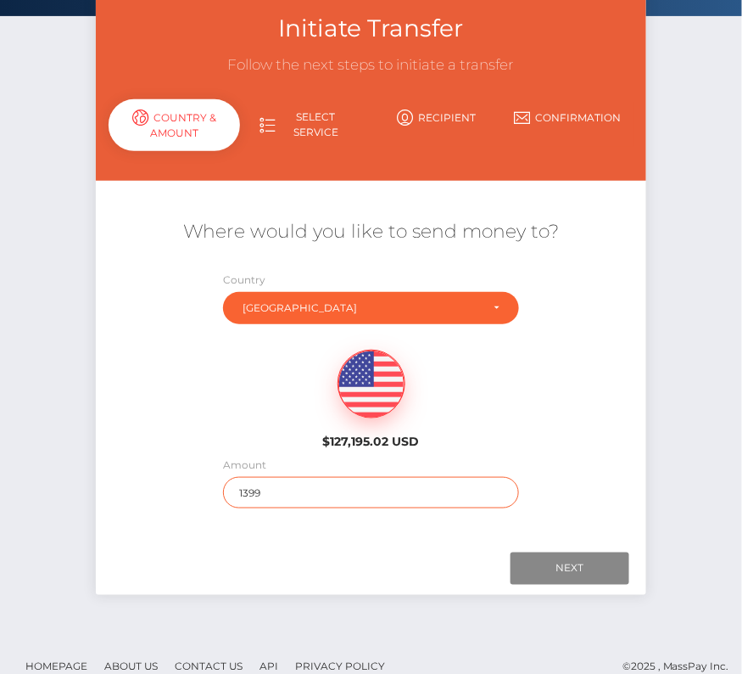
click at [287, 484] on input "1399" at bounding box center [371, 492] width 296 height 31
click at [273, 502] on input "1399" at bounding box center [371, 492] width 296 height 31
type input "1390"
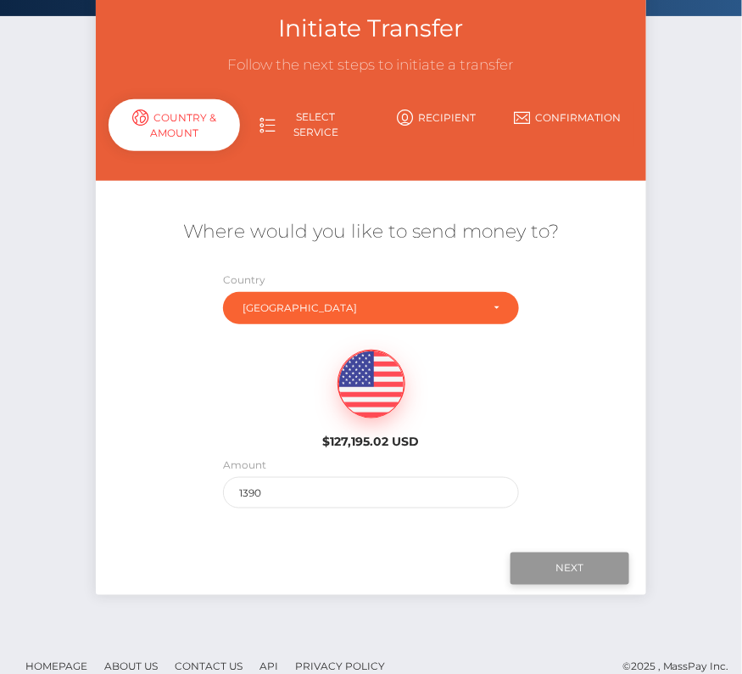
click at [566, 563] on input "Next" at bounding box center [570, 568] width 119 height 32
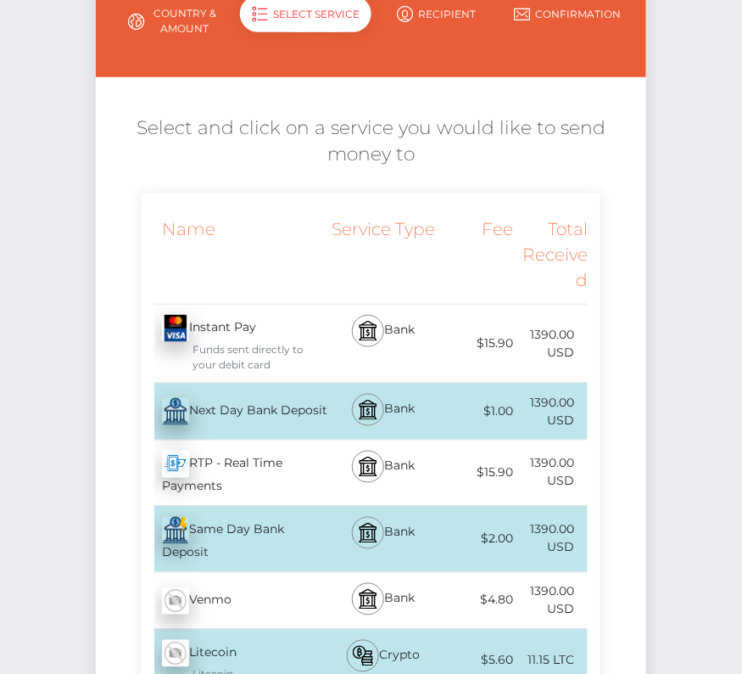
scroll to position [210, 0]
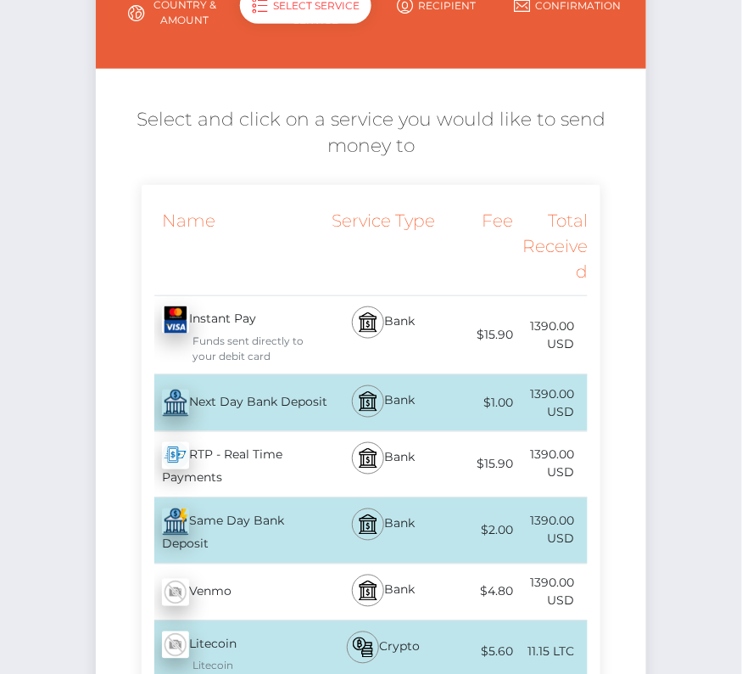
click at [289, 412] on div "Next Day Bank Deposit - USD" at bounding box center [235, 403] width 186 height 48
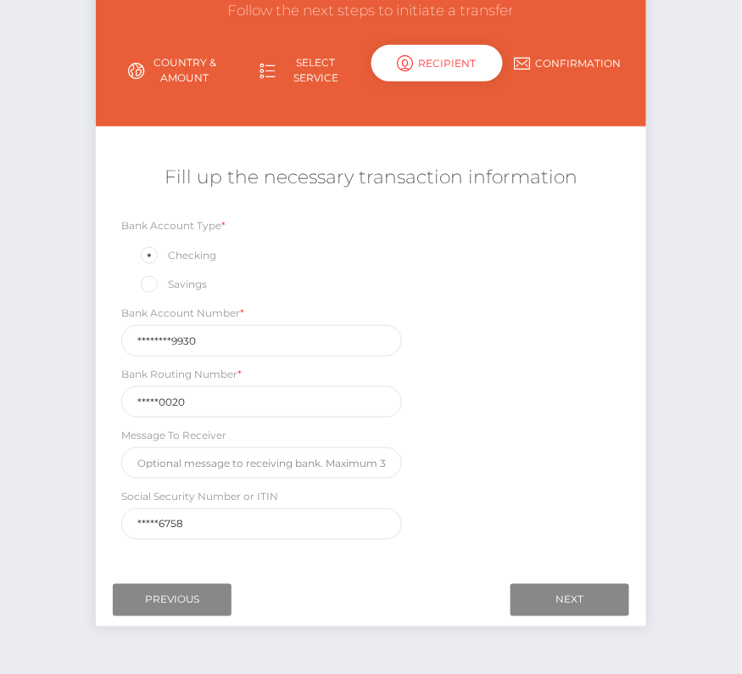
scroll to position [175, 0]
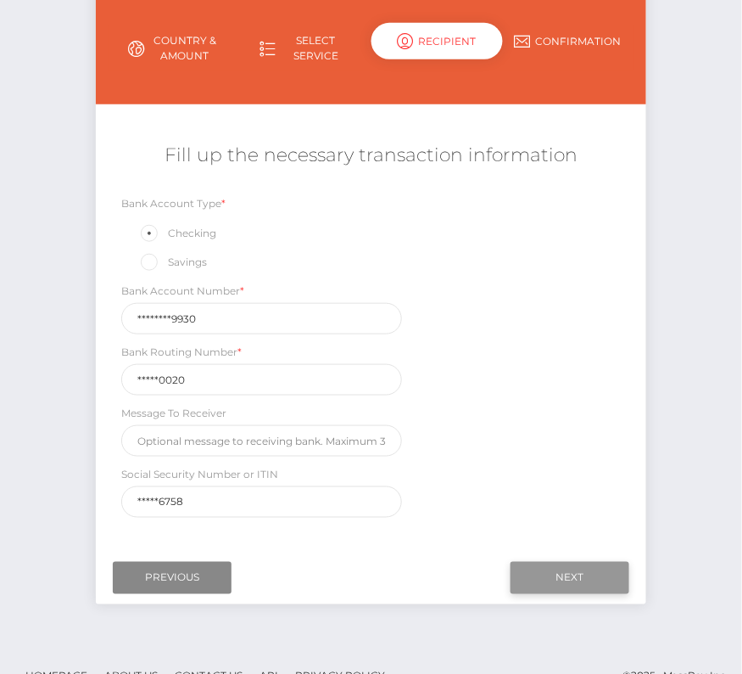
click at [557, 568] on input "Next" at bounding box center [570, 578] width 119 height 32
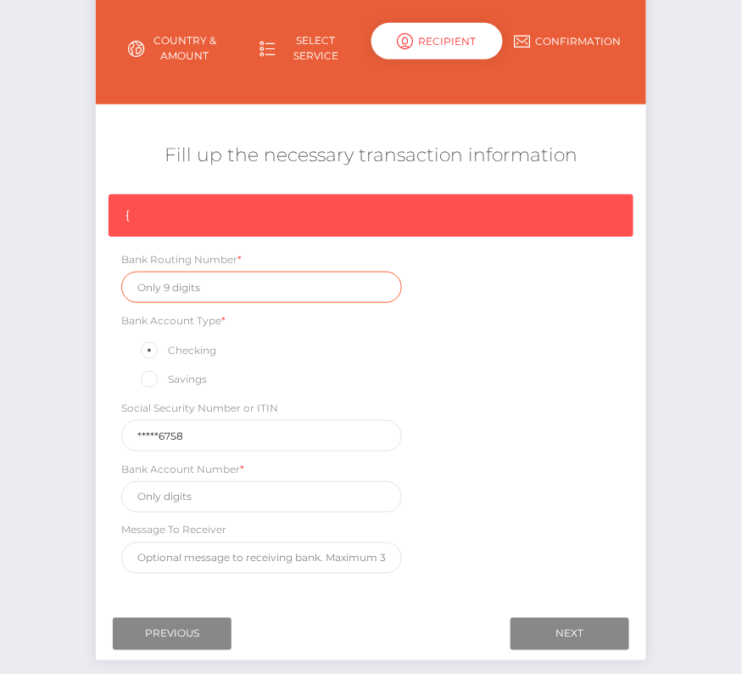
click at [208, 285] on input "text" at bounding box center [261, 286] width 281 height 31
paste input "064000020"
type input "064000020"
click at [165, 514] on div "{ Bank Routing Number * 064000020 Bank Account Type * Checking Savings Social S…" at bounding box center [371, 388] width 551 height 388
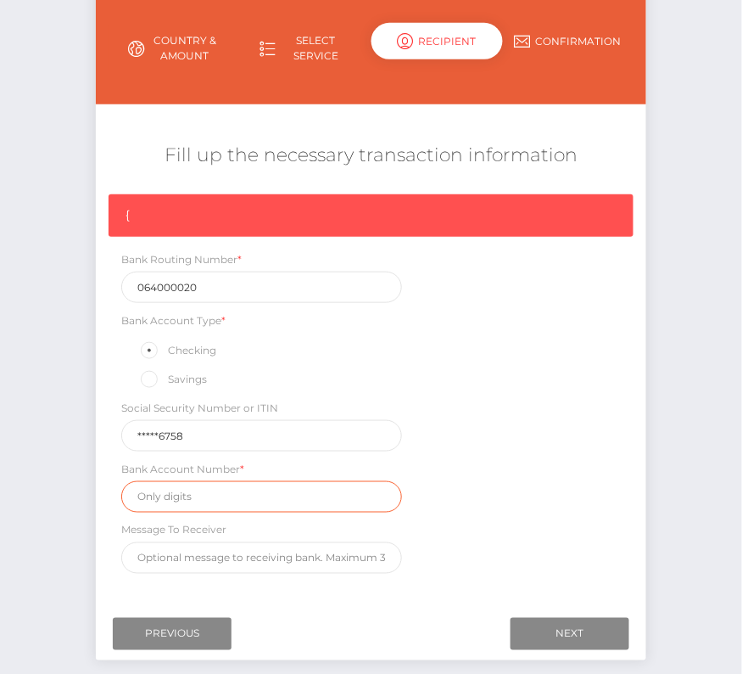
click at [165, 502] on input "text" at bounding box center [261, 496] width 281 height 31
paste input "444016649930"
type input "444016649930"
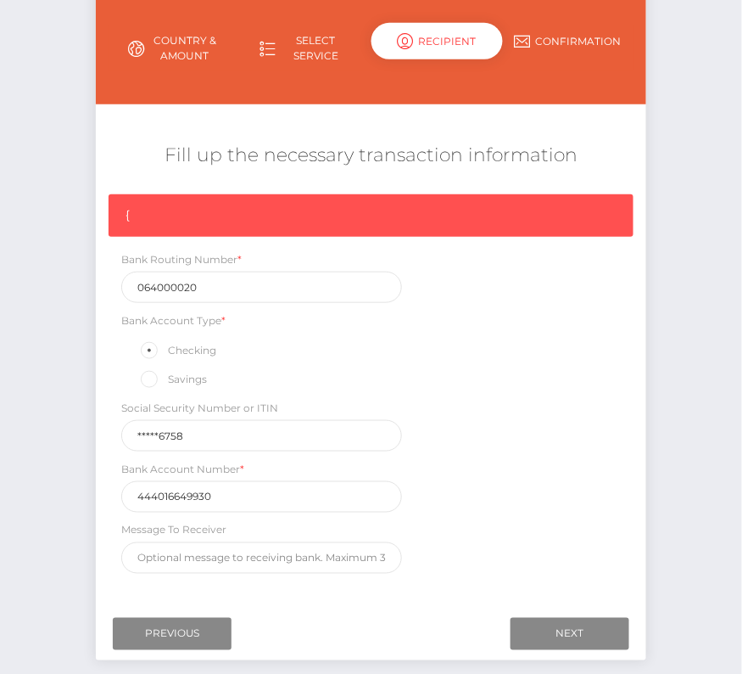
click at [561, 544] on div "{ Bank Routing Number * 064000020 Bank Account Type * Checking Savings Social S…" at bounding box center [371, 388] width 551 height 388
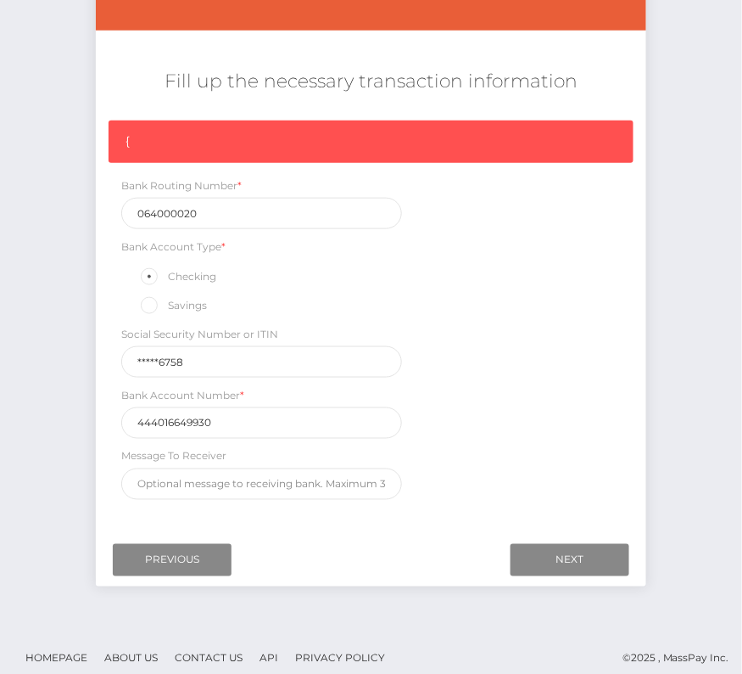
scroll to position [255, 0]
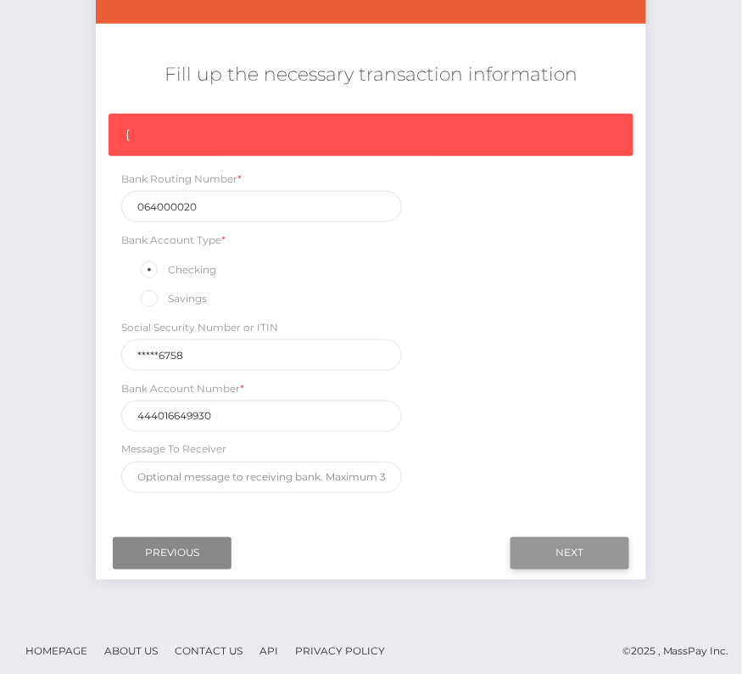
click at [583, 537] on input "Next" at bounding box center [570, 553] width 119 height 32
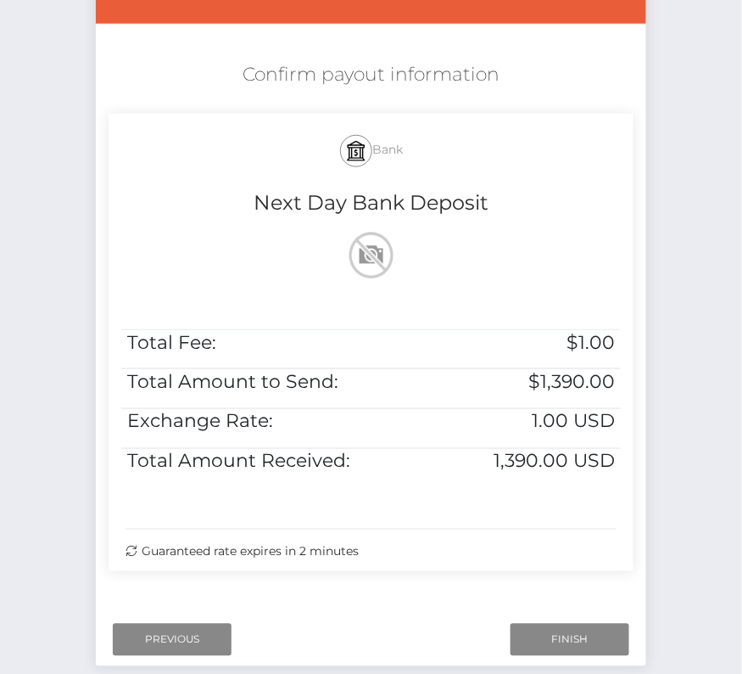
scroll to position [346, 0]
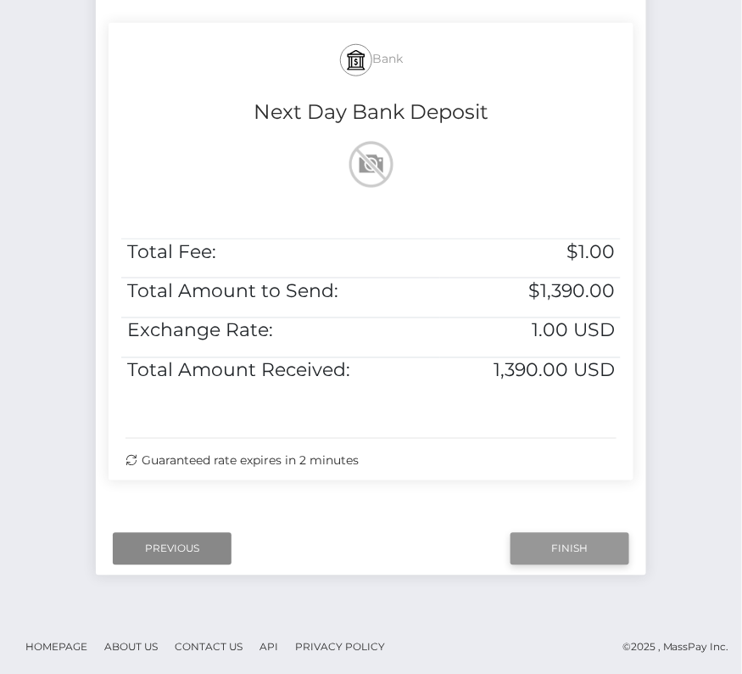
click at [605, 533] on input "Finish" at bounding box center [570, 549] width 119 height 32
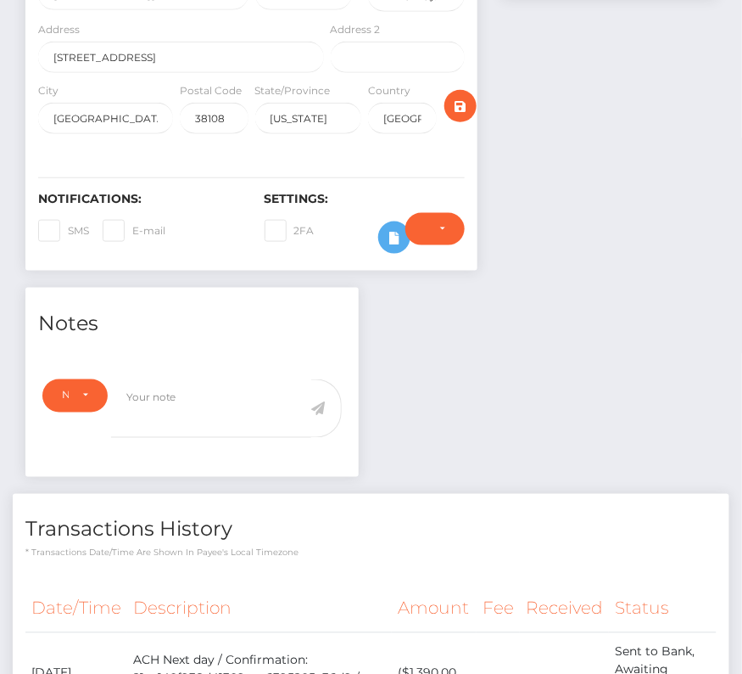
scroll to position [560, 0]
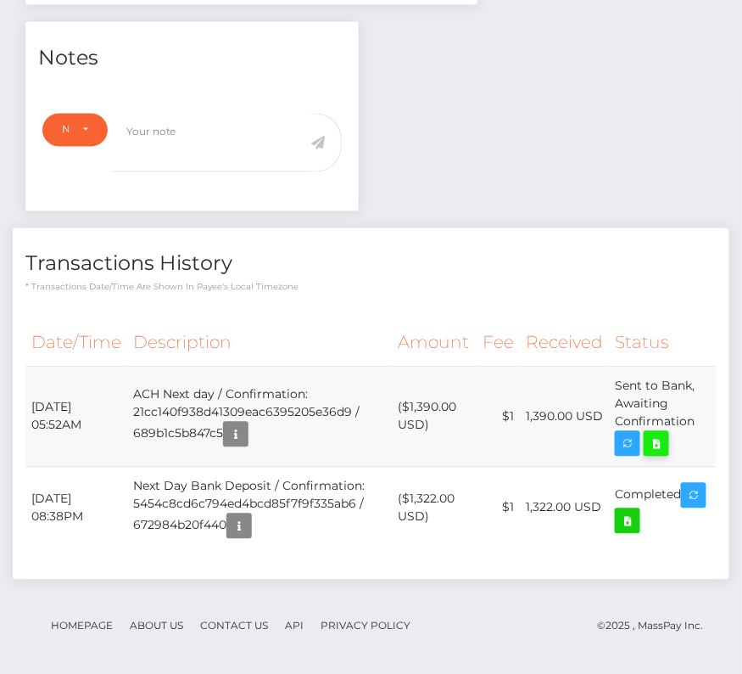
click at [663, 441] on icon at bounding box center [657, 444] width 20 height 21
click at [0, 0] on div "[PERSON_NAME] - ID: Star-449311 ACTIVE DEACTIVE" at bounding box center [371, 104] width 742 height 1151
drag, startPoint x: 30, startPoint y: 399, endPoint x: 699, endPoint y: 422, distance: 669.8
click at [699, 422] on tr "[DATE] 05:52AM ACH Next day / Confirmation: 21cc140f938d41309eac6395205e36d9 / …" at bounding box center [370, 417] width 691 height 100
copy tr "[DATE] 05:52AM ACH Next day / Confirmation: 21cc140f938d41309eac6395205e36d9 / …"
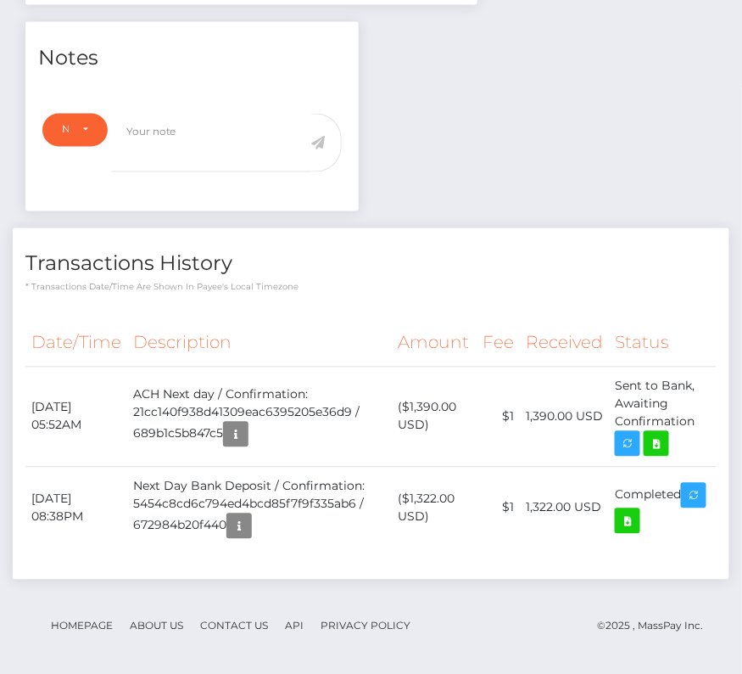
scroll to position [0, 0]
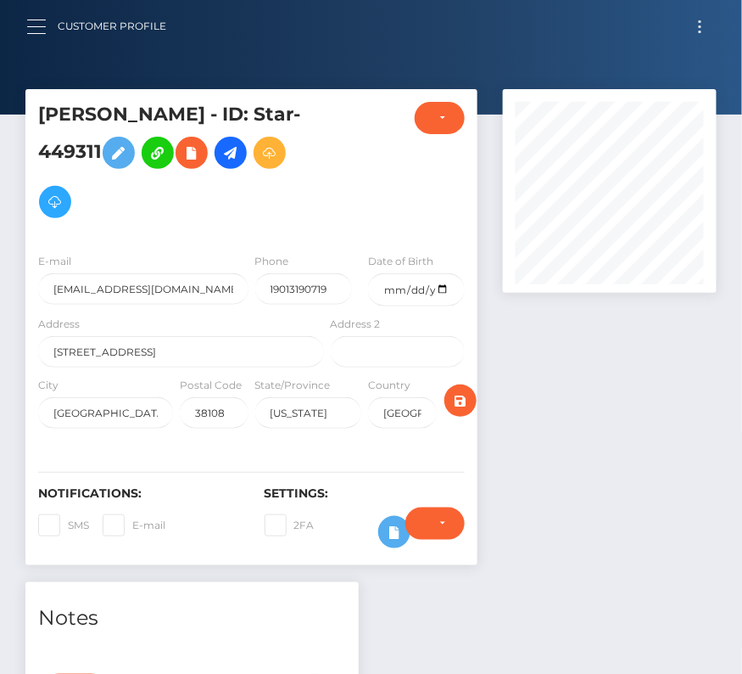
click at [35, 31] on button "button" at bounding box center [41, 26] width 31 height 23
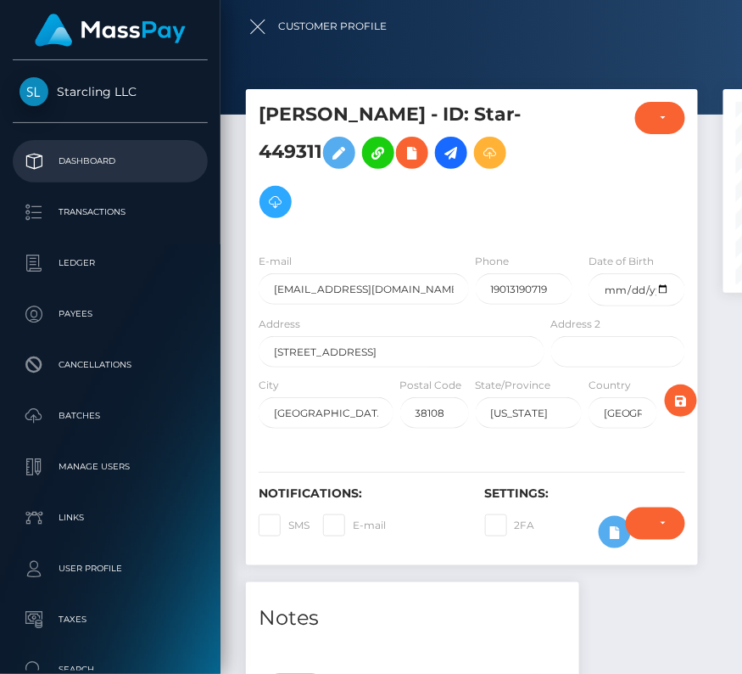
click at [70, 158] on p "Dashboard" at bounding box center [111, 160] width 182 height 25
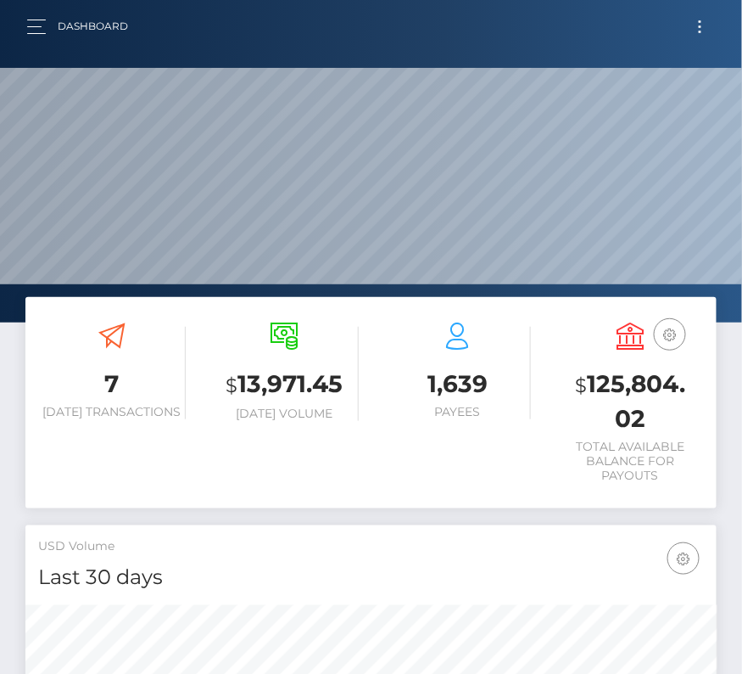
scroll to position [300, 333]
click at [694, 27] on button "Toggle navigation" at bounding box center [700, 26] width 31 height 23
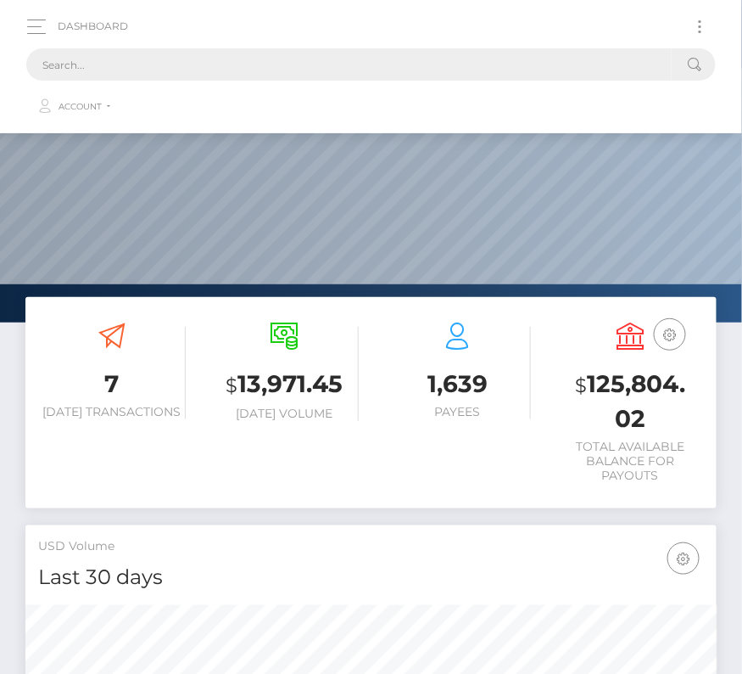
click at [317, 59] on input "text" at bounding box center [349, 64] width 646 height 32
paste input "948687"
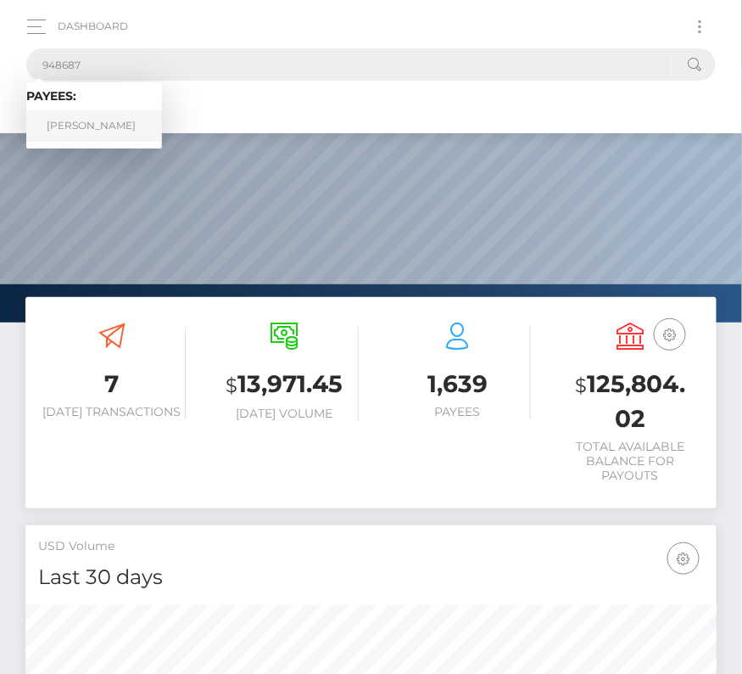
type input "948687"
click at [87, 127] on link "[PERSON_NAME]" at bounding box center [94, 125] width 136 height 31
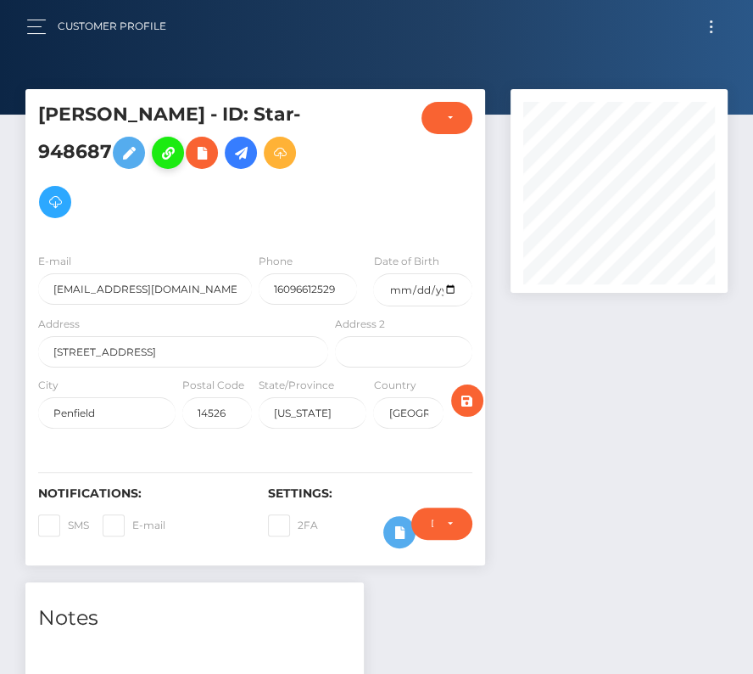
drag, startPoint x: 294, startPoint y: 149, endPoint x: 211, endPoint y: 152, distance: 83.2
click at [251, 149] on icon at bounding box center [241, 153] width 20 height 21
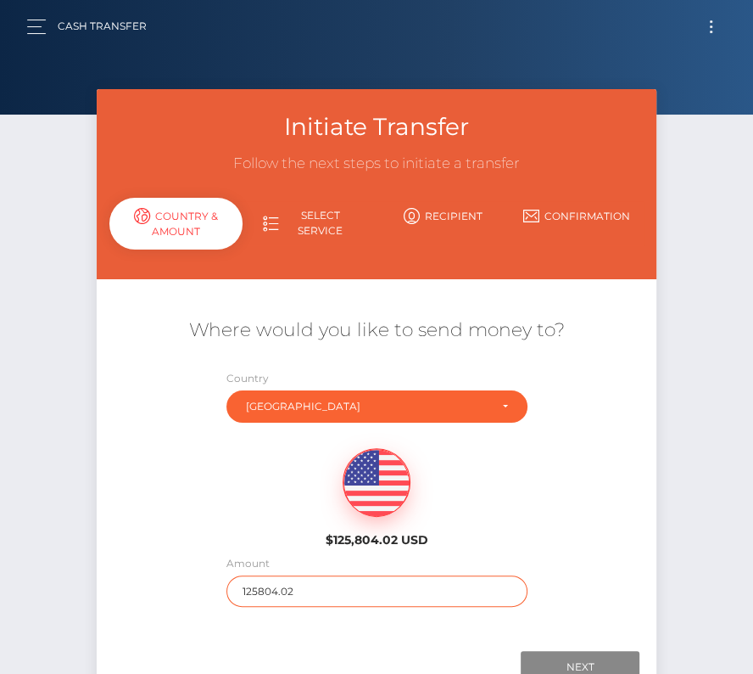
click at [289, 585] on input "125804.02" at bounding box center [377, 590] width 301 height 31
type input "315"
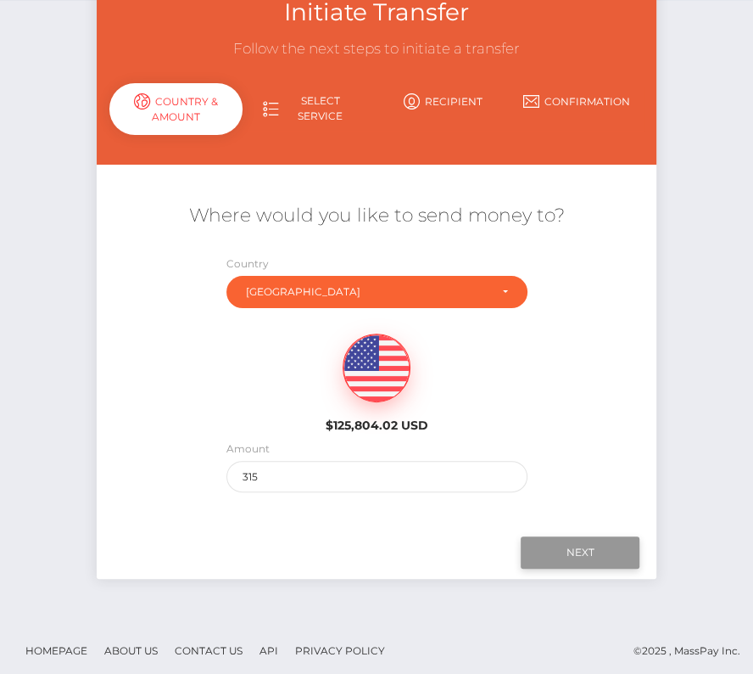
click at [585, 540] on input "Next" at bounding box center [580, 552] width 119 height 32
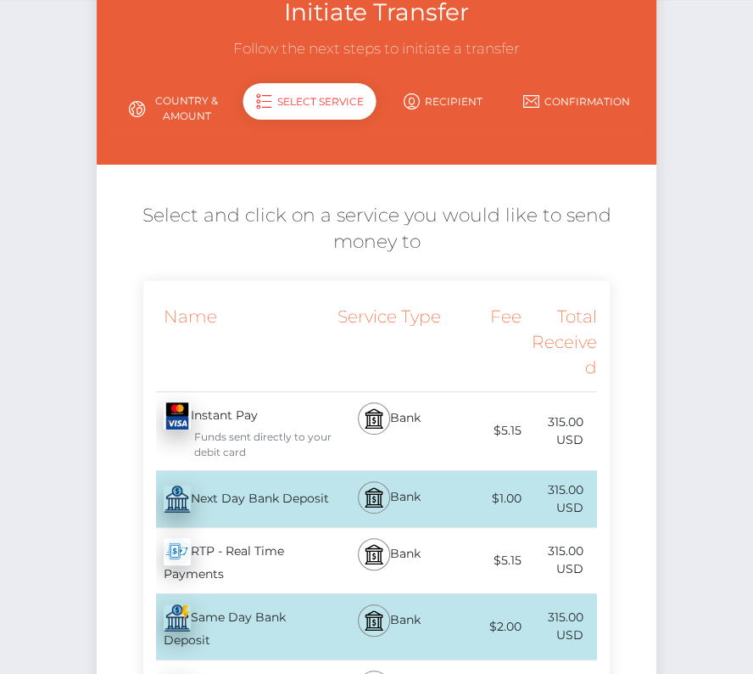
click at [206, 489] on div "Next Day Bank Deposit - USD" at bounding box center [237, 499] width 189 height 48
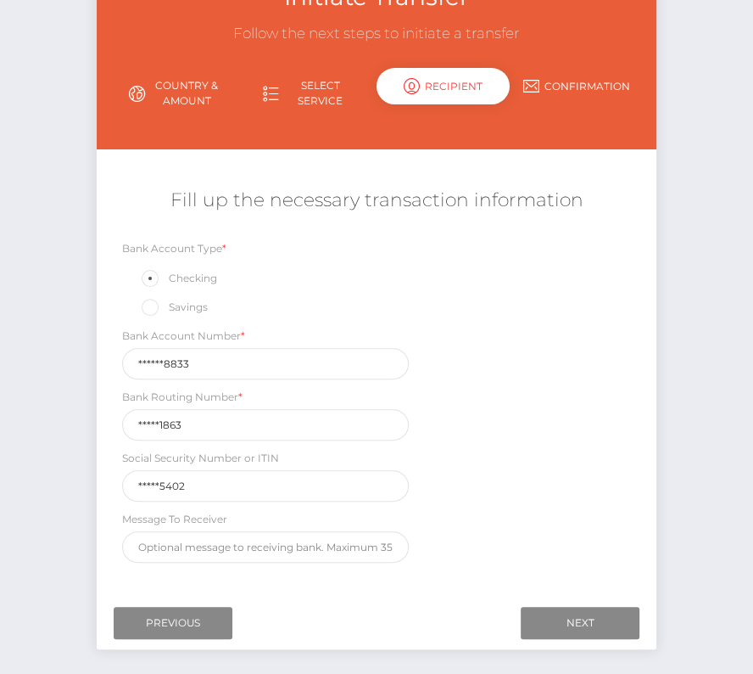
scroll to position [162, 0]
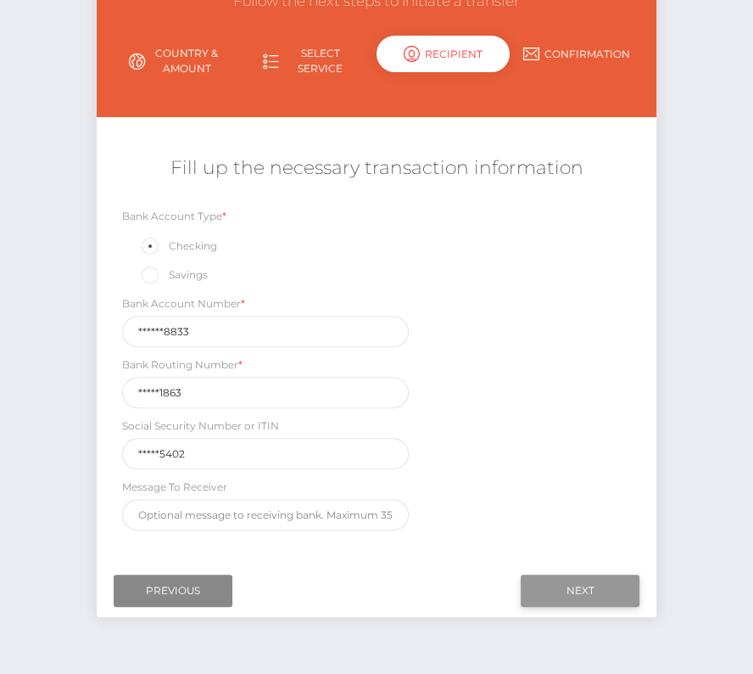
click at [574, 590] on input "Next" at bounding box center [580, 590] width 119 height 32
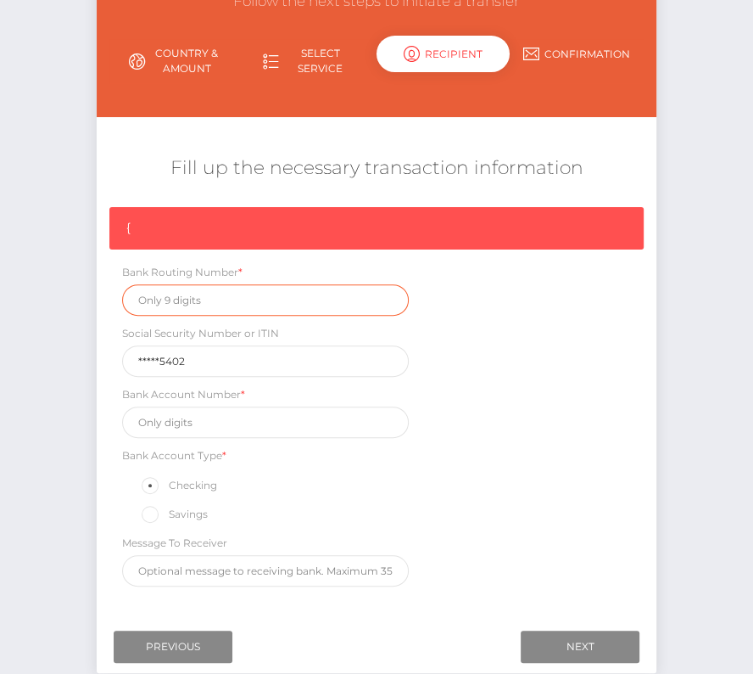
click at [156, 294] on input "text" at bounding box center [265, 299] width 287 height 31
paste input "222371863"
type input "222371863"
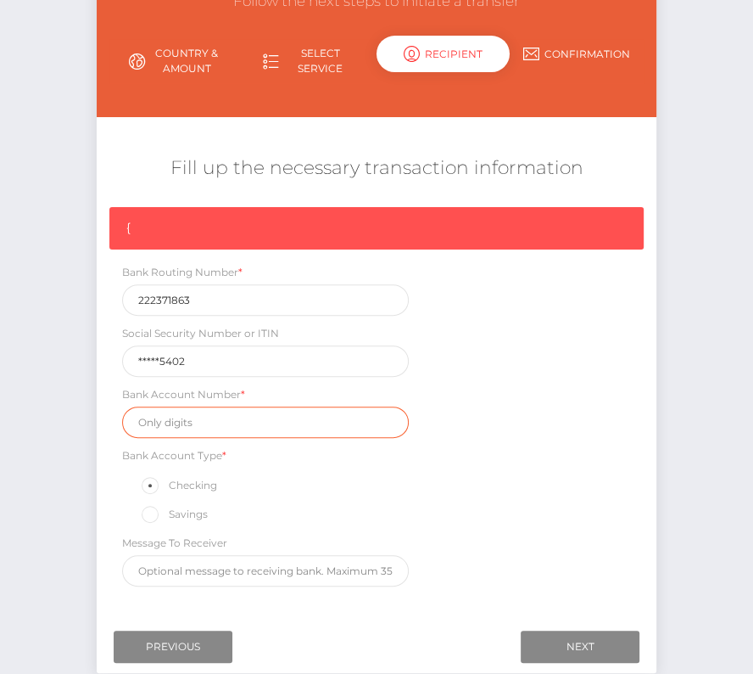
click at [182, 415] on input "text" at bounding box center [265, 421] width 287 height 31
paste input "1382108833"
type input "1382108833"
click at [382, 505] on div "Savings" at bounding box center [265, 514] width 287 height 22
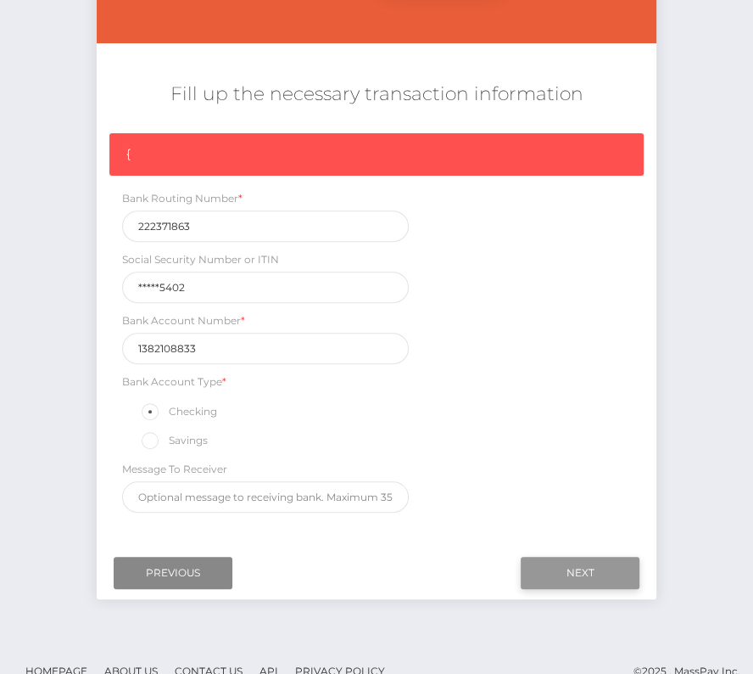
click at [602, 567] on input "Next" at bounding box center [580, 573] width 119 height 32
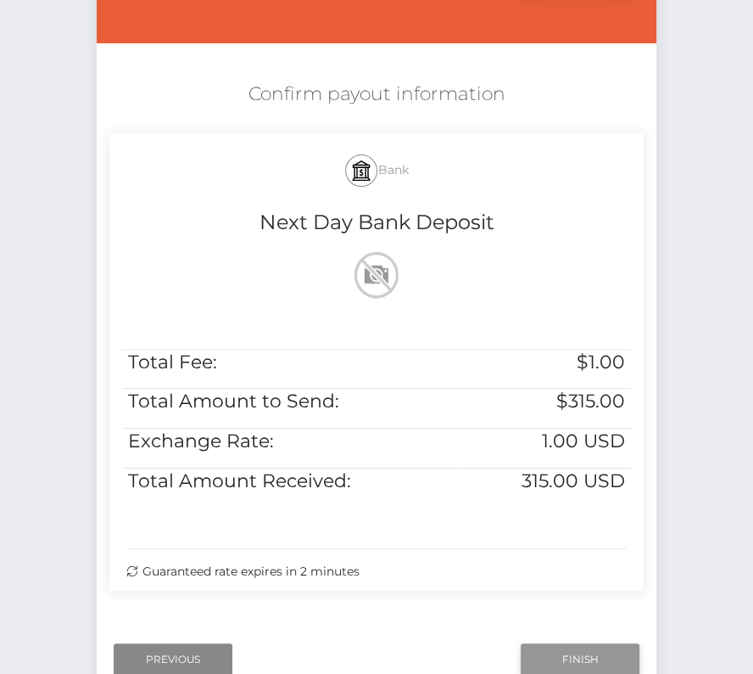
click at [568, 656] on input "Finish" at bounding box center [580, 659] width 119 height 32
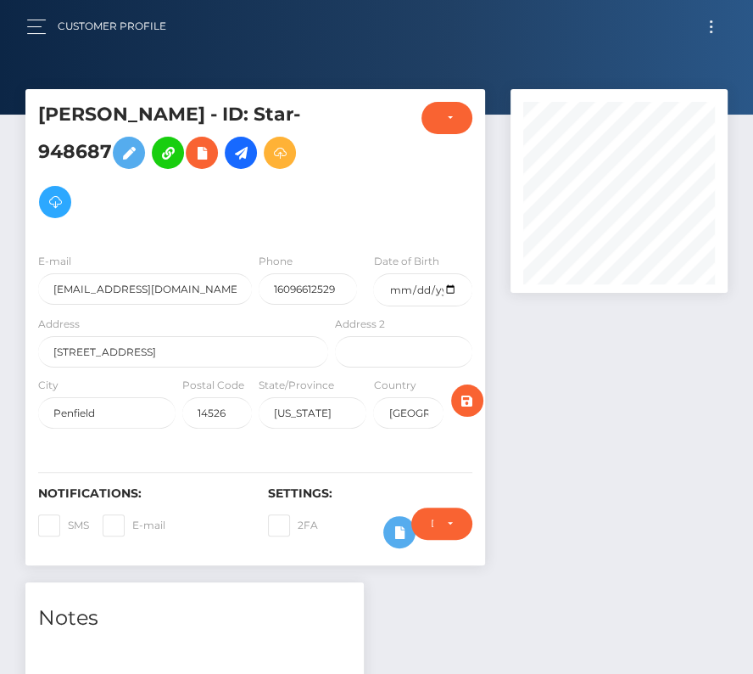
scroll to position [575, 0]
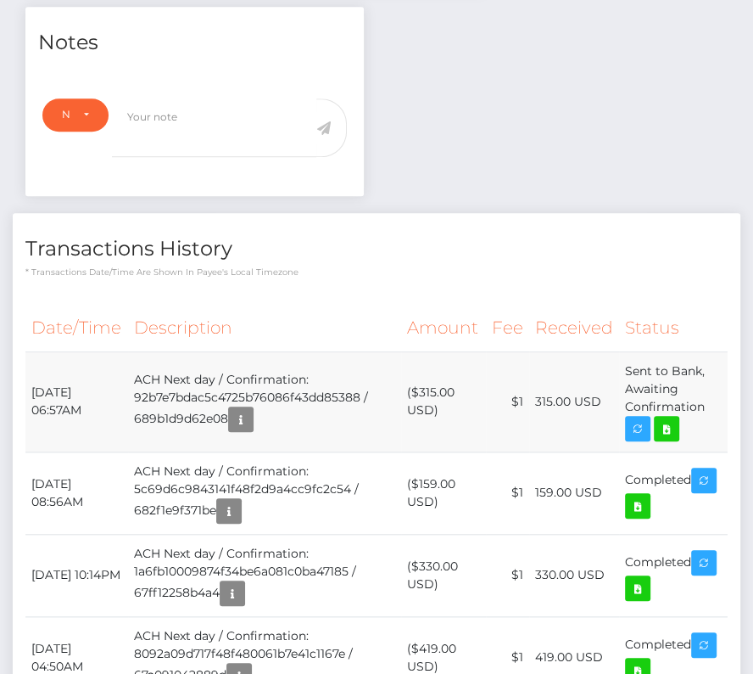
drag, startPoint x: 30, startPoint y: 383, endPoint x: 713, endPoint y: 397, distance: 683.1
click at [713, 397] on tr "[DATE] 06:57AM ACH Next day / Confirmation: 92b7e7bdac5c4725b76086f43dd85388 / …" at bounding box center [376, 401] width 702 height 100
copy tr "[DATE] 06:57AM ACH Next day / Confirmation: 92b7e7bdac5c4725b76086f43dd85388 / …"
click at [665, 418] on icon at bounding box center [667, 428] width 20 height 21
click at [0, 0] on div "[PERSON_NAME] - ID: Star-948687 ACTIVE" at bounding box center [376, 336] width 753 height 1645
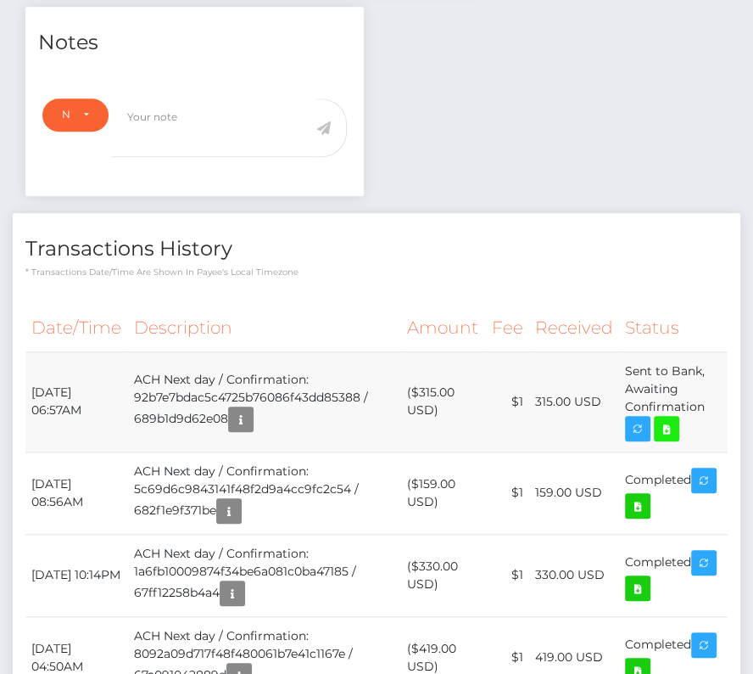
scroll to position [0, 0]
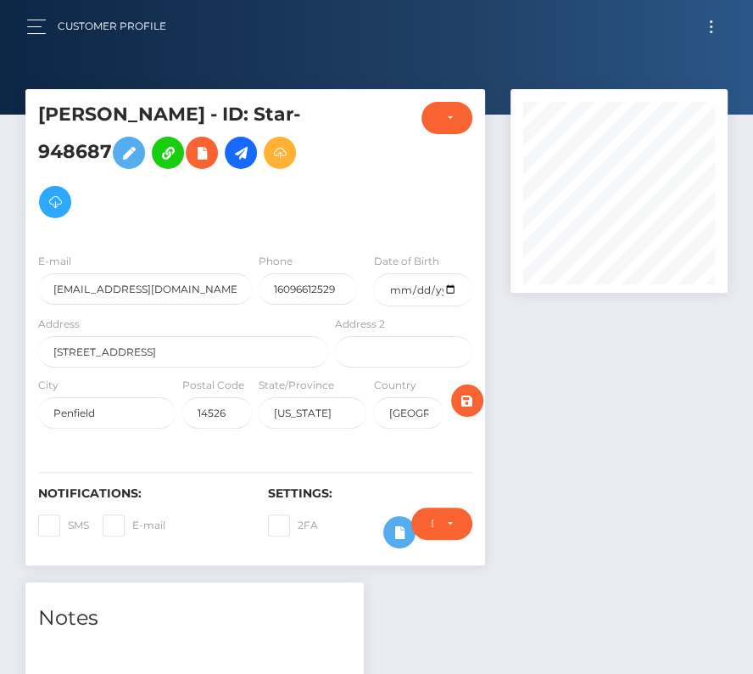
click at [708, 36] on button "Toggle navigation" at bounding box center [711, 26] width 31 height 23
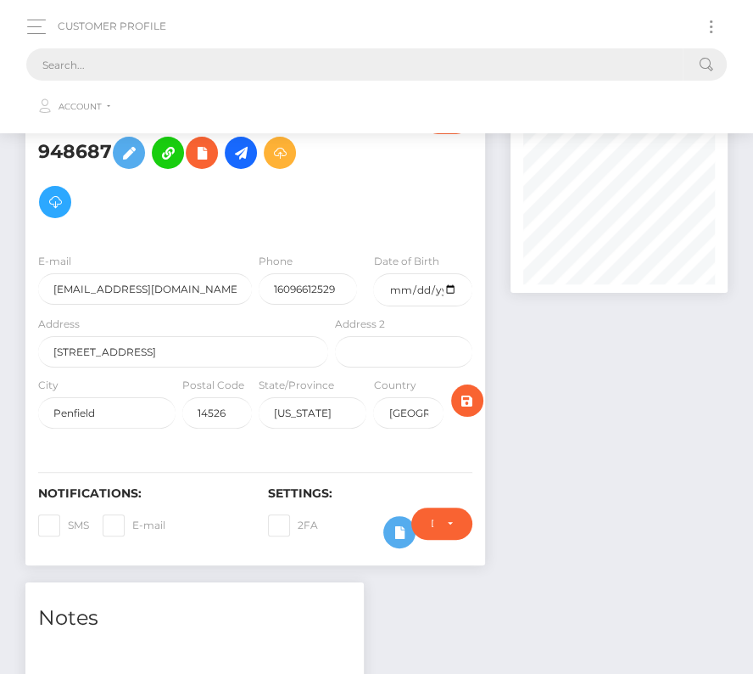
click at [317, 69] on input "text" at bounding box center [354, 64] width 657 height 32
paste input "1538662"
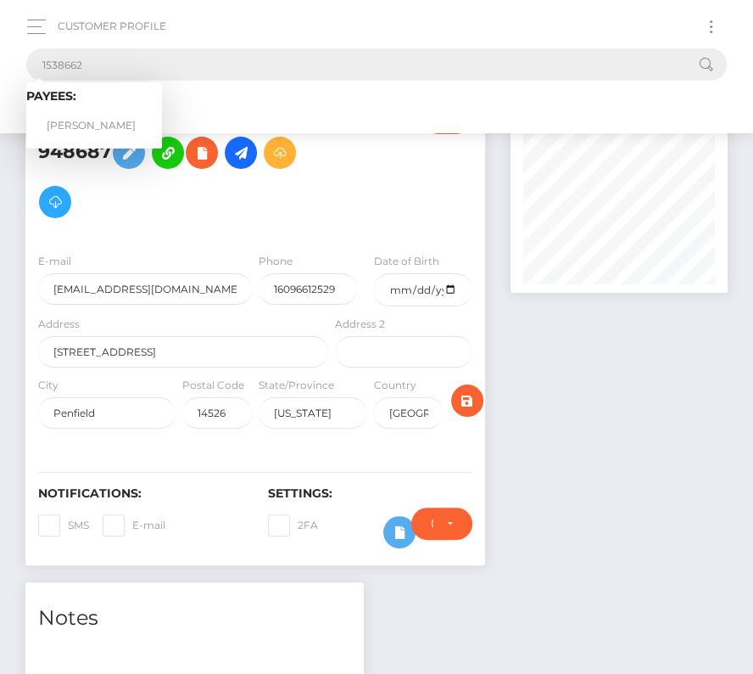
type input "1538662"
click at [77, 115] on link "[PERSON_NAME]" at bounding box center [94, 125] width 136 height 31
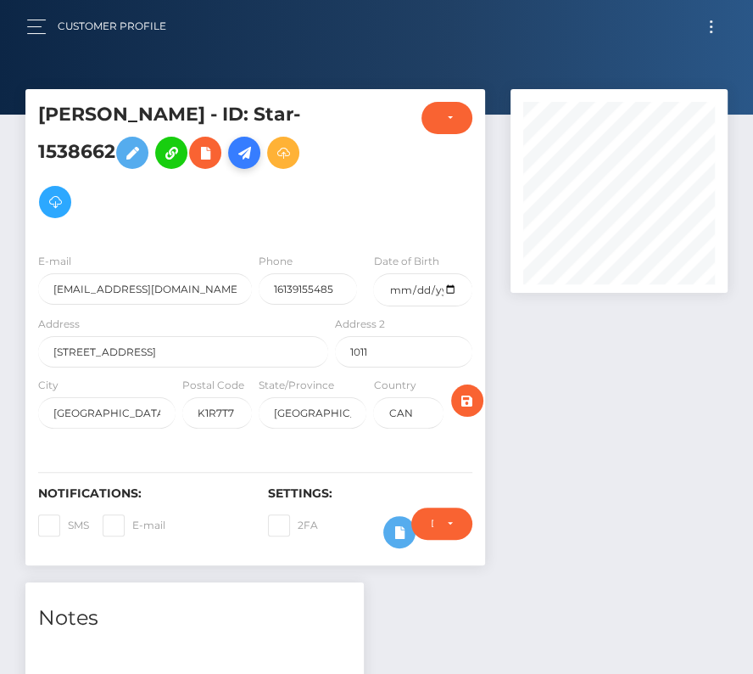
click at [244, 153] on icon at bounding box center [244, 153] width 20 height 21
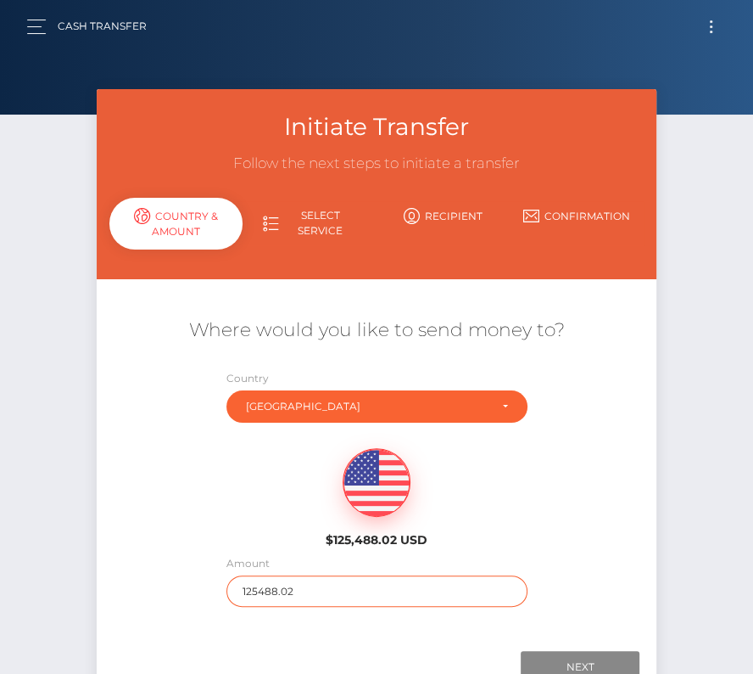
click at [271, 592] on input "125488.02" at bounding box center [377, 590] width 301 height 31
type input "712"
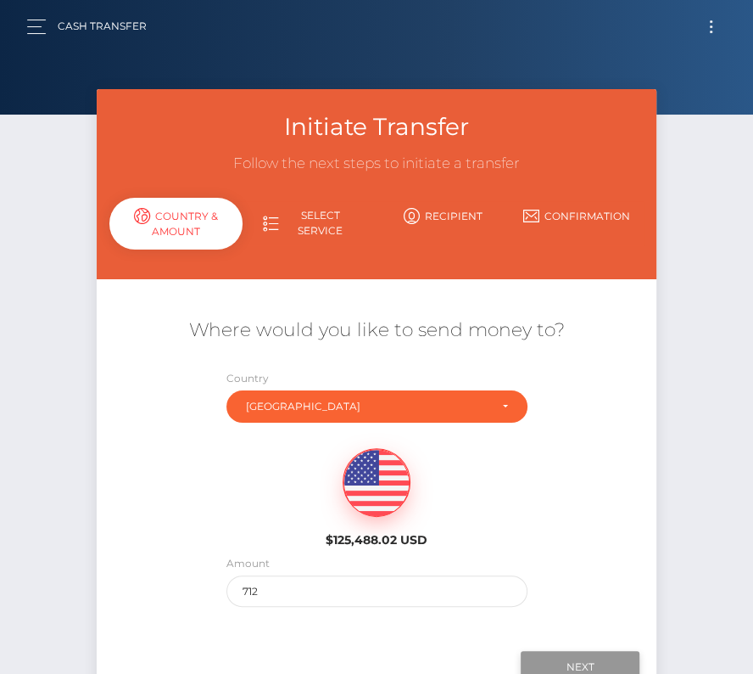
click at [580, 660] on input "Next" at bounding box center [580, 667] width 119 height 32
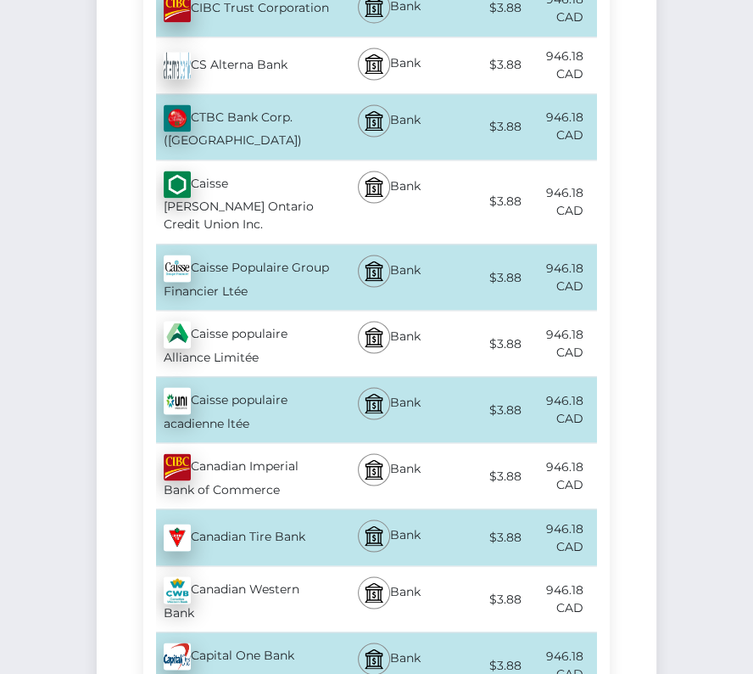
scroll to position [1436, 0]
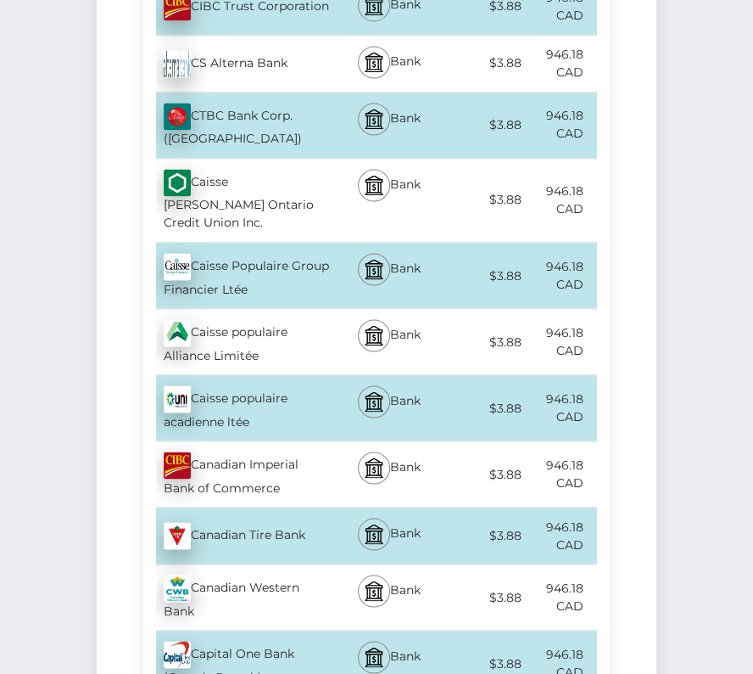
click at [265, 441] on div "Canadian Imperial Bank of Commerce - CAD" at bounding box center [237, 473] width 189 height 65
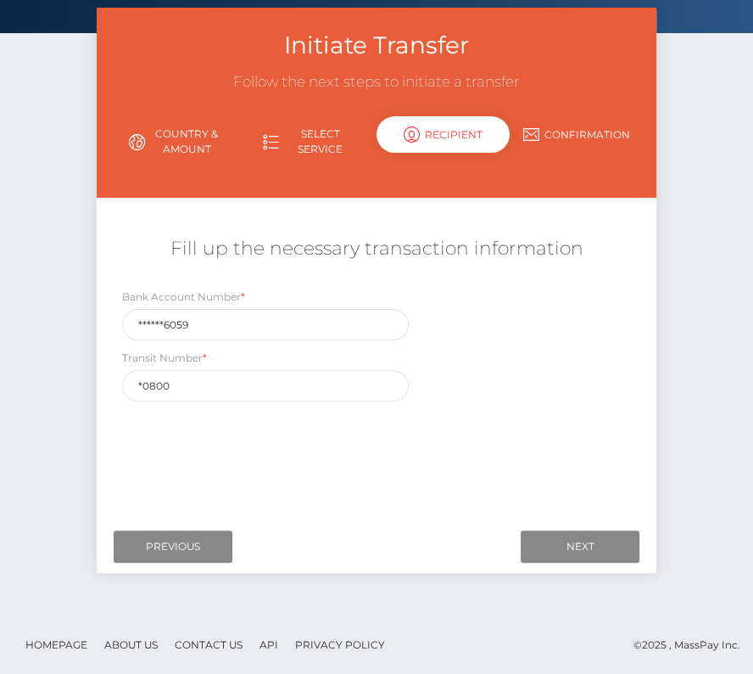
scroll to position [0, 0]
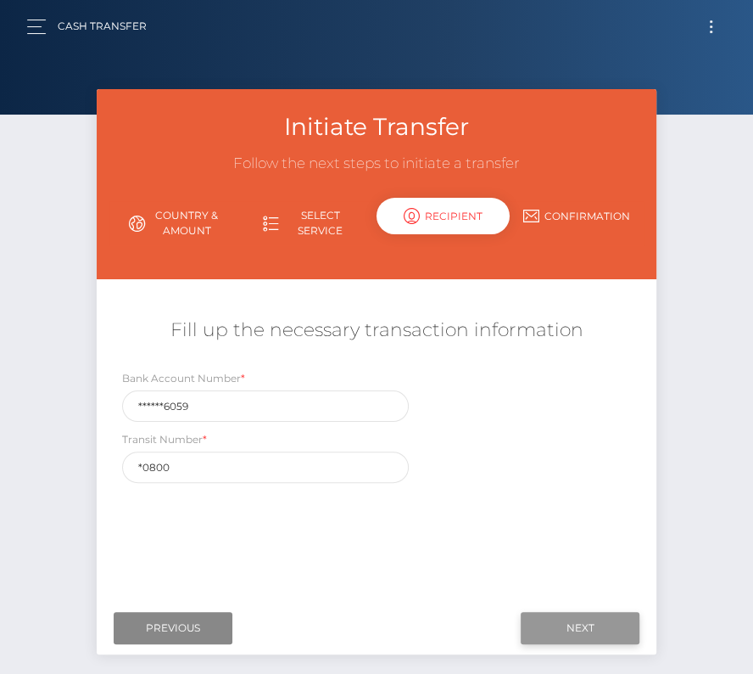
click at [588, 622] on input "Next" at bounding box center [580, 628] width 119 height 32
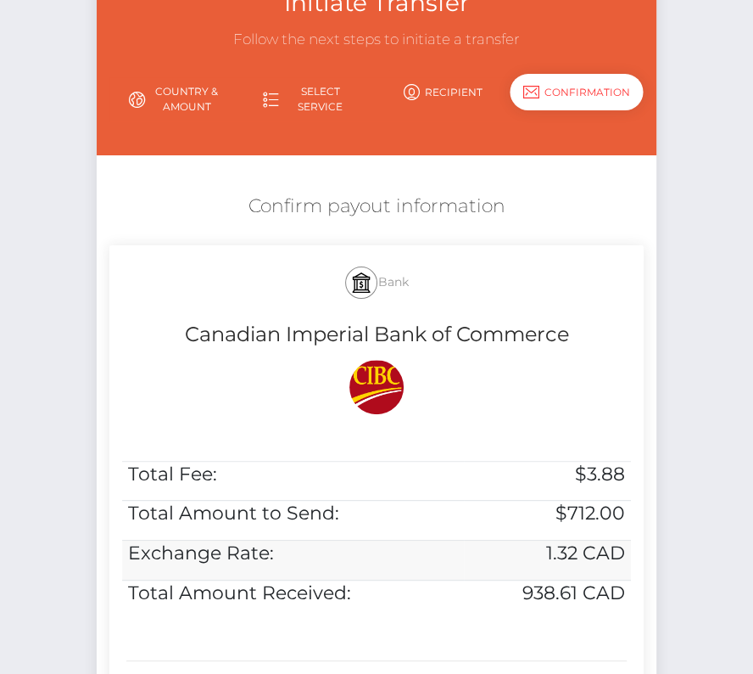
scroll to position [143, 0]
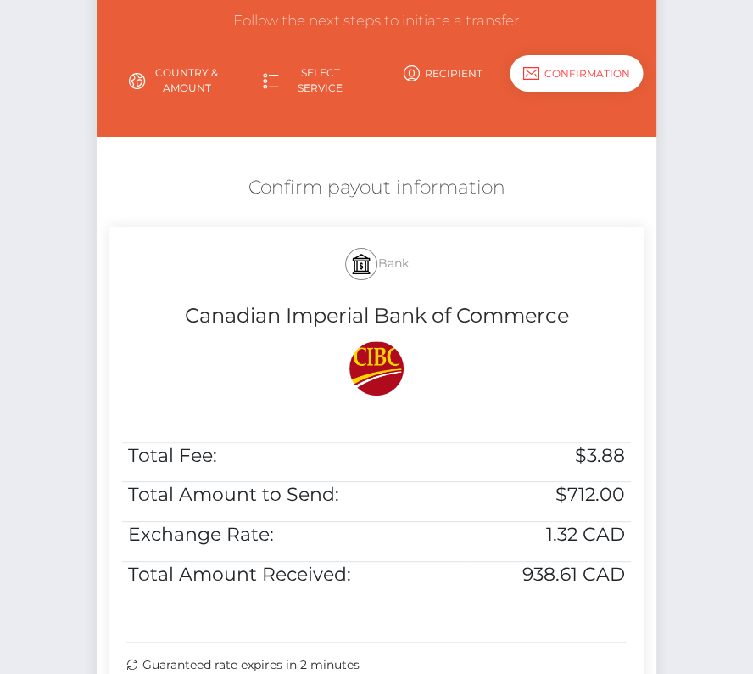
click at [238, 182] on h5 "Confirm payout information" at bounding box center [376, 188] width 535 height 26
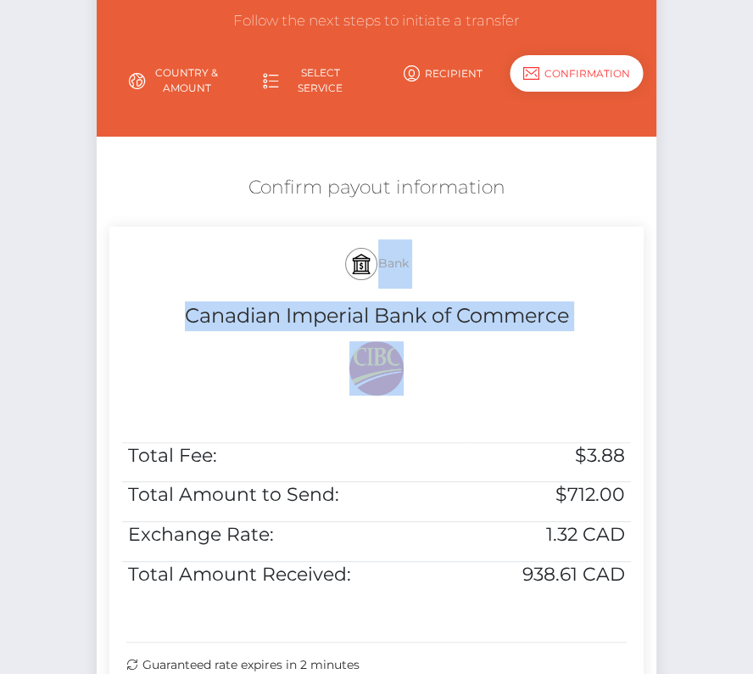
drag, startPoint x: 287, startPoint y: 263, endPoint x: 636, endPoint y: 567, distance: 463.1
click at [636, 567] on div "Bank Canadian Imperial Bank of Commerce Total Fee: $3.88 Total Amount to Send: …" at bounding box center [376, 455] width 535 height 457
copy div "Bank Canadian Imperial Bank of Commerce"
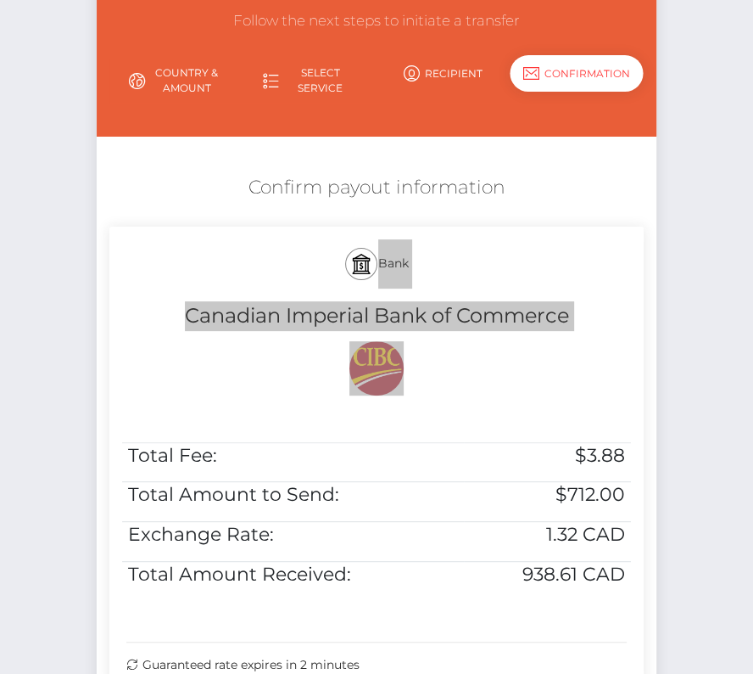
scroll to position [346, 0]
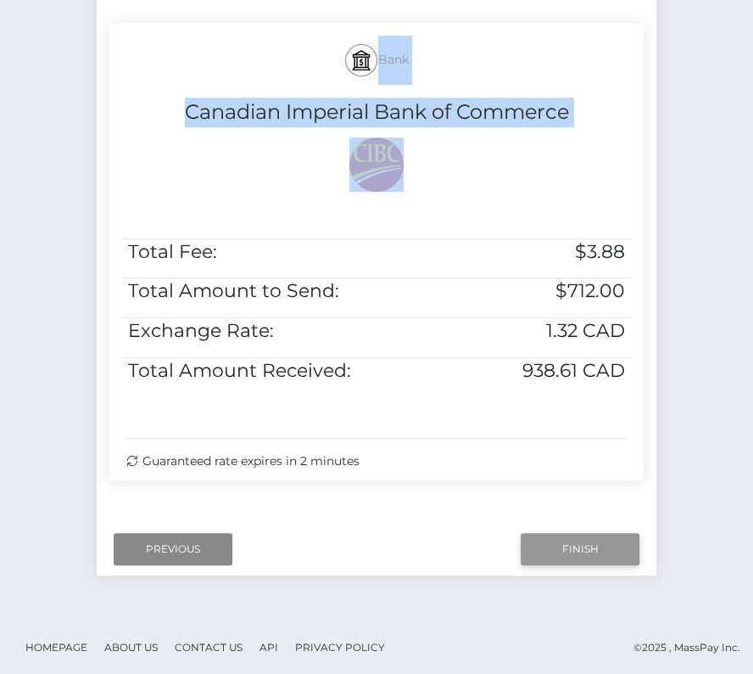
click at [585, 545] on input "Finish" at bounding box center [580, 549] width 119 height 32
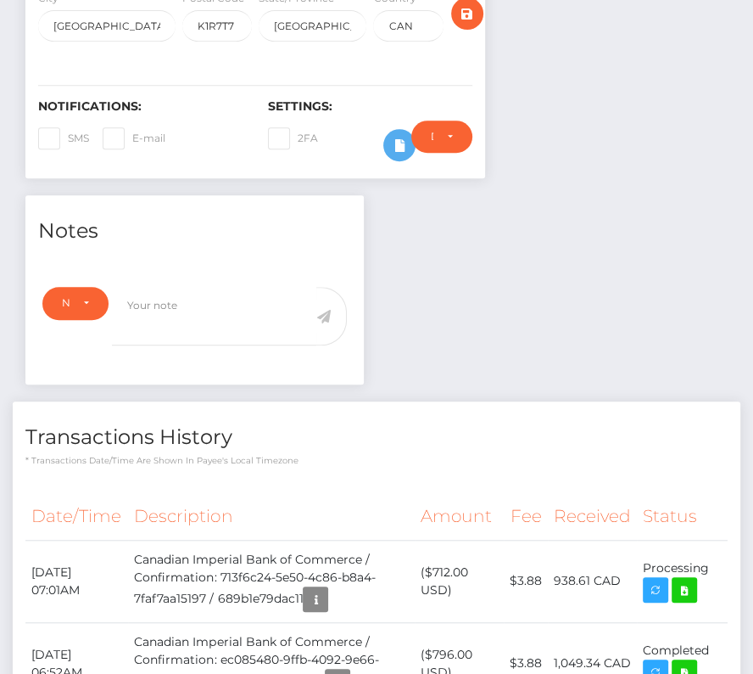
scroll to position [434, 0]
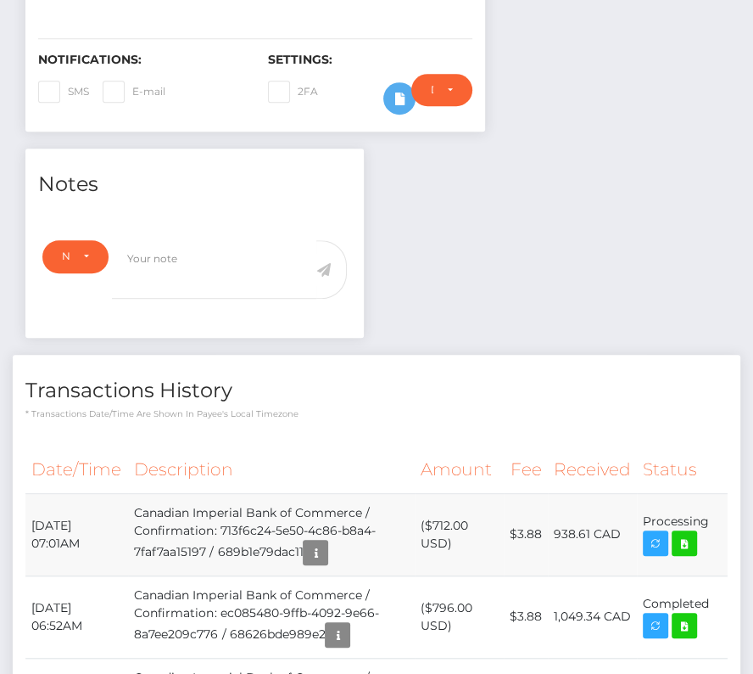
drag, startPoint x: 33, startPoint y: 517, endPoint x: 717, endPoint y: 521, distance: 683.8
click at [717, 521] on tr "[DATE] 07:01AM Canadian Imperial Bank of Commerce / Confirmation: 713f6c24-5e50…" at bounding box center [376, 534] width 702 height 82
copy tr "[DATE] 07:01AM Canadian Imperial Bank of Commerce / Confirmation: 713f6c24-5e50…"
click at [687, 535] on icon at bounding box center [684, 543] width 20 height 21
click at [355, 399] on h4 "Transactions History" at bounding box center [376, 391] width 702 height 30
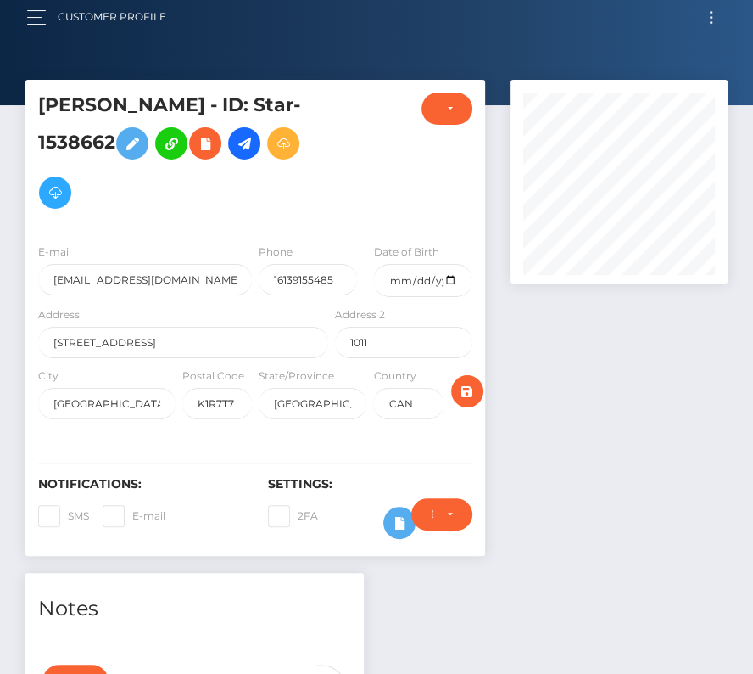
scroll to position [0, 0]
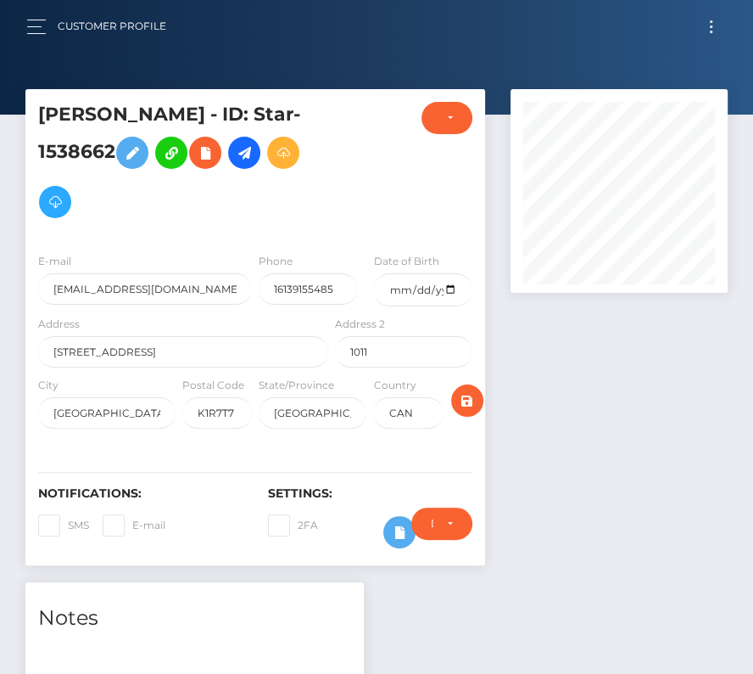
click at [711, 27] on button "Toggle navigation" at bounding box center [711, 26] width 31 height 23
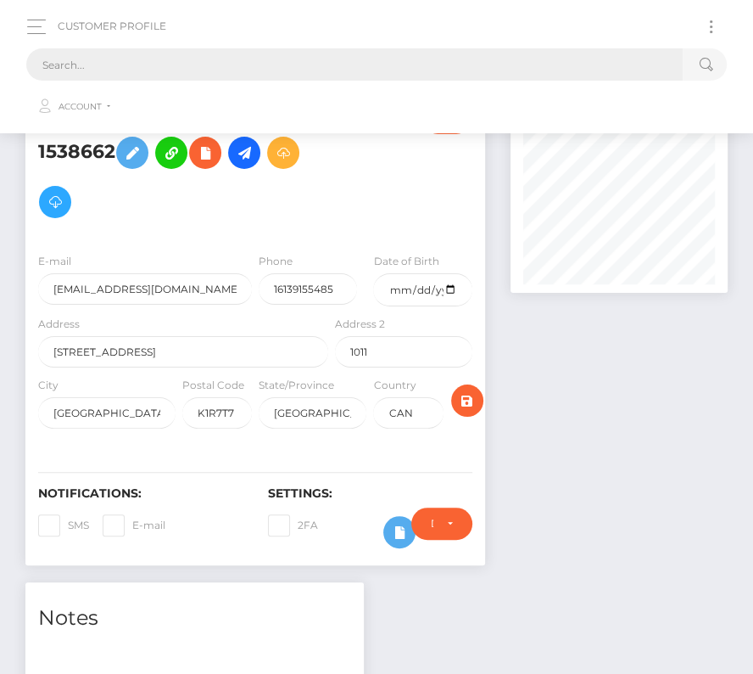
click at [411, 57] on input "text" at bounding box center [354, 64] width 657 height 32
paste input "9644"
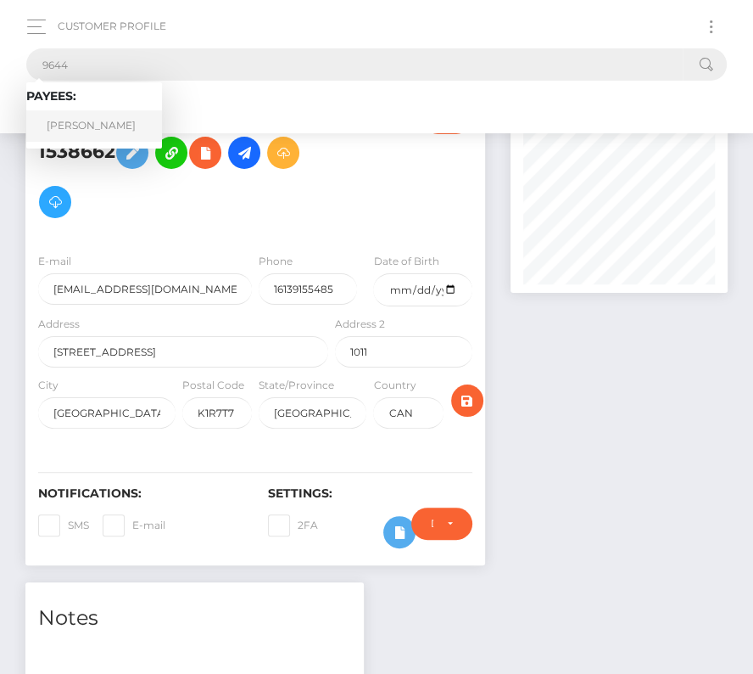
type input "9644"
click at [92, 124] on link "[PERSON_NAME]" at bounding box center [94, 125] width 136 height 31
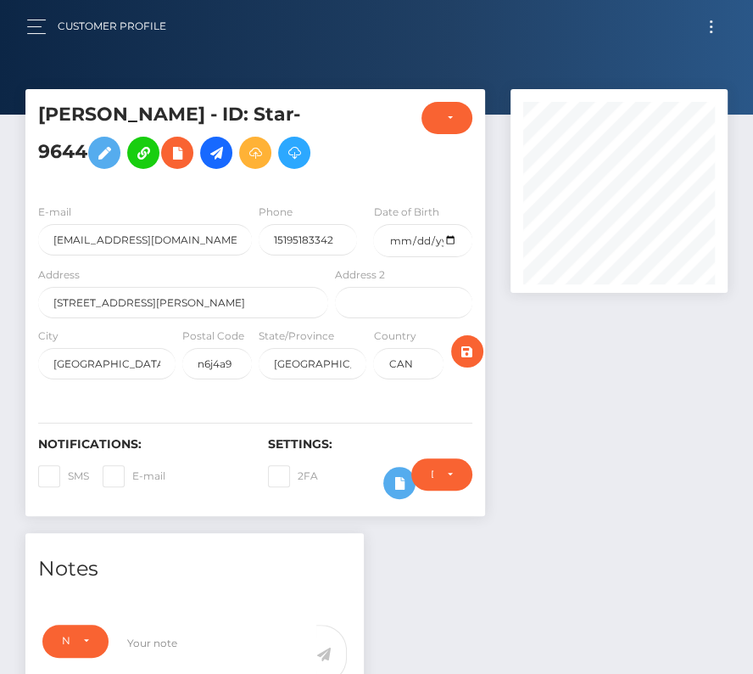
scroll to position [204, 216]
click at [206, 160] on icon at bounding box center [216, 153] width 20 height 21
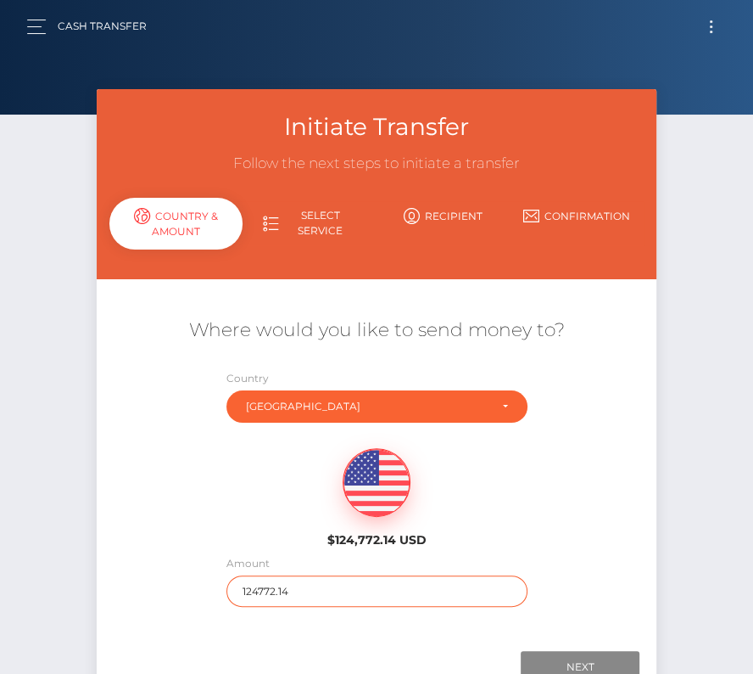
click at [259, 580] on input "124772.14" at bounding box center [377, 590] width 301 height 31
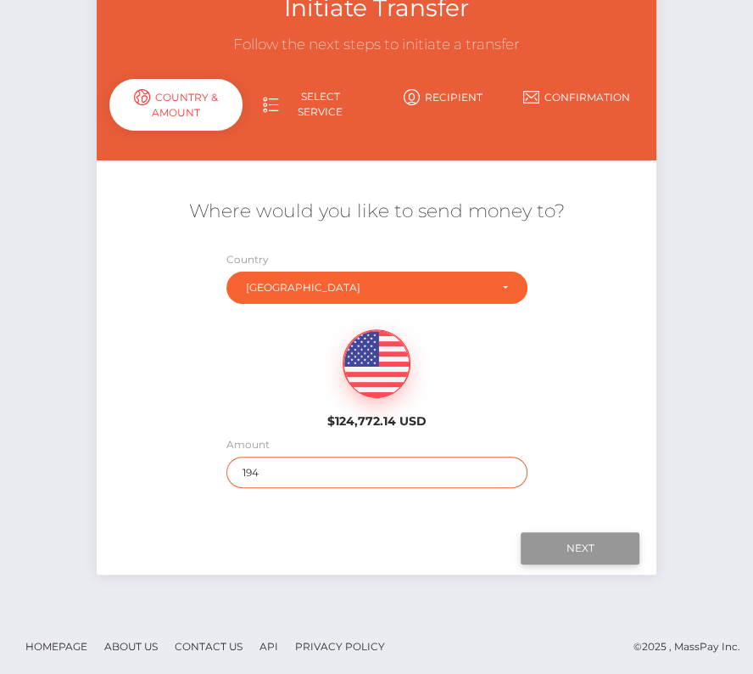
type input "194"
click at [583, 540] on input "Next" at bounding box center [580, 548] width 119 height 32
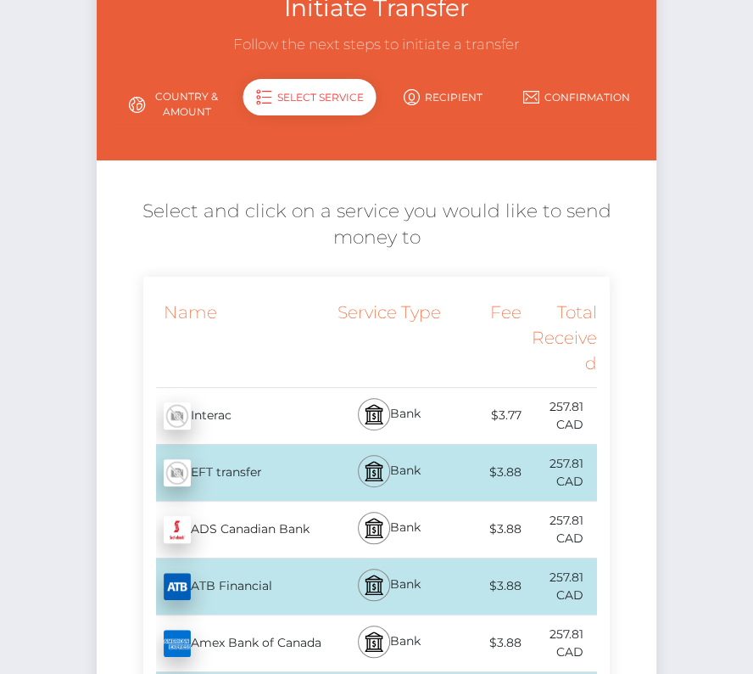
scroll to position [928, 0]
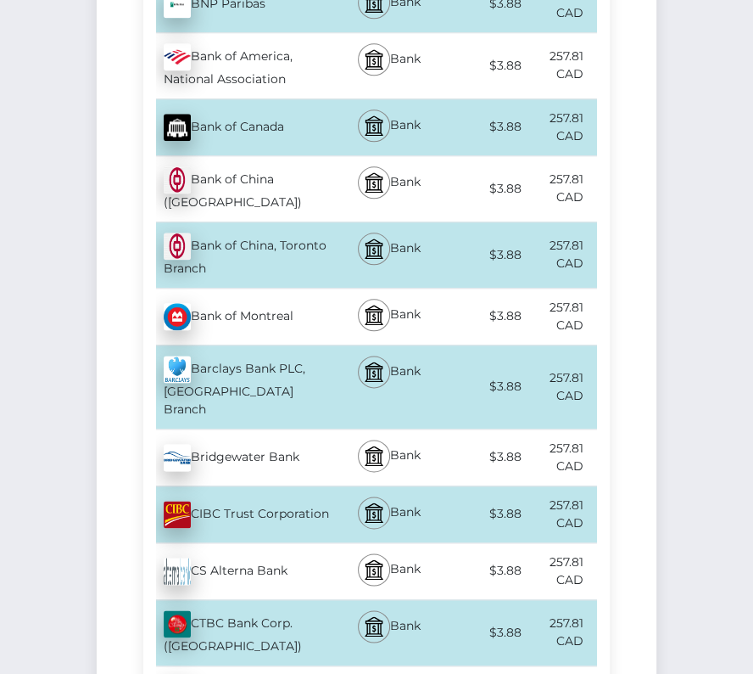
click at [269, 316] on div "Bank of Montreal - CAD" at bounding box center [237, 317] width 189 height 48
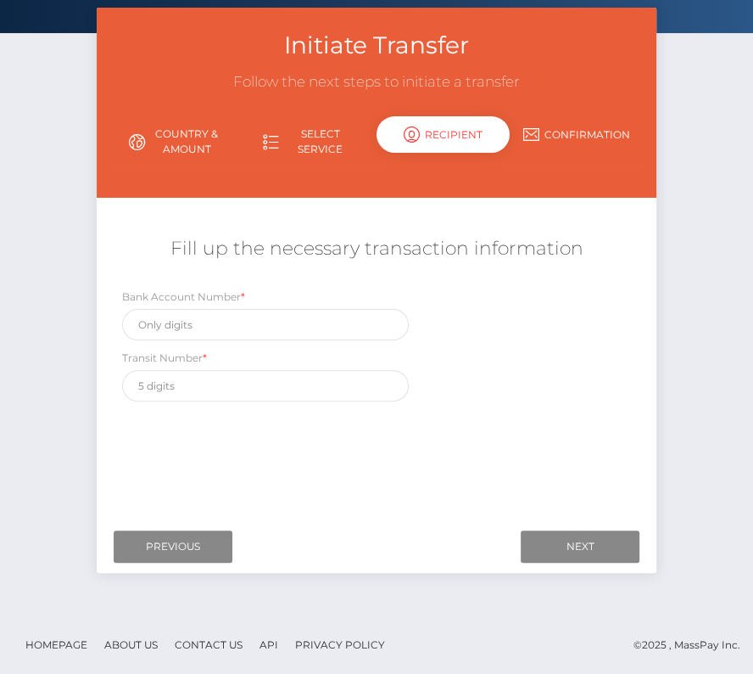
scroll to position [0, 0]
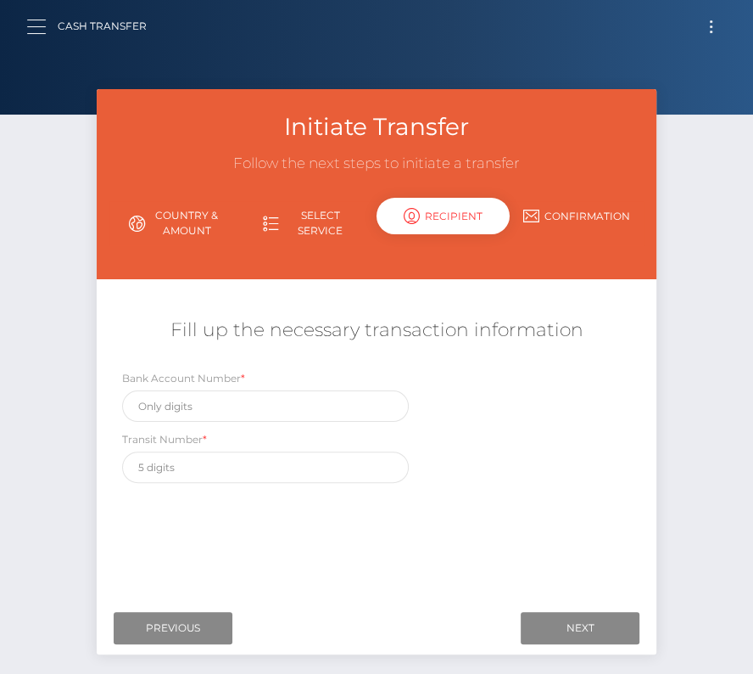
click at [26, 27] on button "button" at bounding box center [41, 26] width 31 height 23
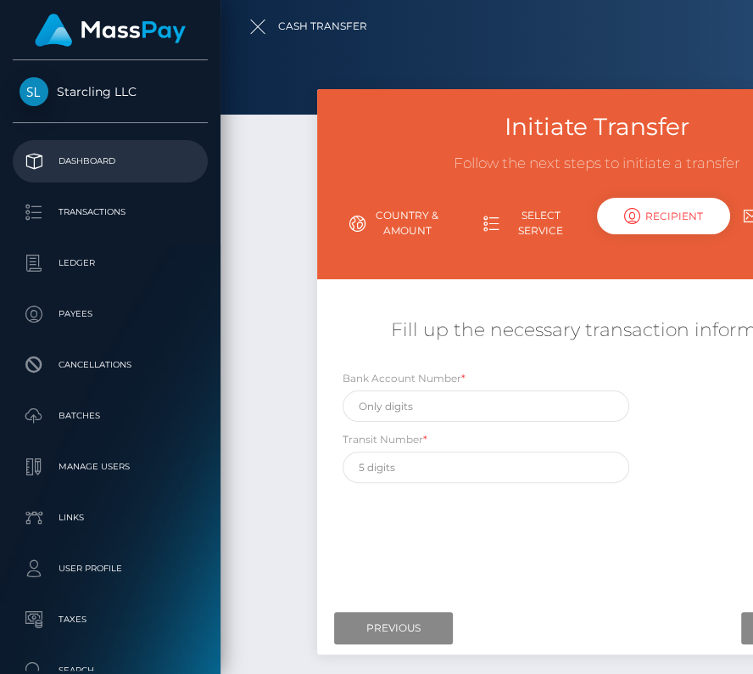
click at [78, 152] on p "Dashboard" at bounding box center [111, 160] width 182 height 25
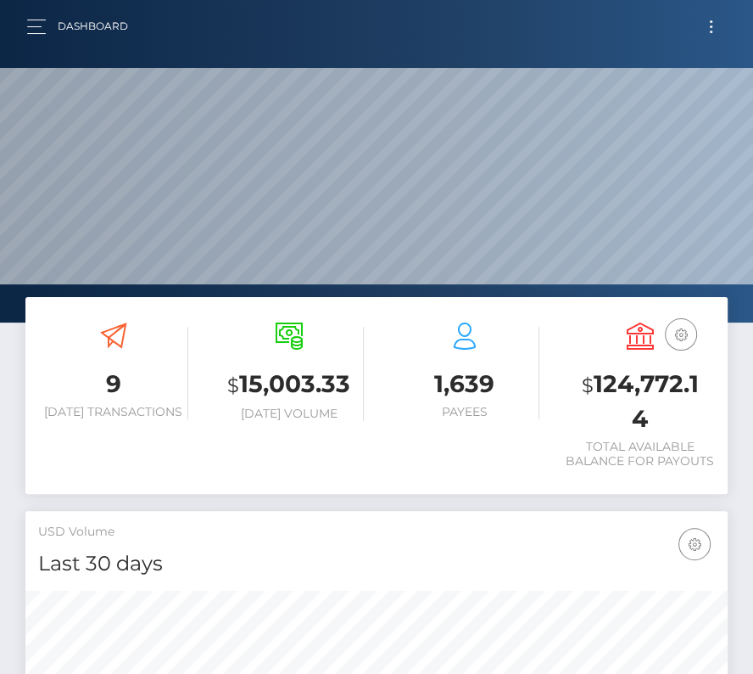
scroll to position [300, 338]
click at [36, 20] on span "button" at bounding box center [36, 20] width 19 height 1
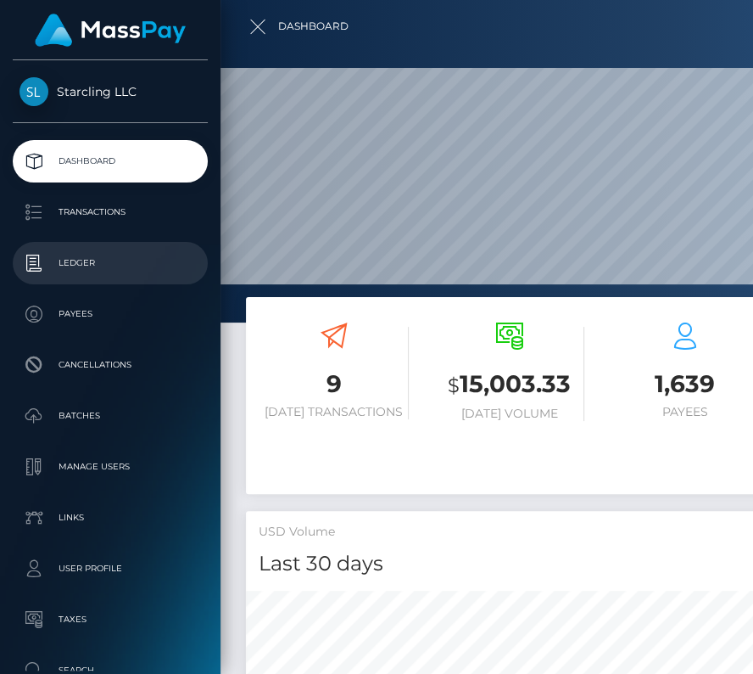
click at [87, 262] on p "Ledger" at bounding box center [111, 262] width 182 height 25
